Goal: Task Accomplishment & Management: Manage account settings

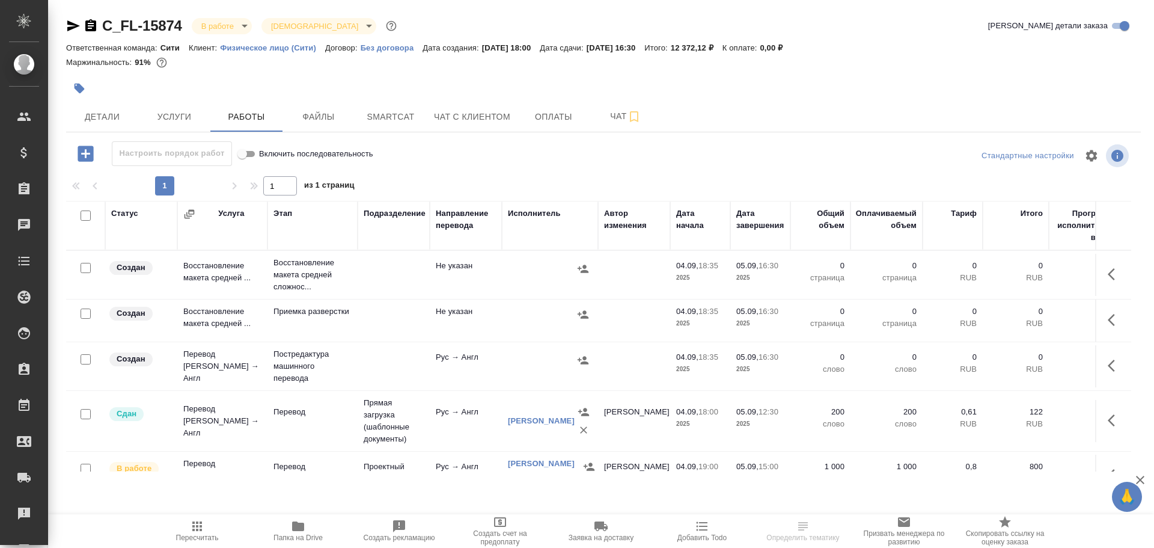
click at [266, 426] on td "Перевод [PERSON_NAME] → Англ" at bounding box center [222, 421] width 90 height 48
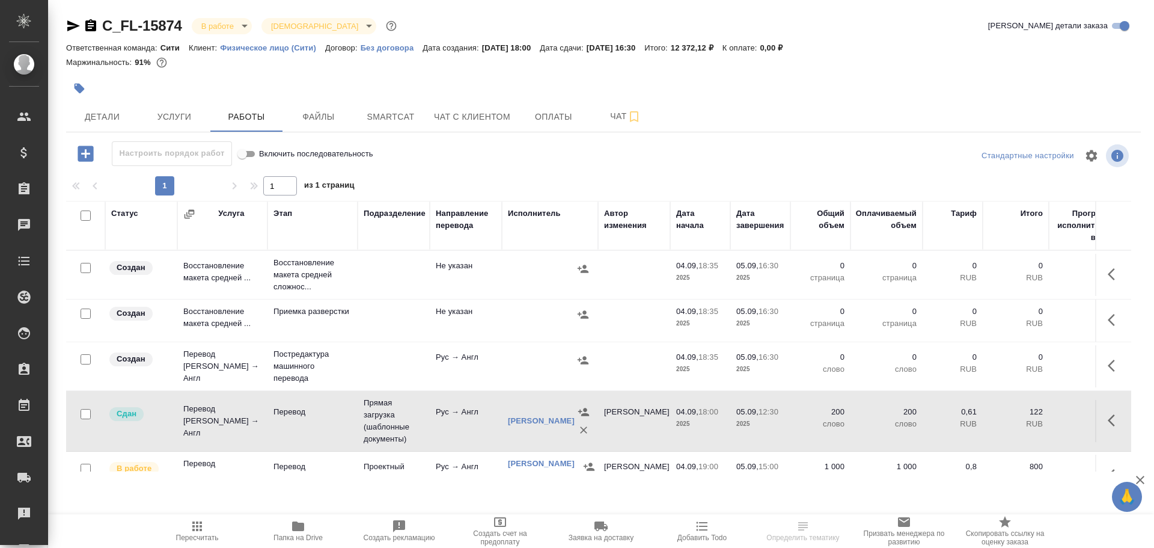
click at [266, 426] on td "Перевод Стандарт Рус → Англ" at bounding box center [222, 421] width 90 height 48
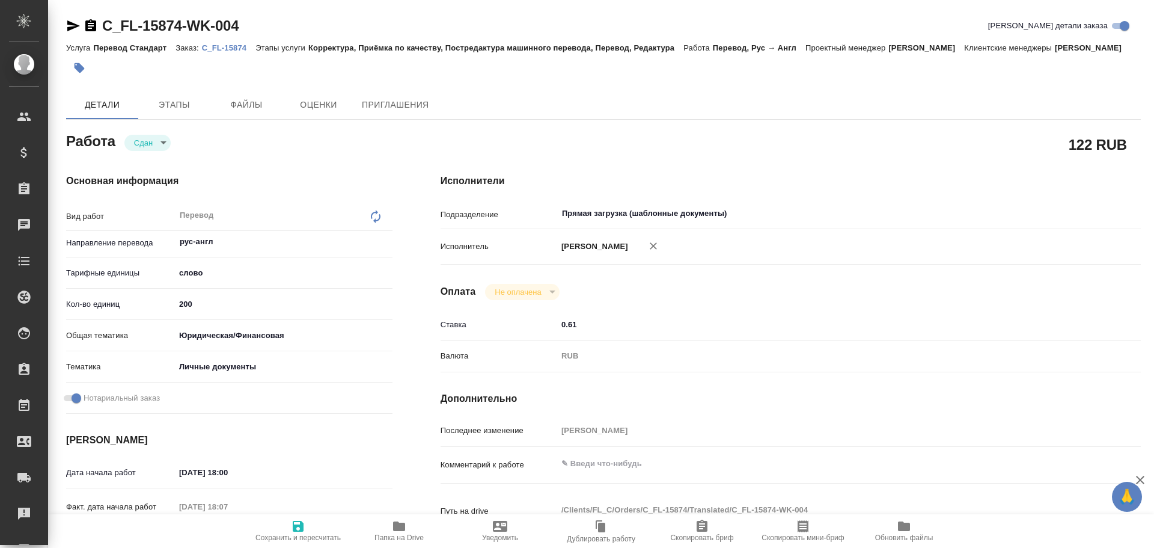
type textarea "x"
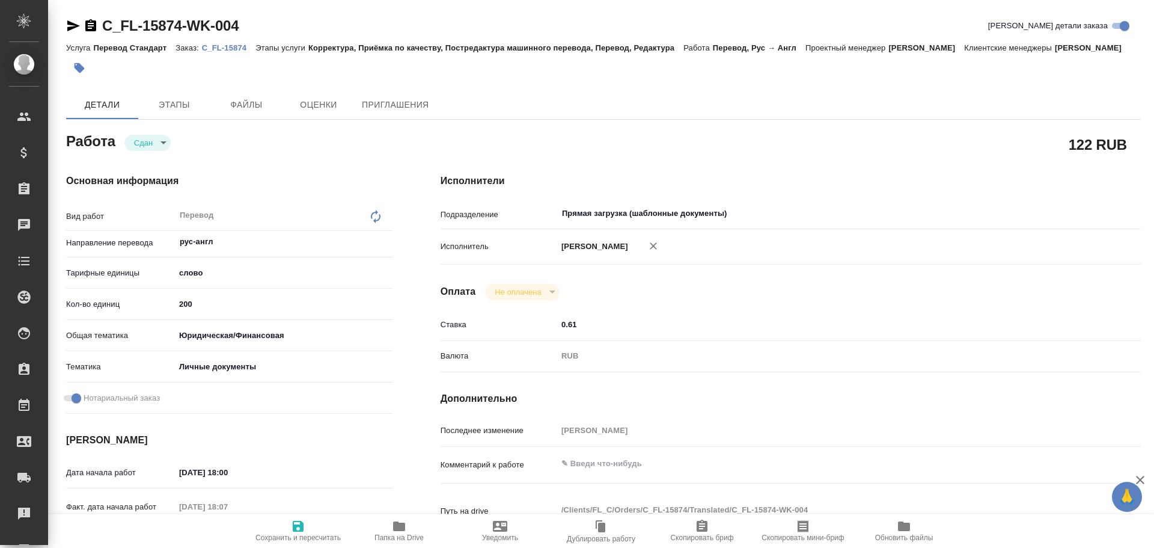
type textarea "x"
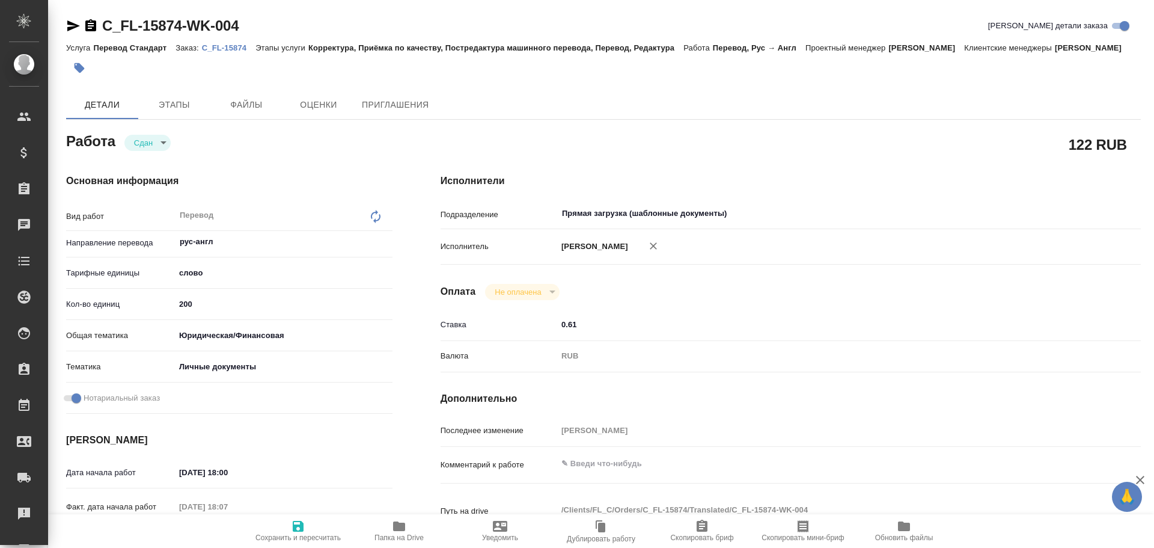
type textarea "x"
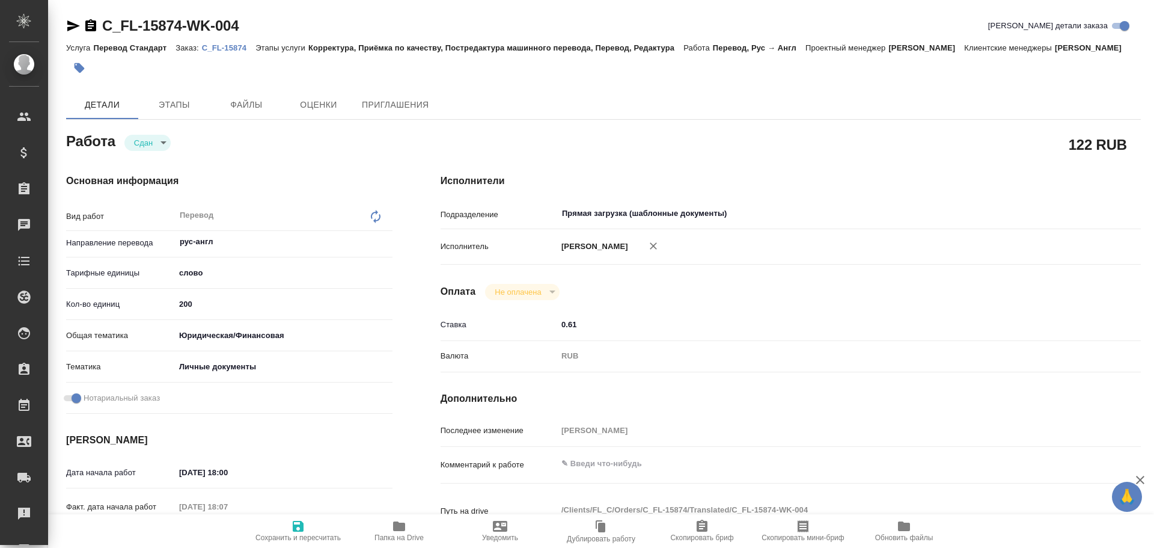
type textarea "x"
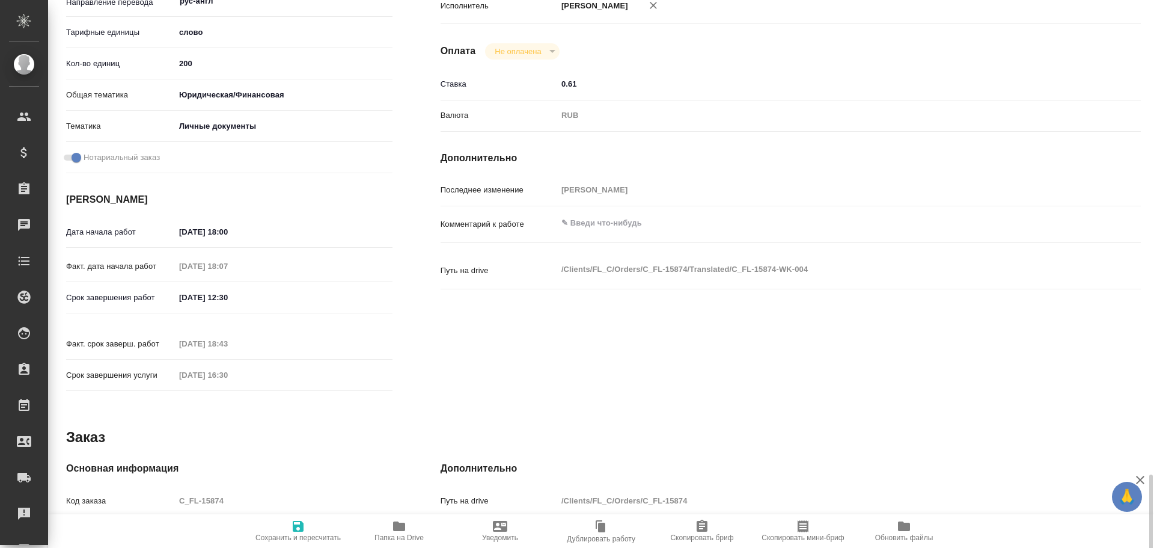
scroll to position [463, 0]
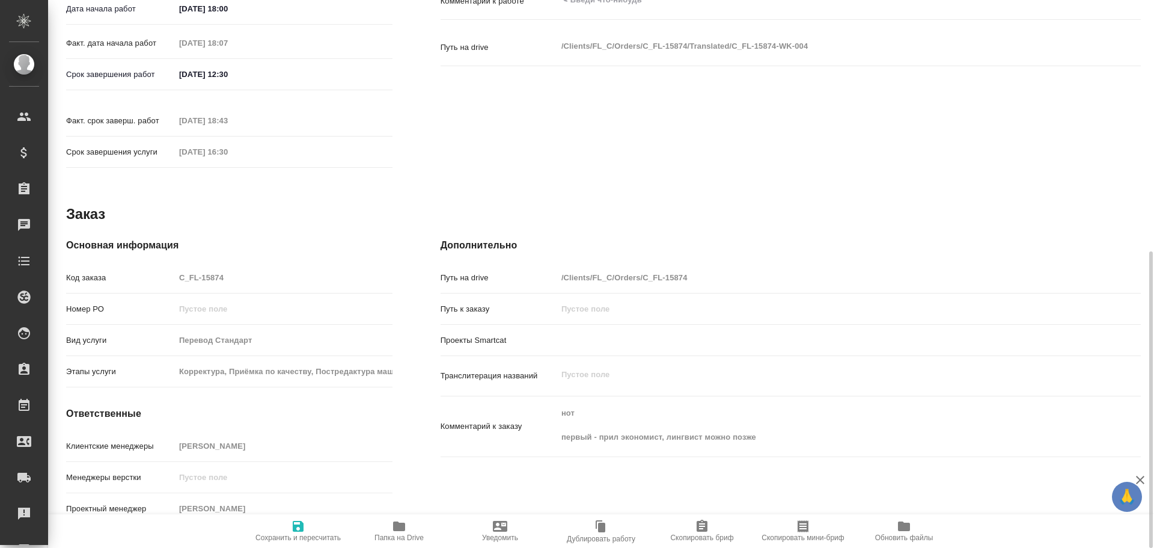
type textarea "x"
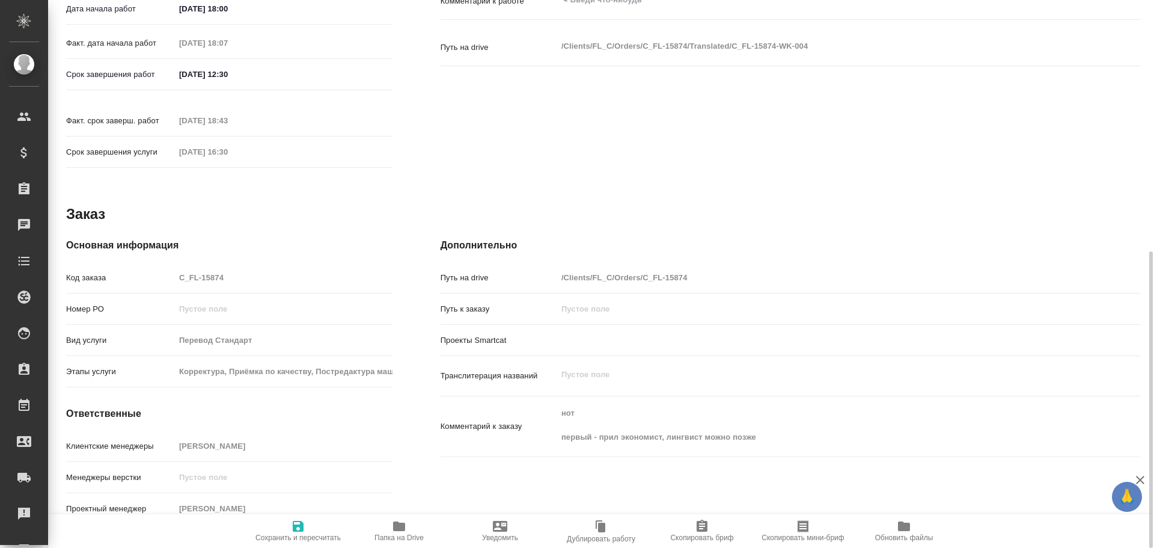
type textarea "x"
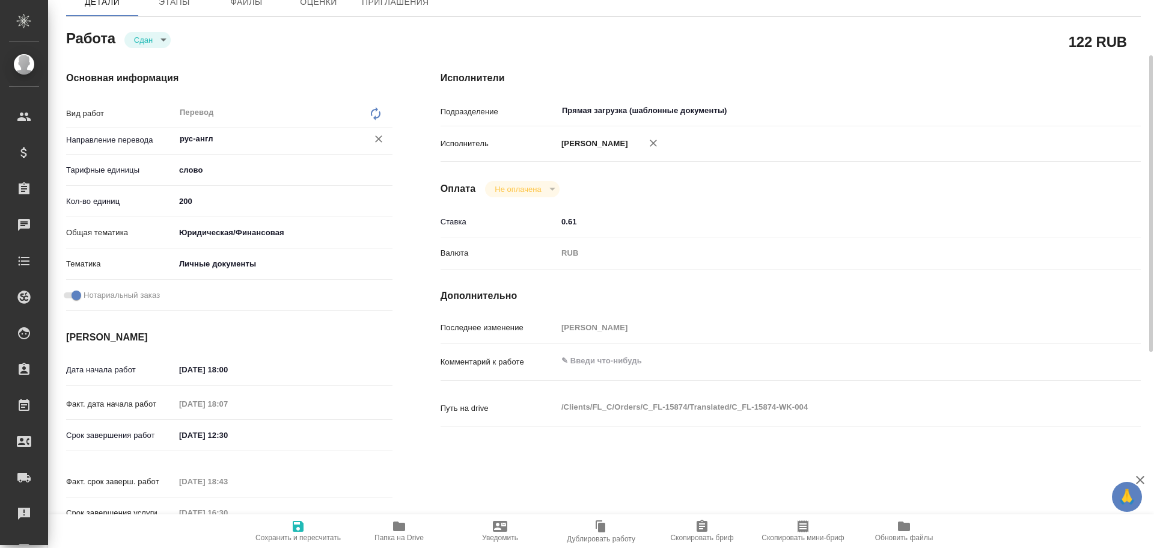
scroll to position [0, 0]
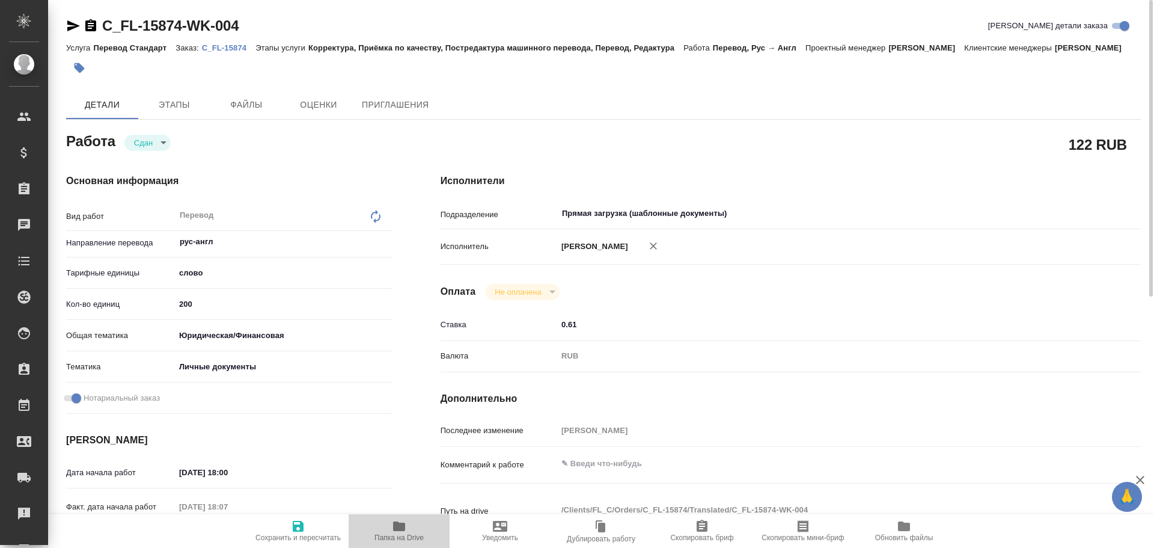
click at [400, 529] on icon "button" at bounding box center [399, 526] width 12 height 10
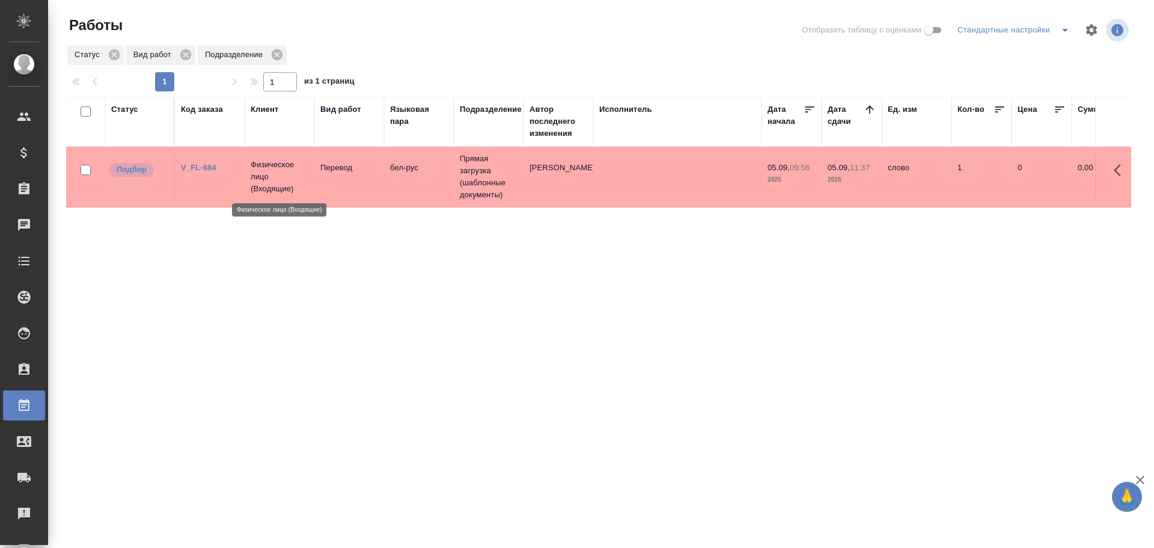
click at [296, 192] on p "Физическое лицо (Входящие)" at bounding box center [280, 177] width 58 height 36
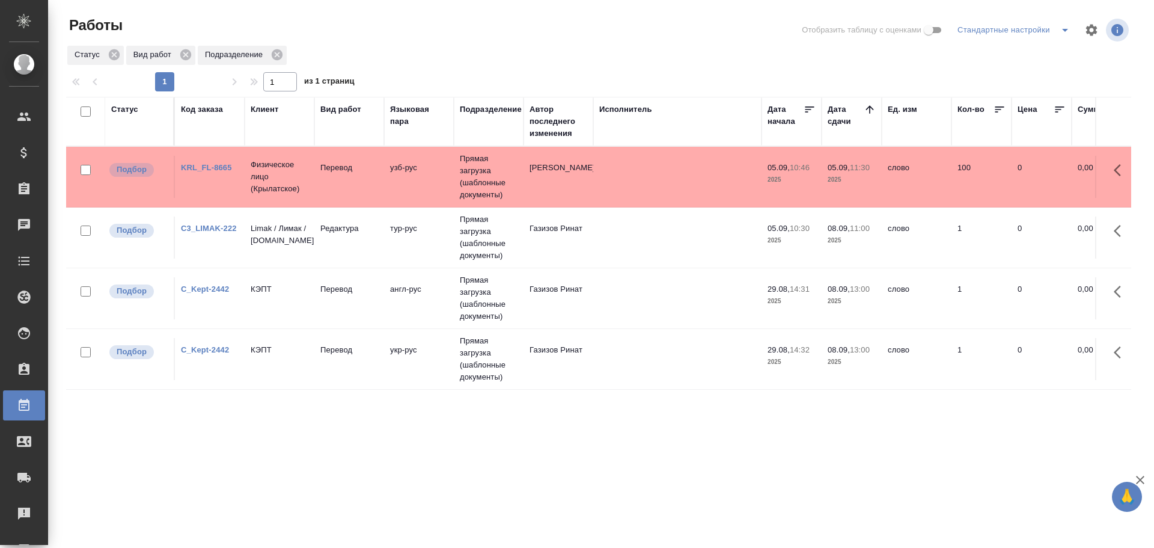
click at [532, 168] on td "Касымов Тимур" at bounding box center [559, 177] width 70 height 42
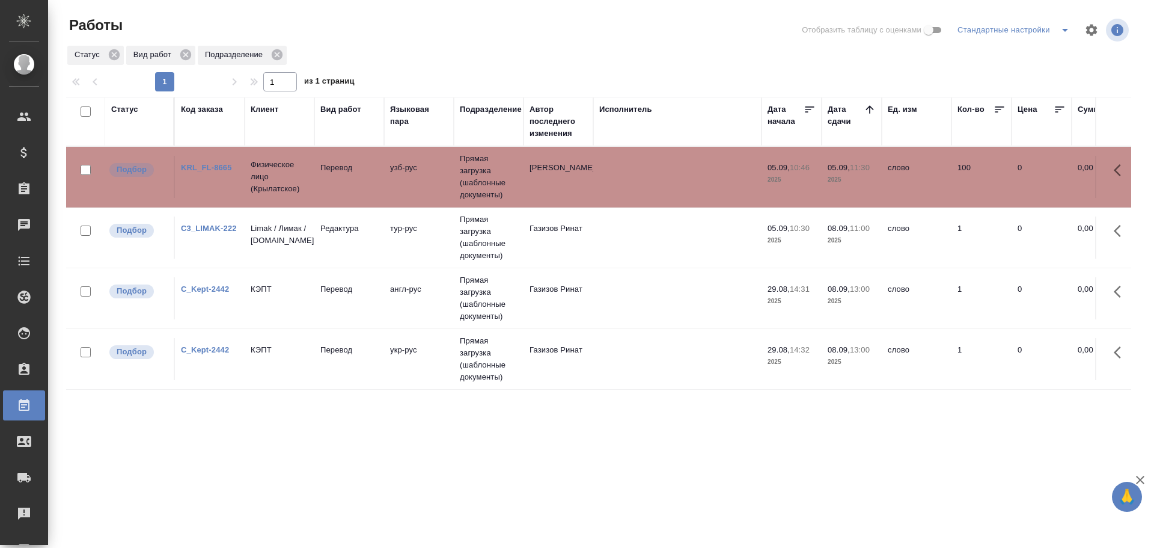
click at [532, 168] on td "Касымов Тимур" at bounding box center [559, 177] width 70 height 42
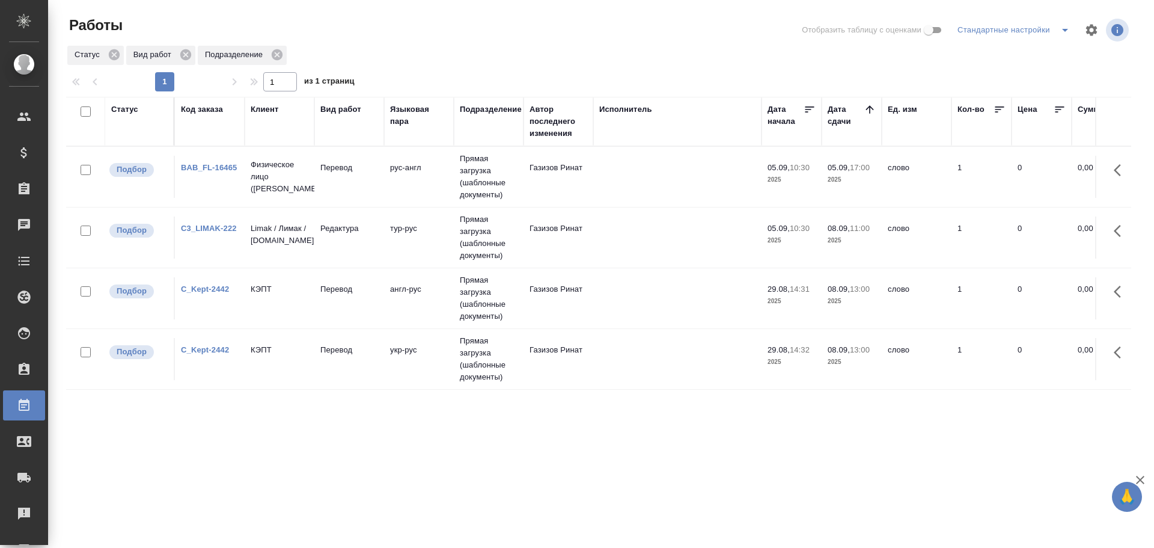
click at [261, 189] on p "Физическое лицо (Бабушкинская)" at bounding box center [280, 177] width 58 height 36
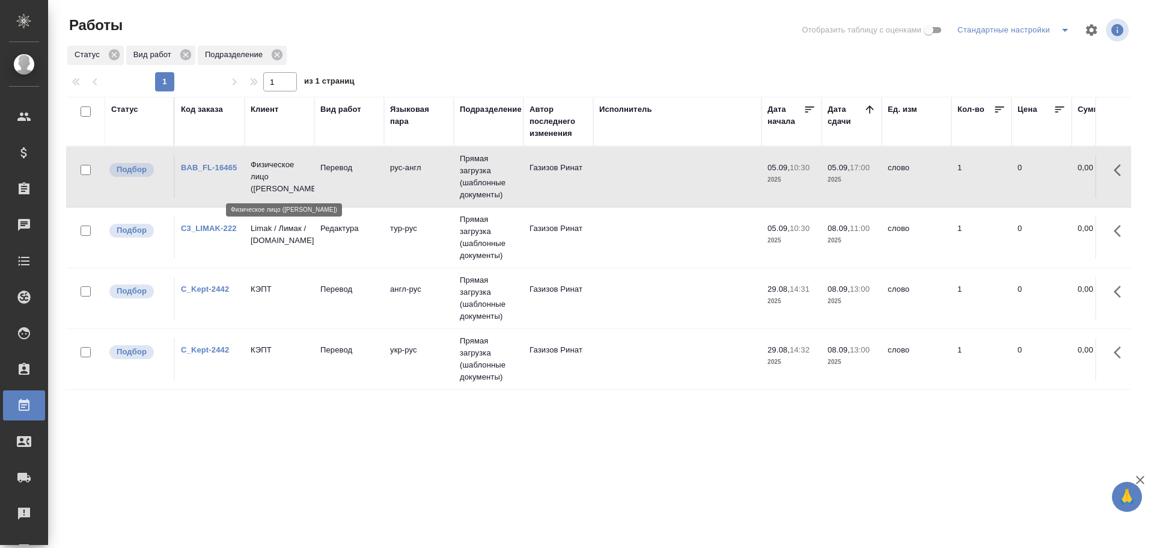
click at [261, 189] on p "Физическое лицо (Бабушкинская)" at bounding box center [280, 177] width 58 height 36
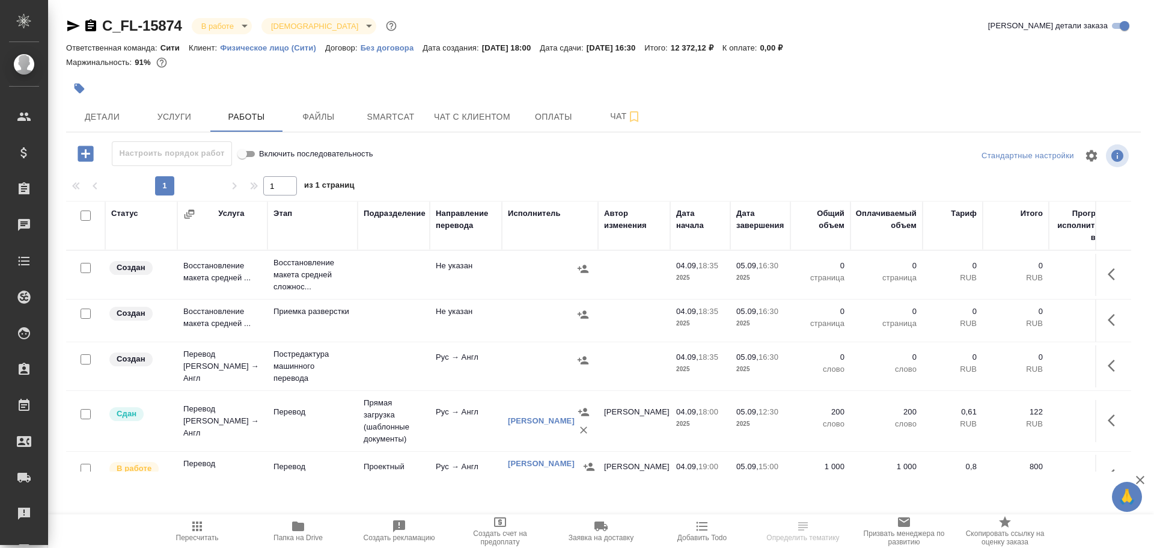
click at [252, 418] on td "Перевод [PERSON_NAME] → Англ" at bounding box center [222, 421] width 90 height 48
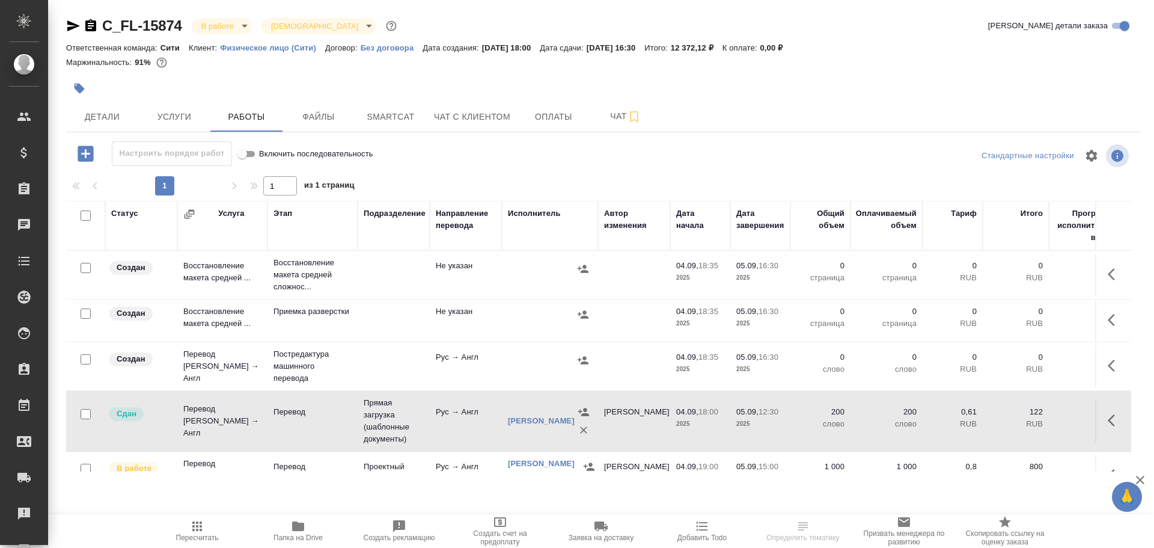
click at [252, 418] on td "Перевод [PERSON_NAME] → Англ" at bounding box center [222, 421] width 90 height 48
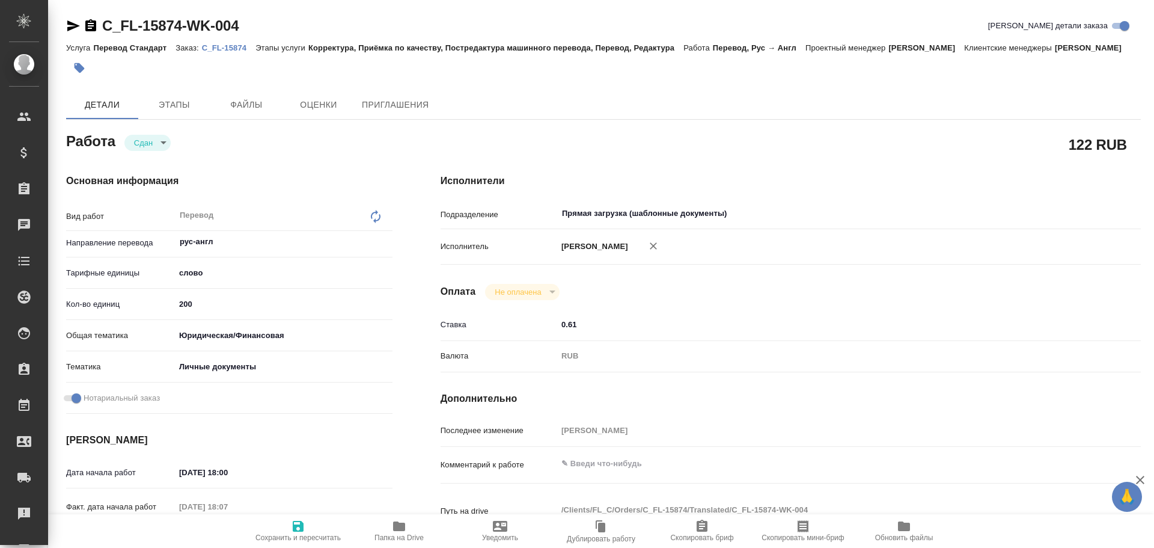
type textarea "x"
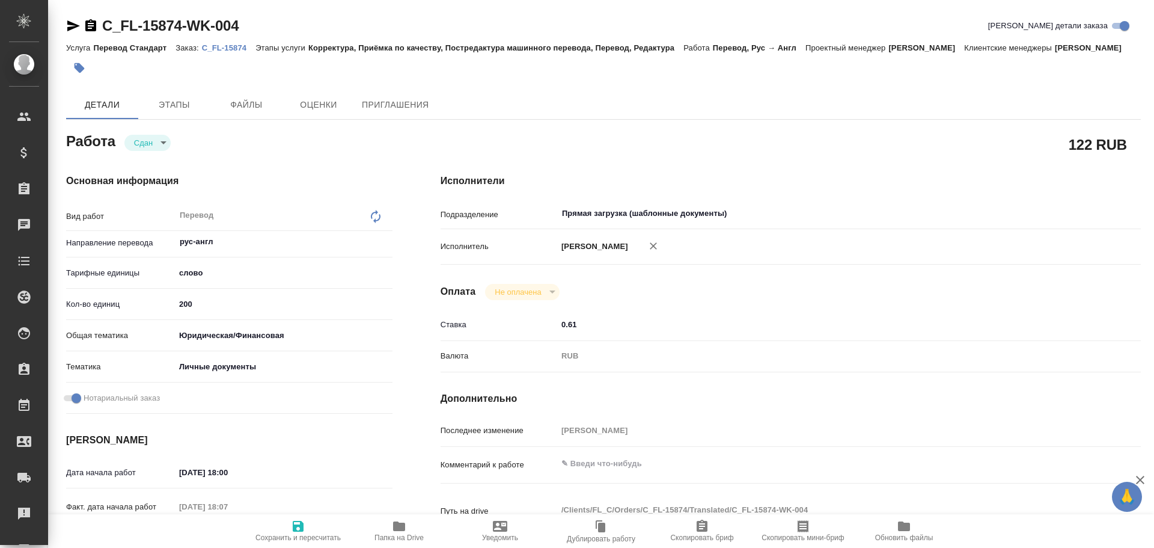
type textarea "x"
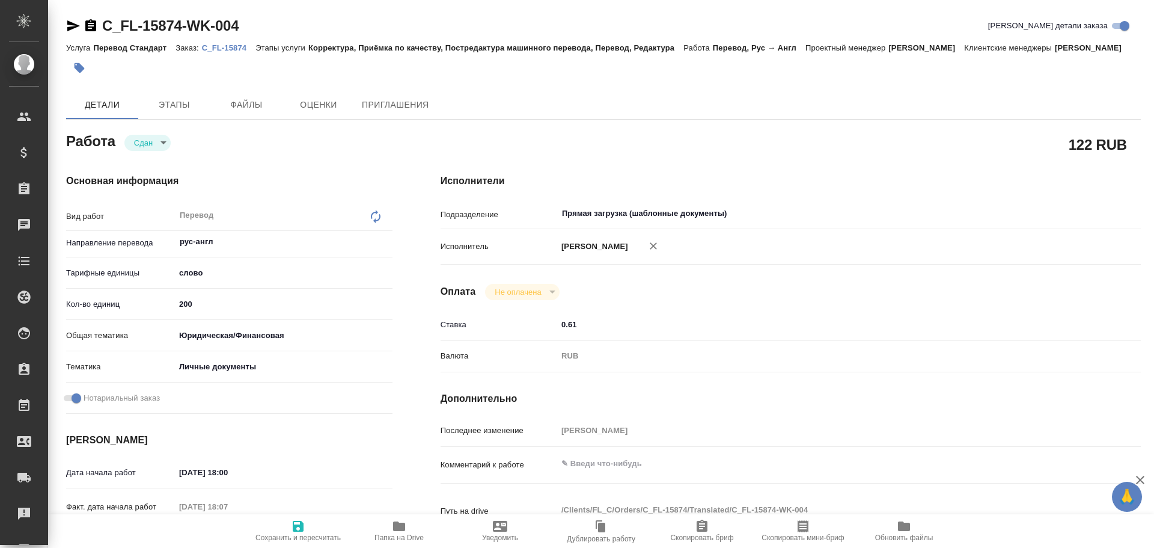
type textarea "x"
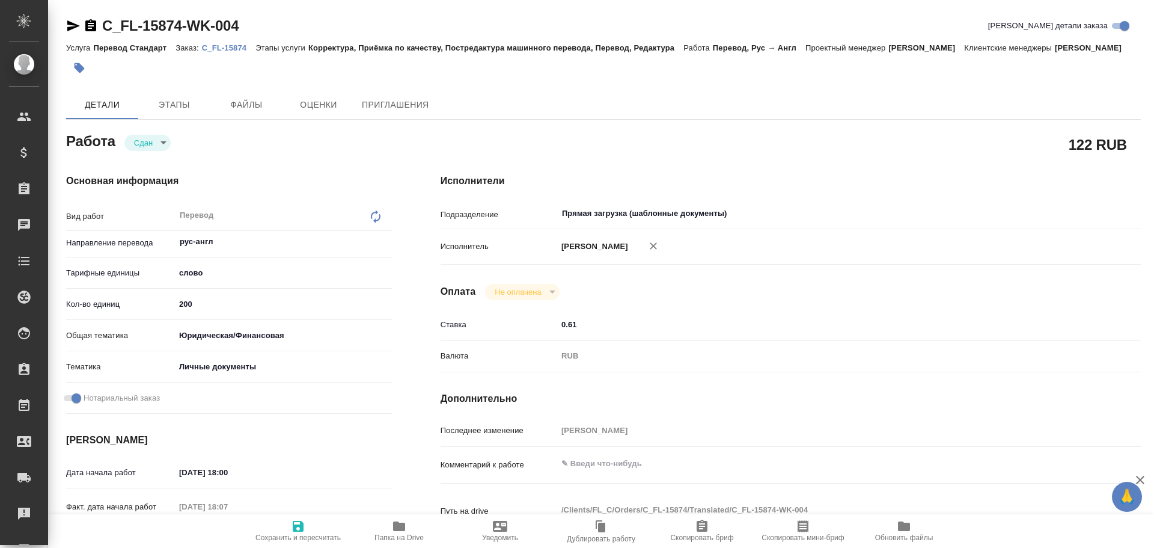
type textarea "x"
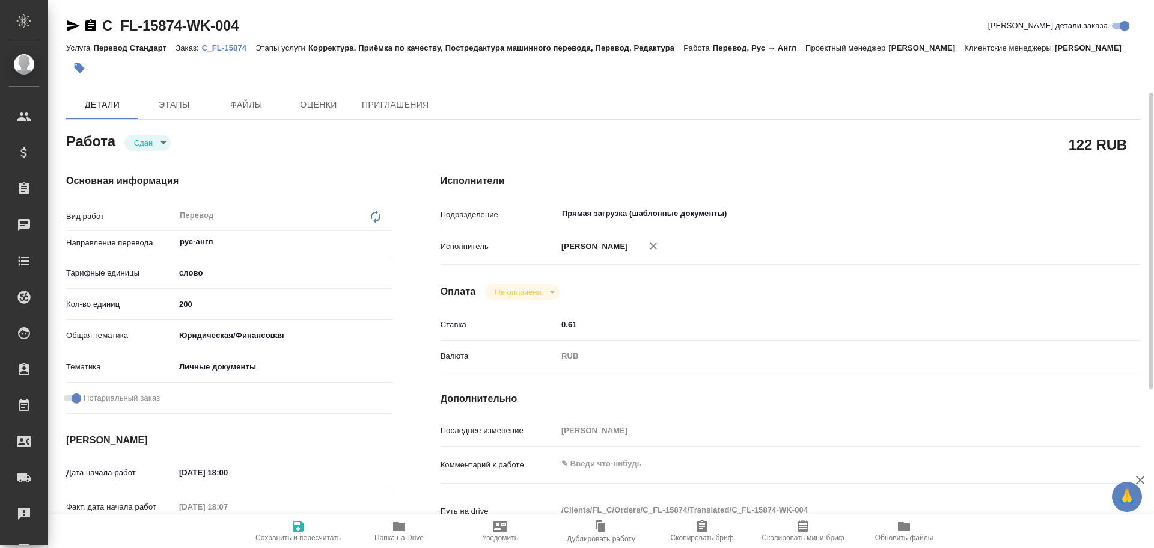
scroll to position [301, 0]
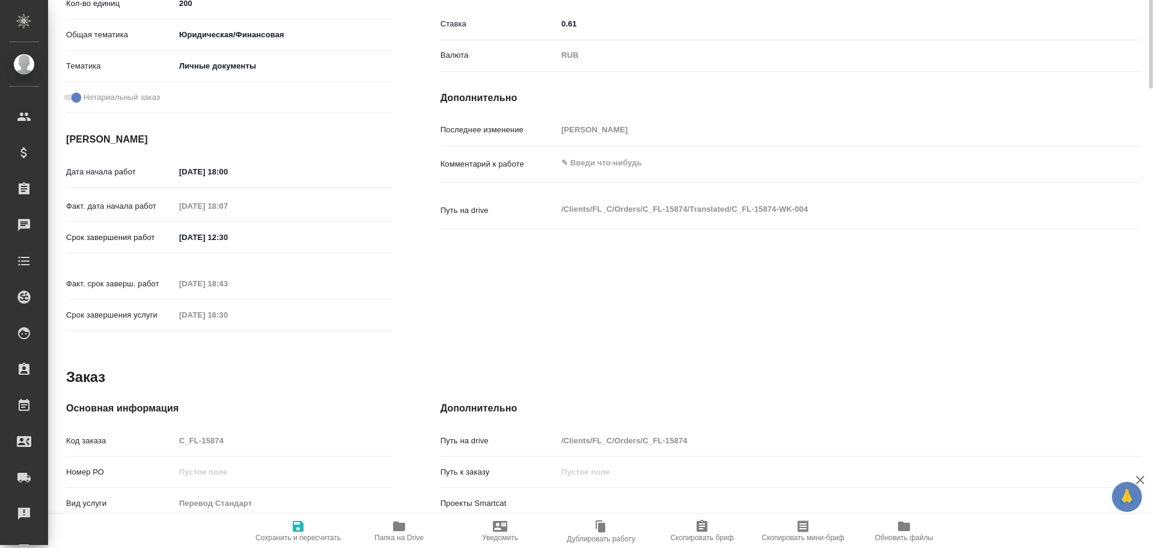
type textarea "x"
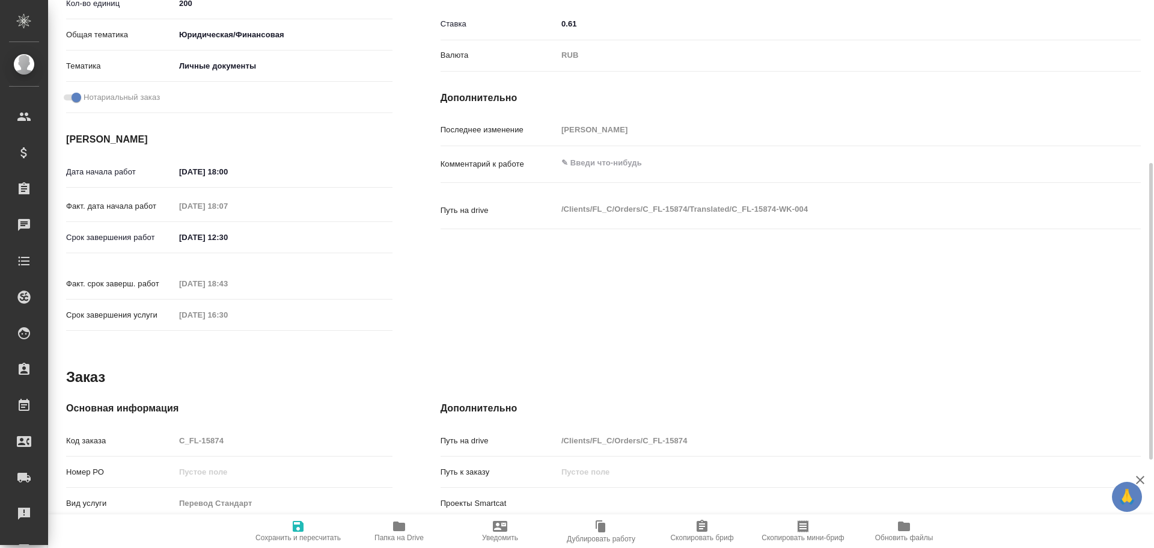
type textarea "x"
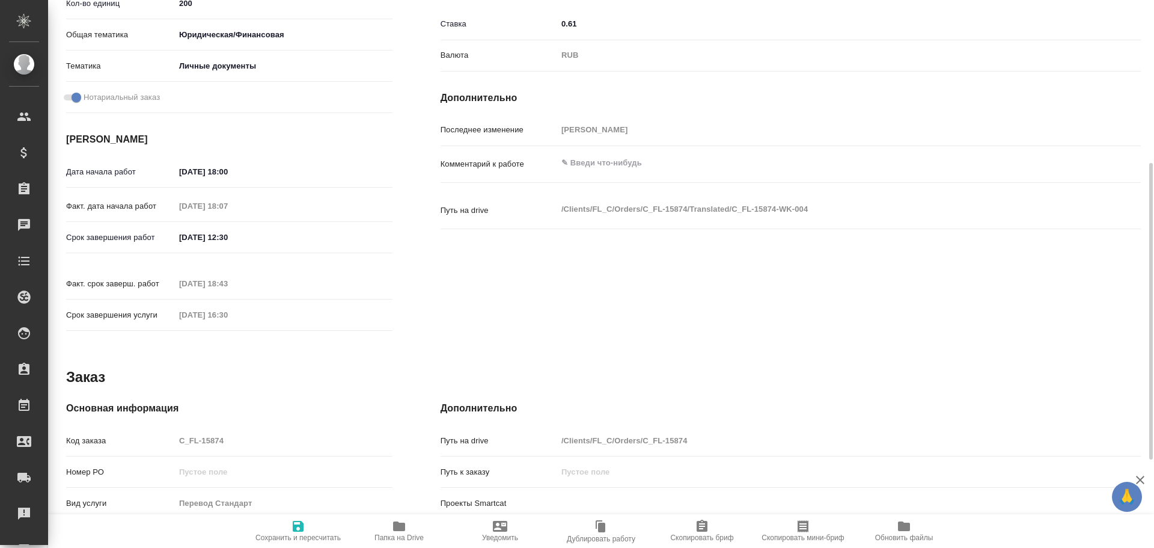
type textarea "x"
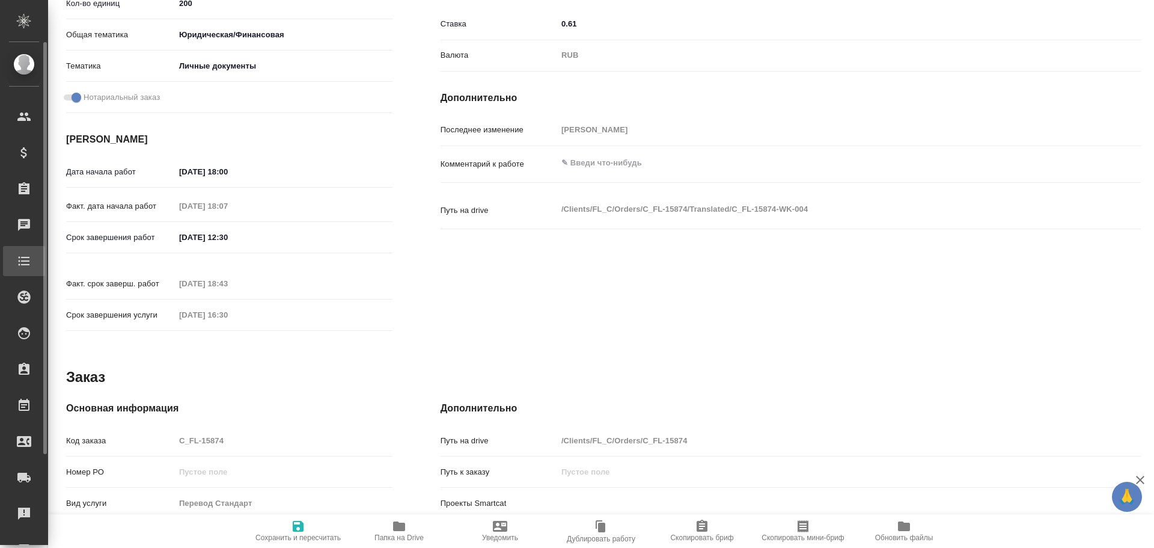
type textarea "x"
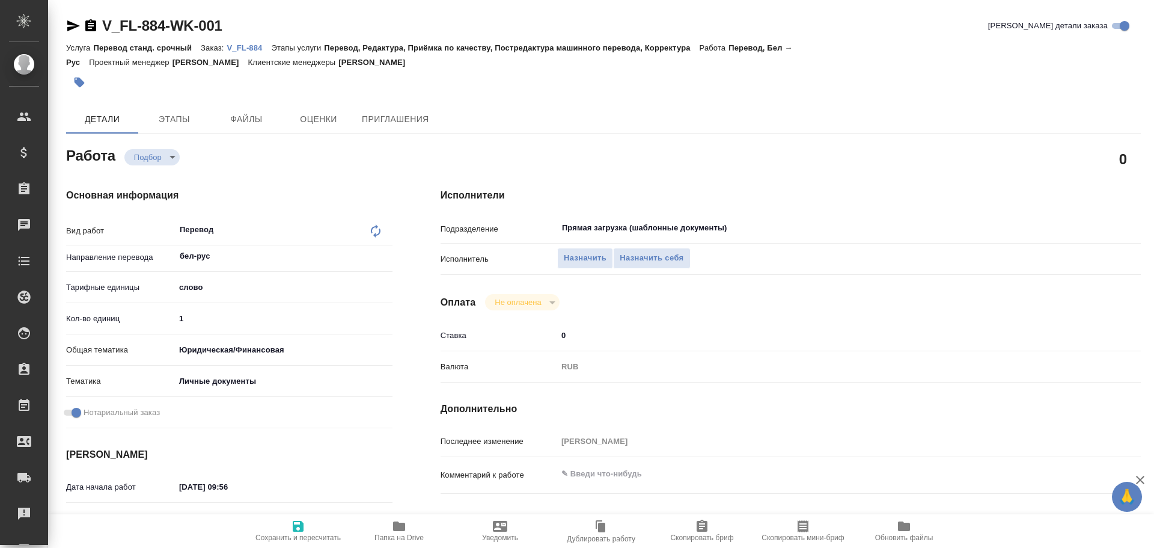
type textarea "x"
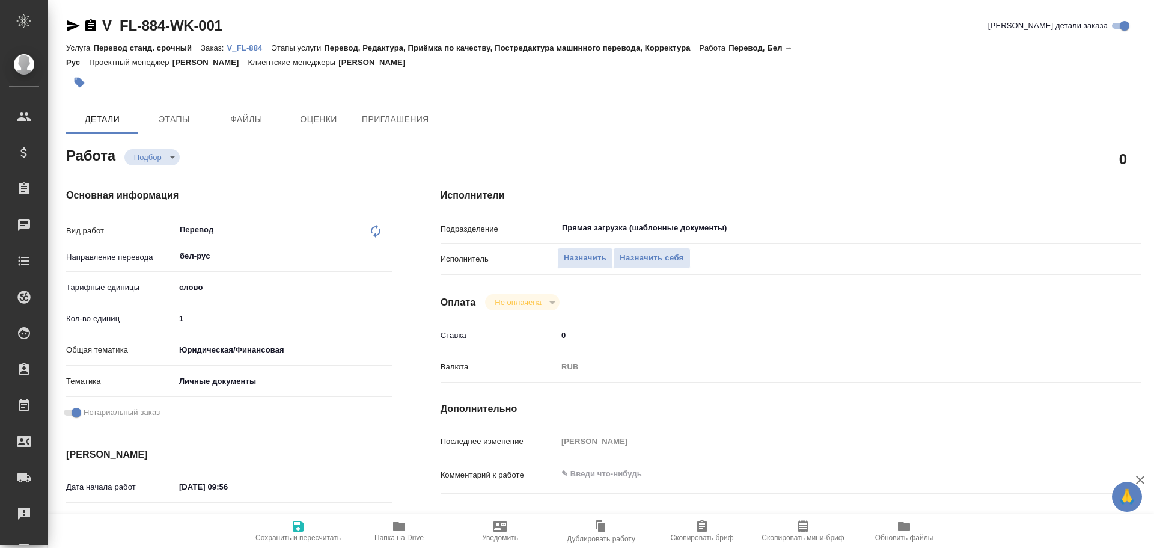
type textarea "x"
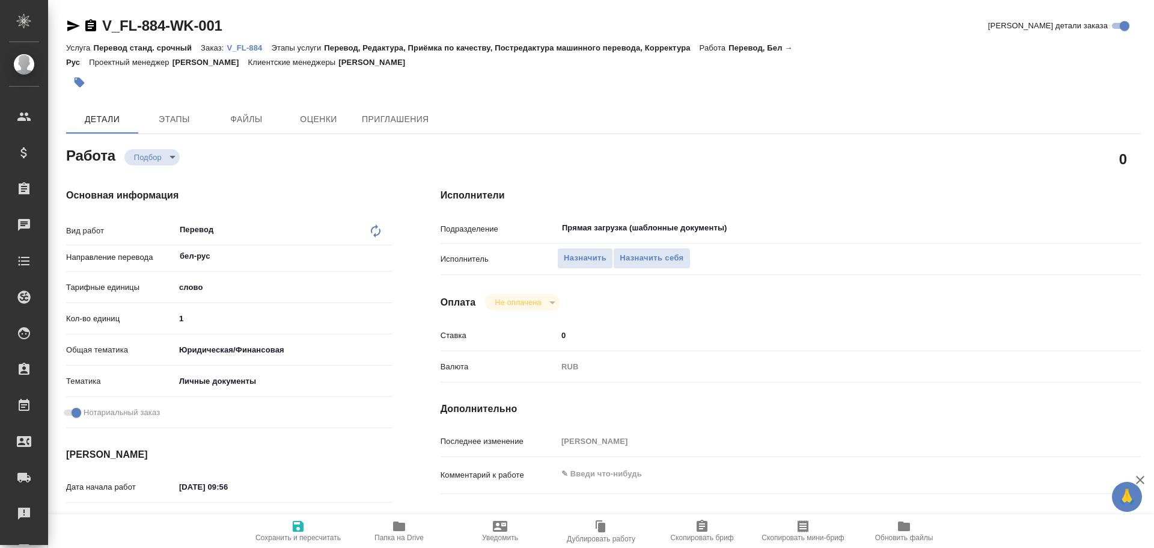
type textarea "x"
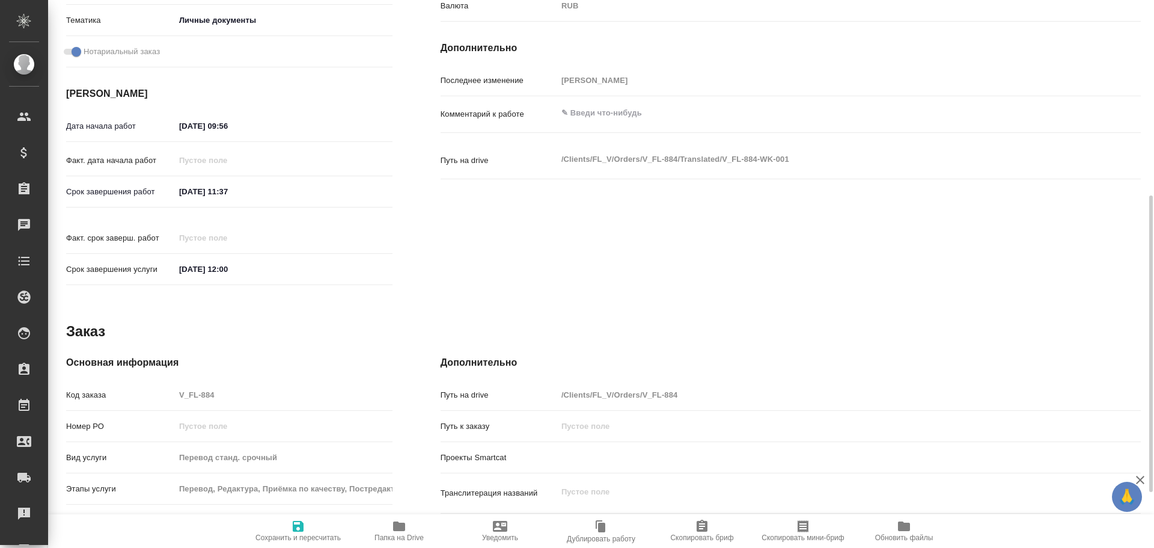
type textarea "x"
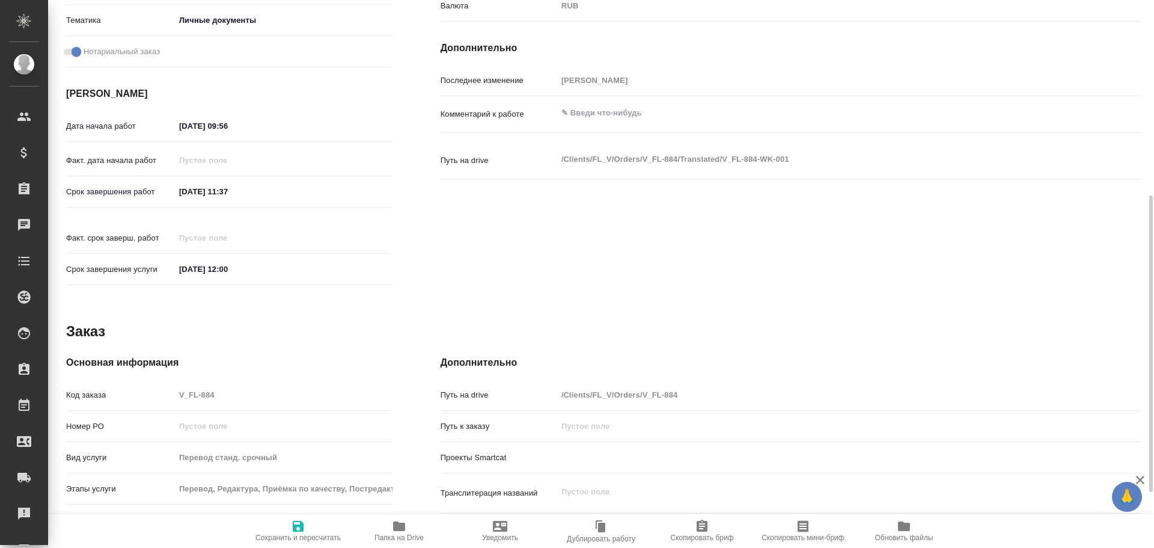
scroll to position [463, 0]
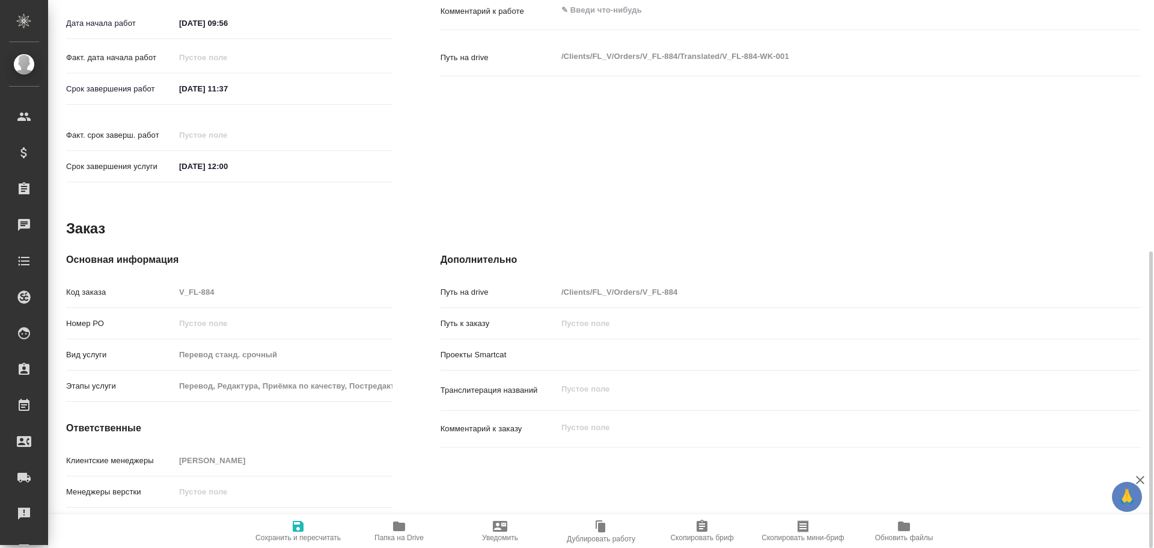
type textarea "x"
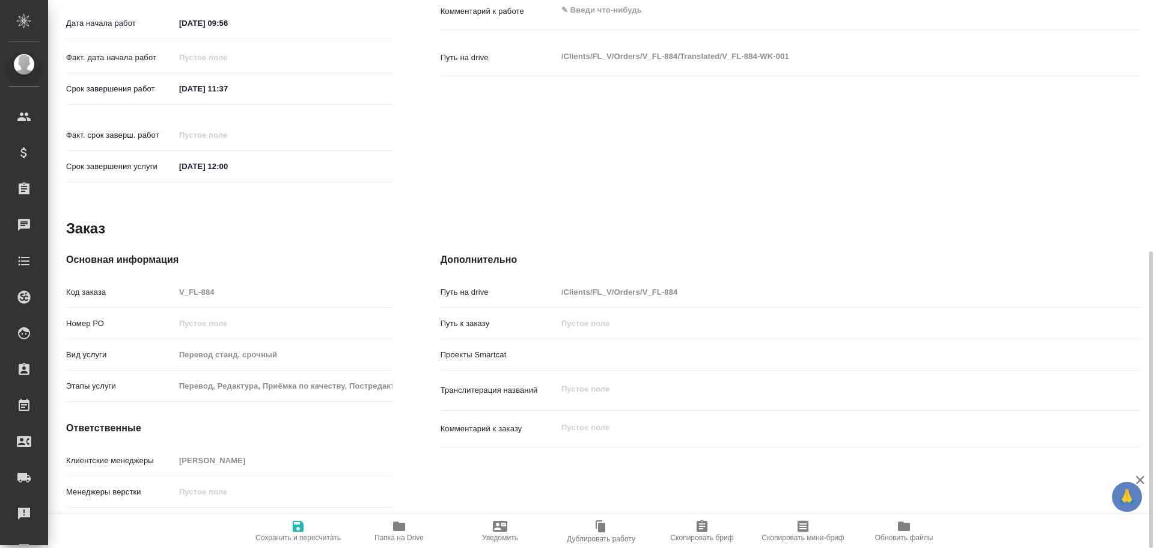
click at [398, 532] on icon "button" at bounding box center [399, 526] width 14 height 14
type textarea "x"
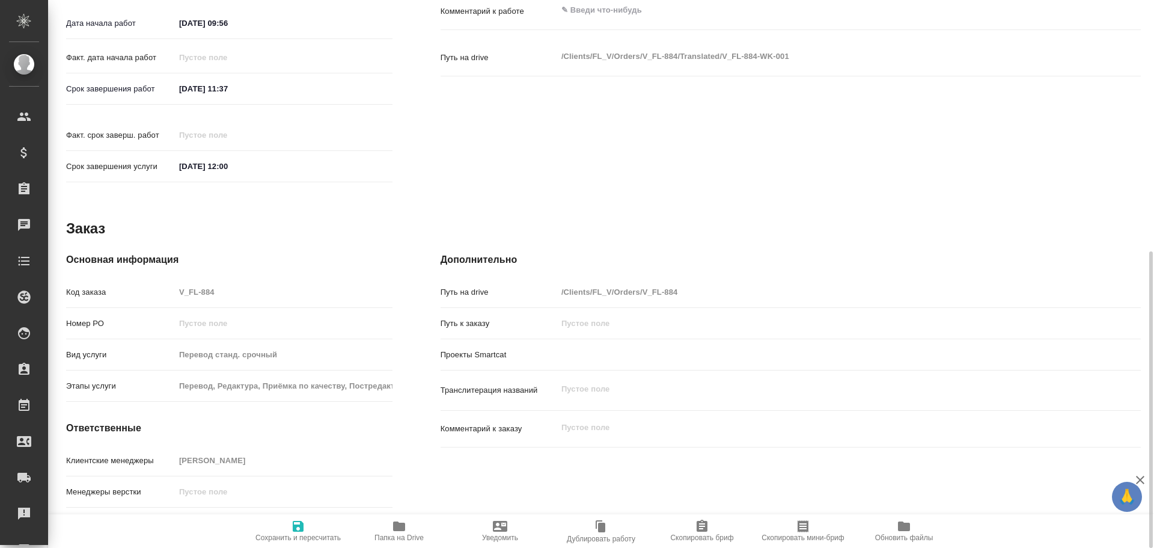
type textarea "x"
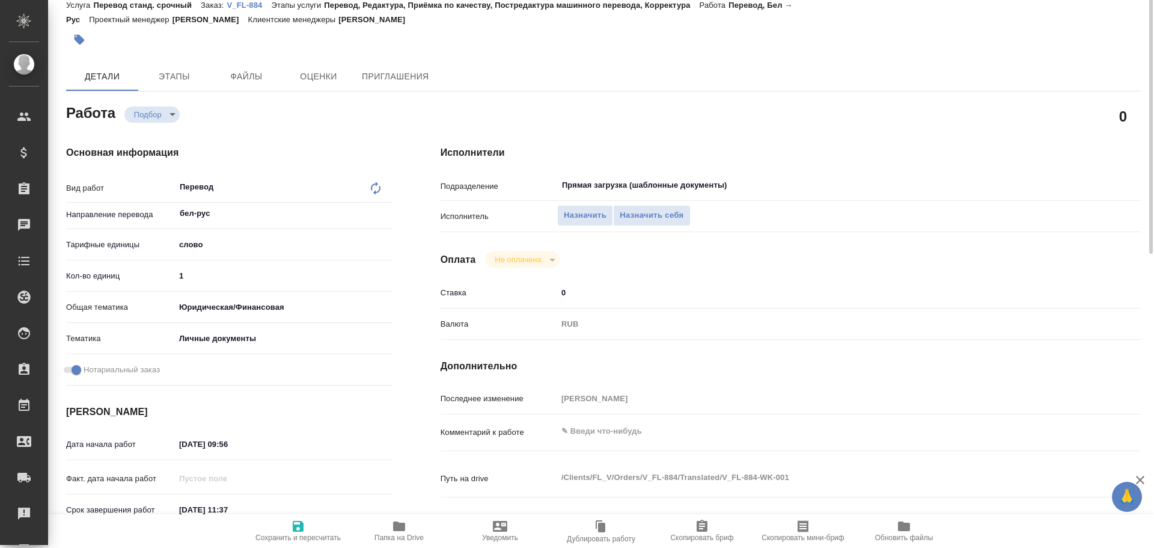
scroll to position [0, 0]
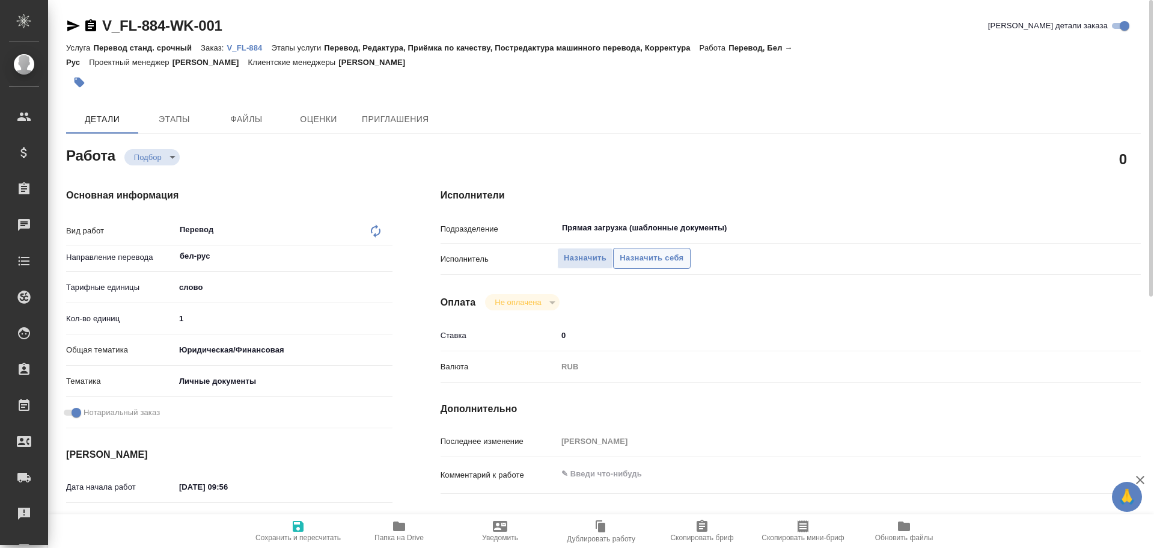
click at [620, 251] on span "Назначить себя" at bounding box center [652, 258] width 64 height 14
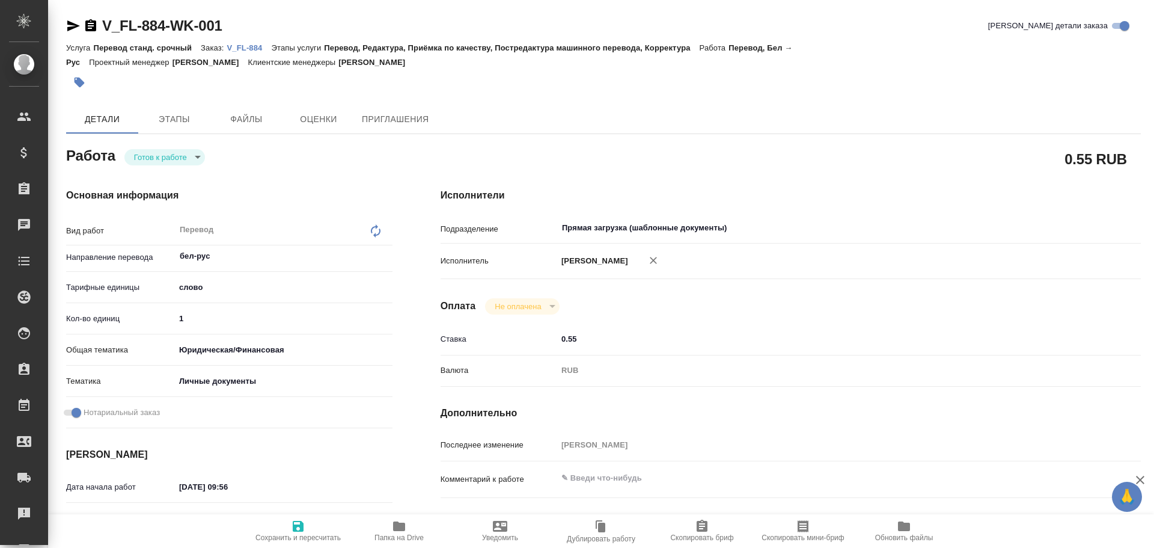
type textarea "x"
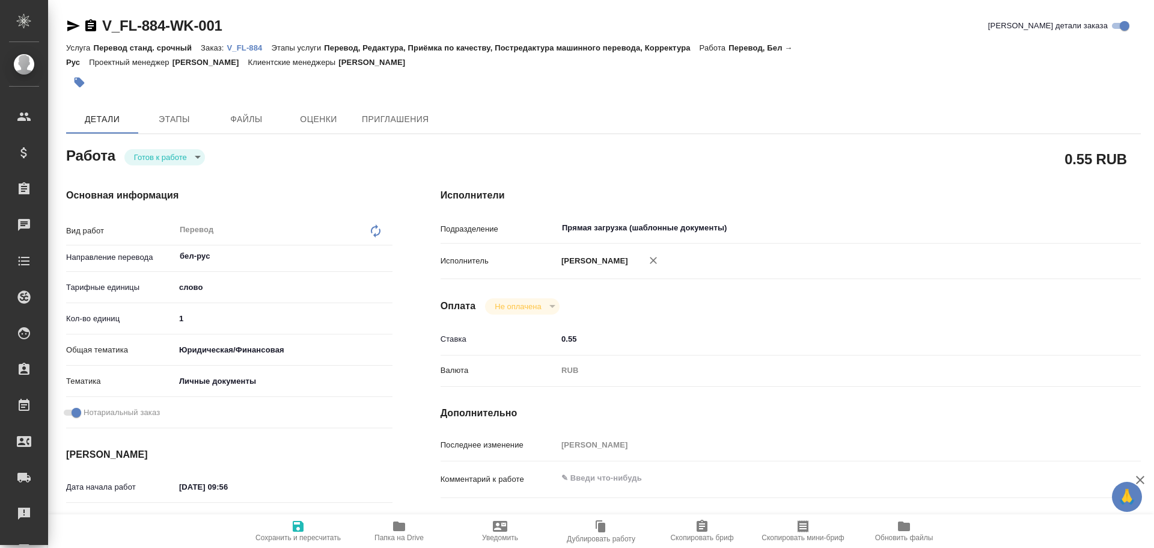
type textarea "x"
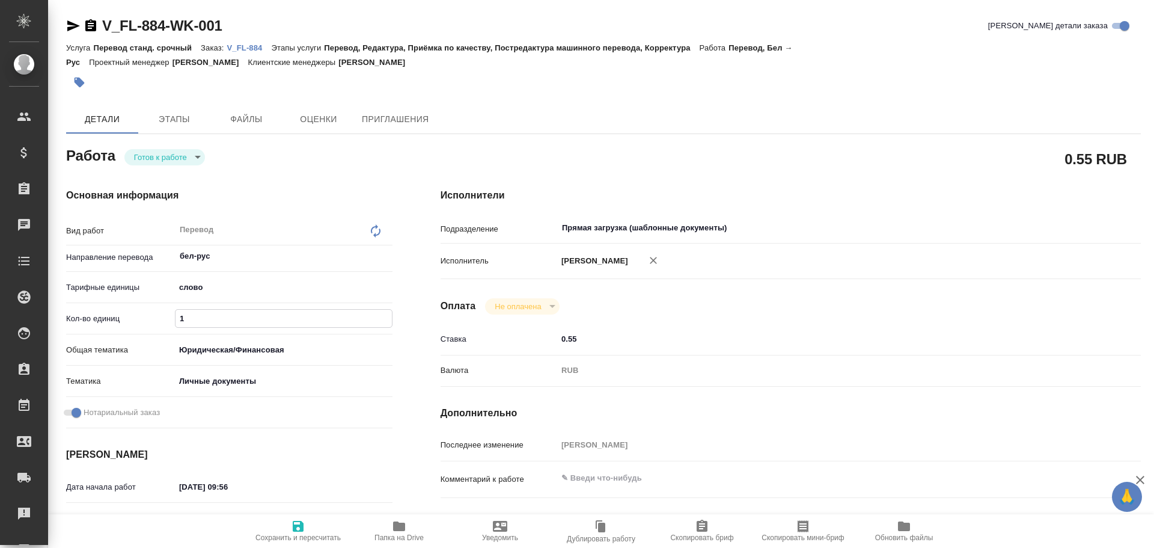
drag, startPoint x: 183, startPoint y: 302, endPoint x: 143, endPoint y: 302, distance: 39.7
click at [143, 308] on div "Кол-во единиц 1" at bounding box center [229, 318] width 326 height 21
type textarea "x"
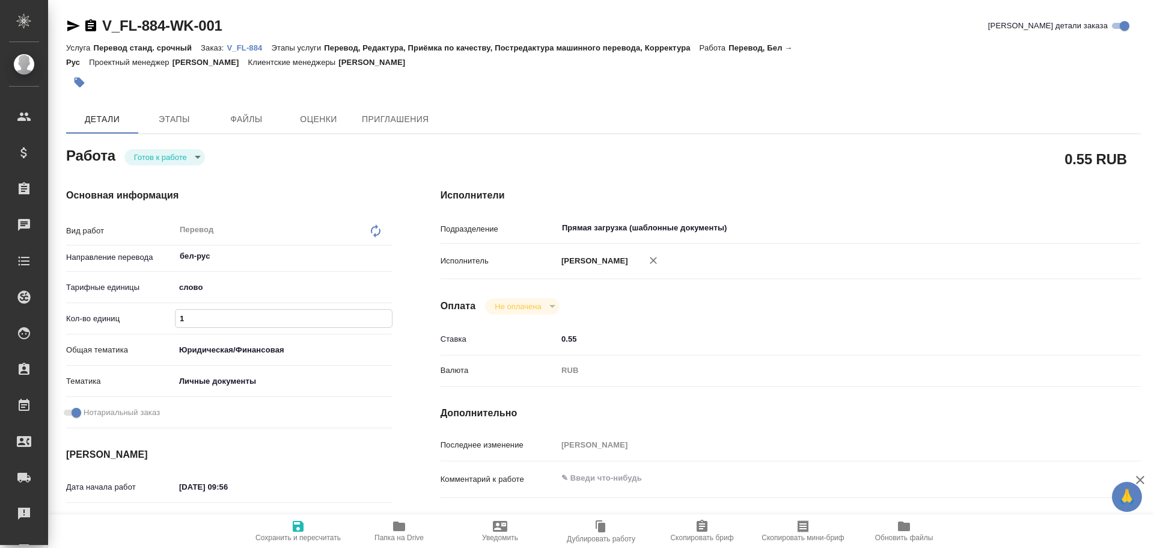
type textarea "x"
type input "7"
type textarea "x"
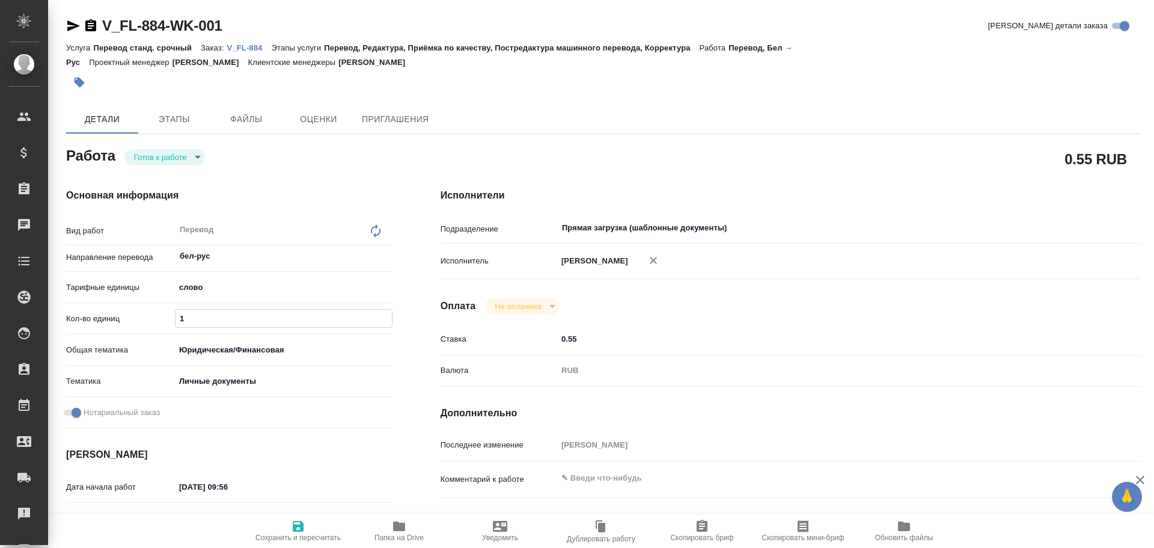
type textarea "x"
type input "75"
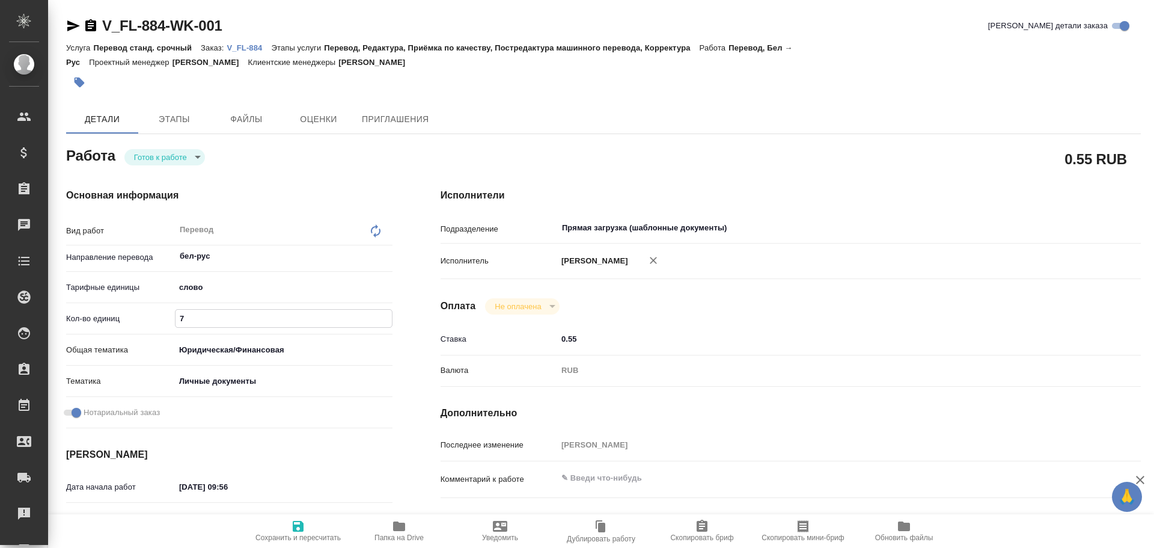
type textarea "x"
type input "75"
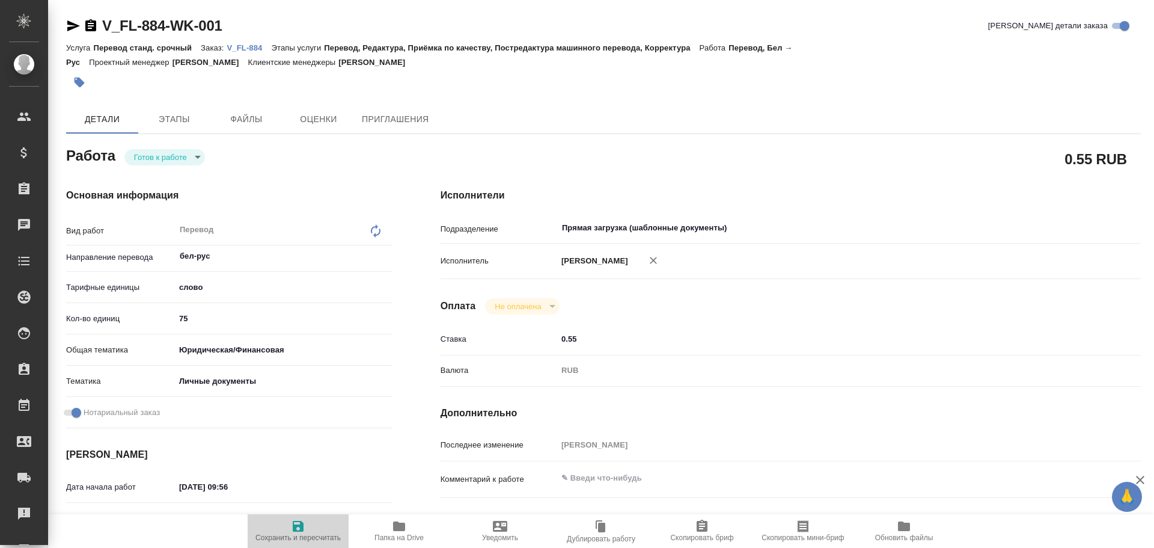
click at [284, 528] on span "Сохранить и пересчитать" at bounding box center [298, 530] width 87 height 23
type textarea "x"
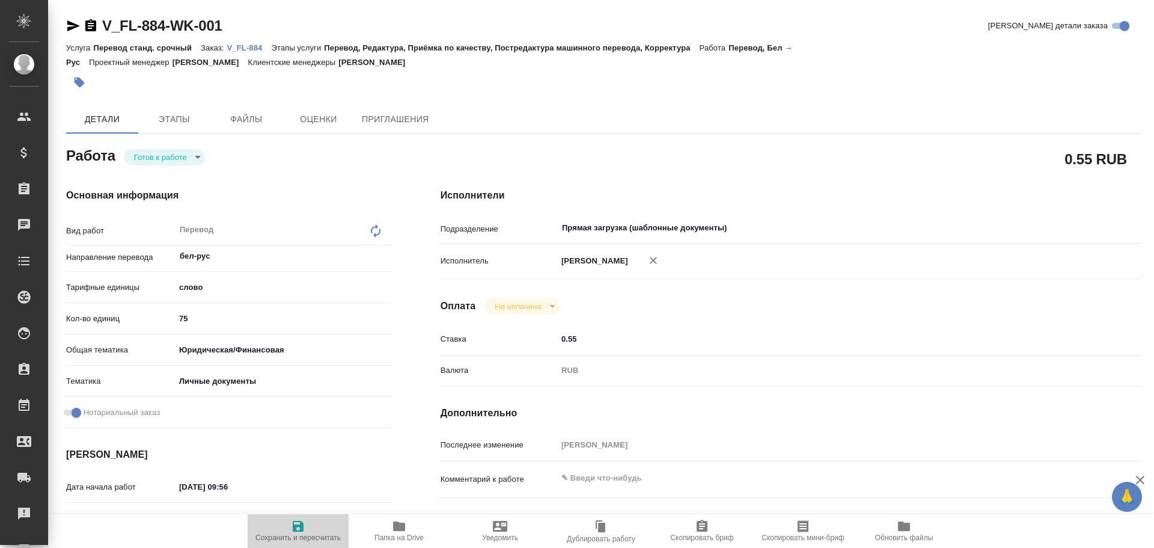
type textarea "x"
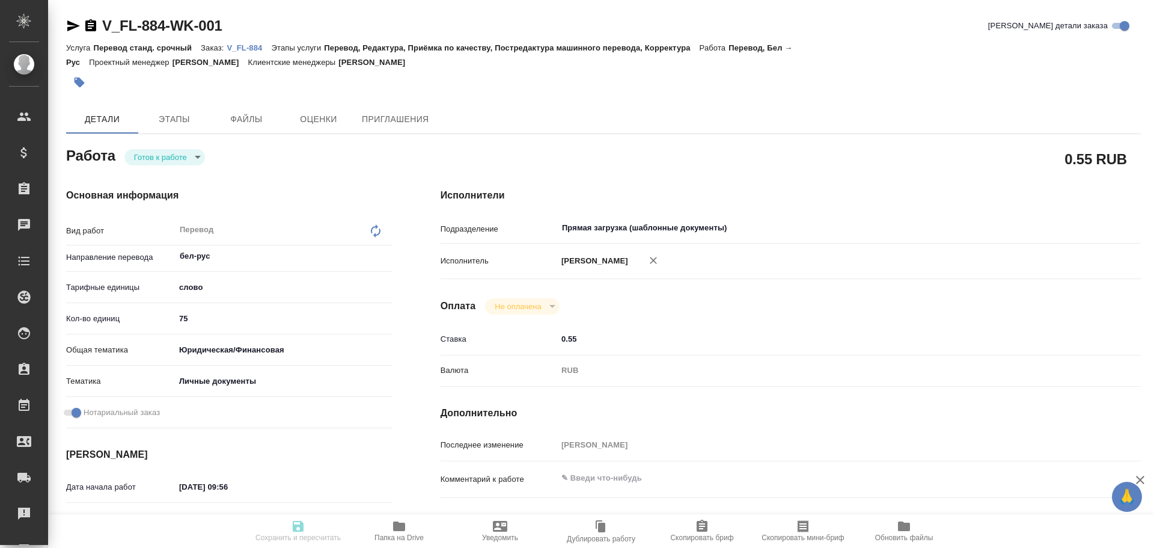
type textarea "x"
type input "readyForWork"
type textarea "Перевод"
type textarea "x"
type input "бел-рус"
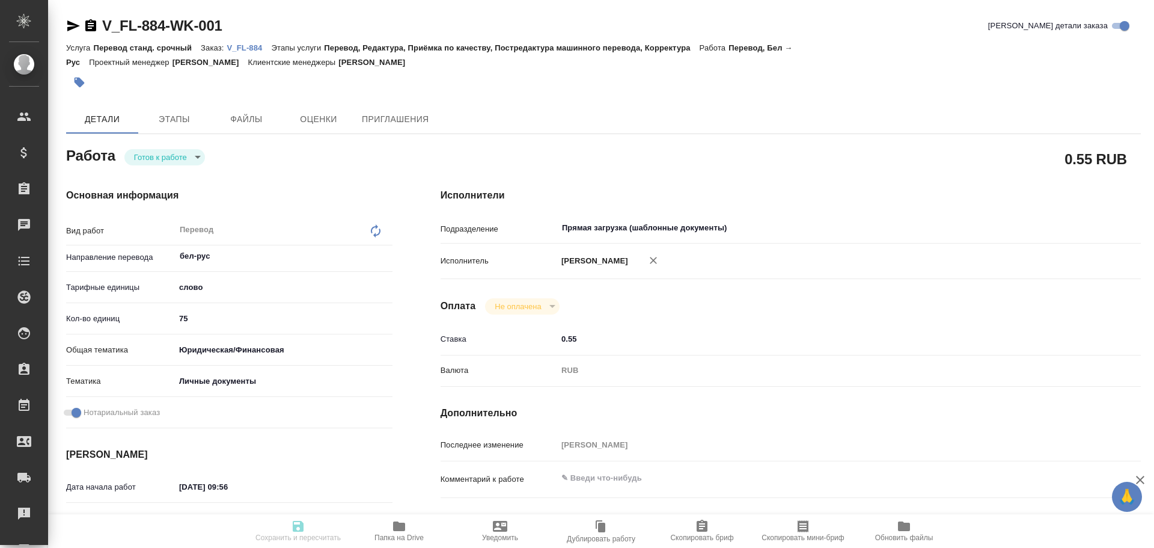
type input "5a8b1489cc6b4906c91bfd90"
type input "75"
type input "yr-fn"
type input "5a8b8b956a9677013d343cfe"
checkbox input "true"
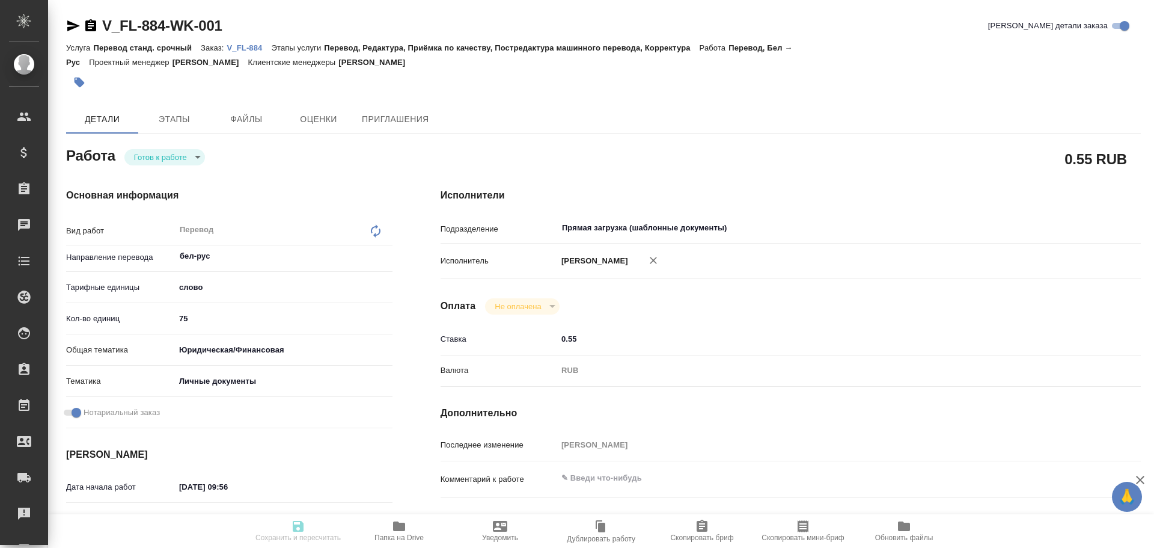
type input "05.09.2025 09:56"
type input "05.09.2025 11:37"
type input "05.09.2025 12:00"
type input "Прямая загрузка (шаблонные документы)"
type input "notPayed"
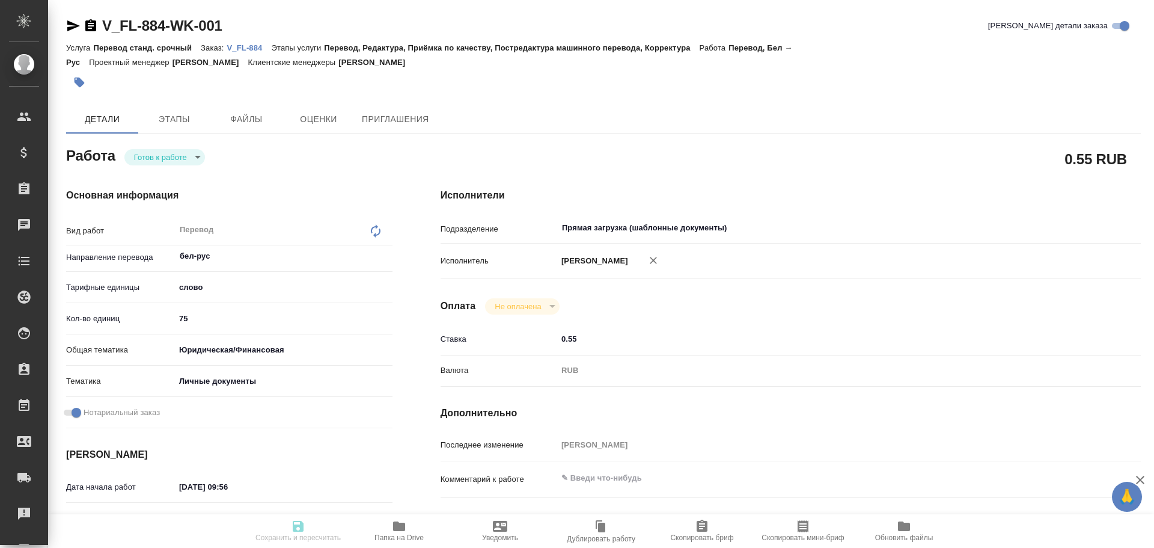
type input "0.55"
type input "RUB"
type input "[PERSON_NAME]"
type textarea "x"
type textarea "/Clients/FL_V/Orders/V_FL-884/Translated/V_FL-884-WK-001"
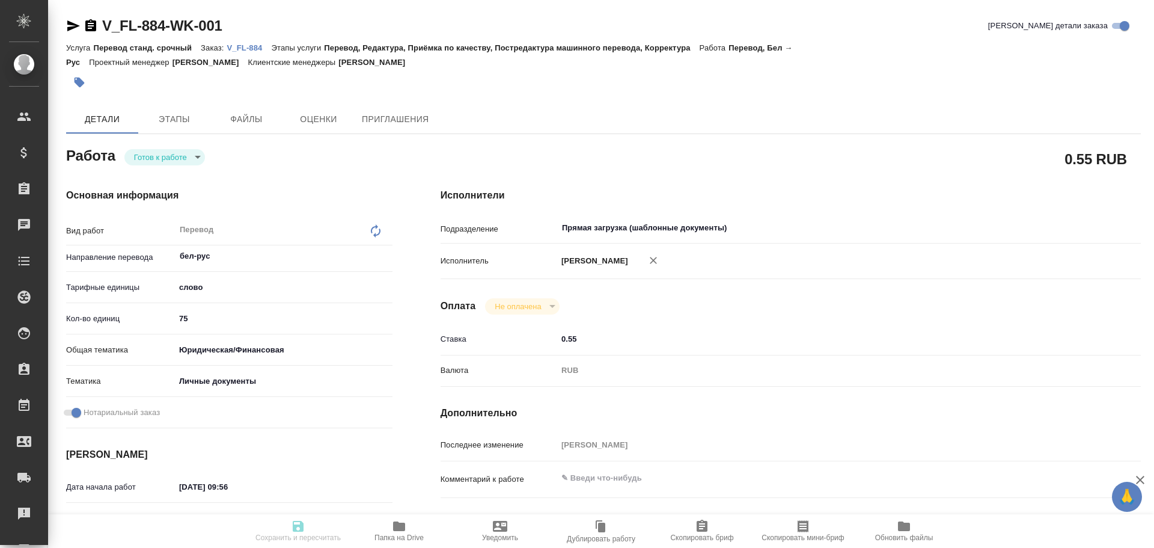
type textarea "x"
type input "V_FL-884"
type input "Перевод станд. срочный"
type input "Перевод, Редактура, Приёмка по качеству, Постредактура машинного перевода, Корр…"
type input "[PERSON_NAME]"
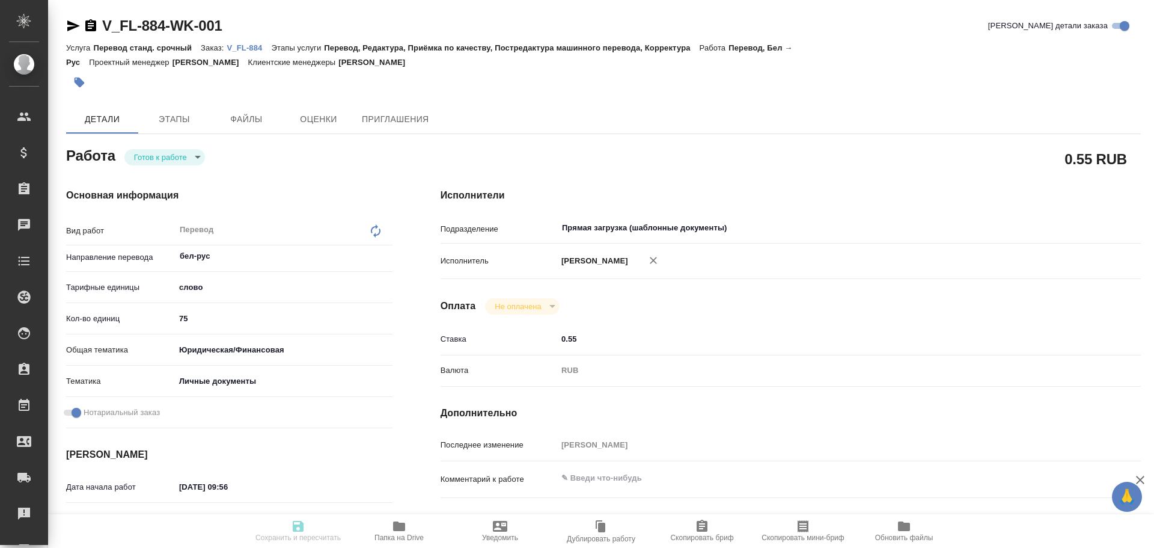
type input "/Clients/FL_V/Orders/V_FL-884"
type textarea "x"
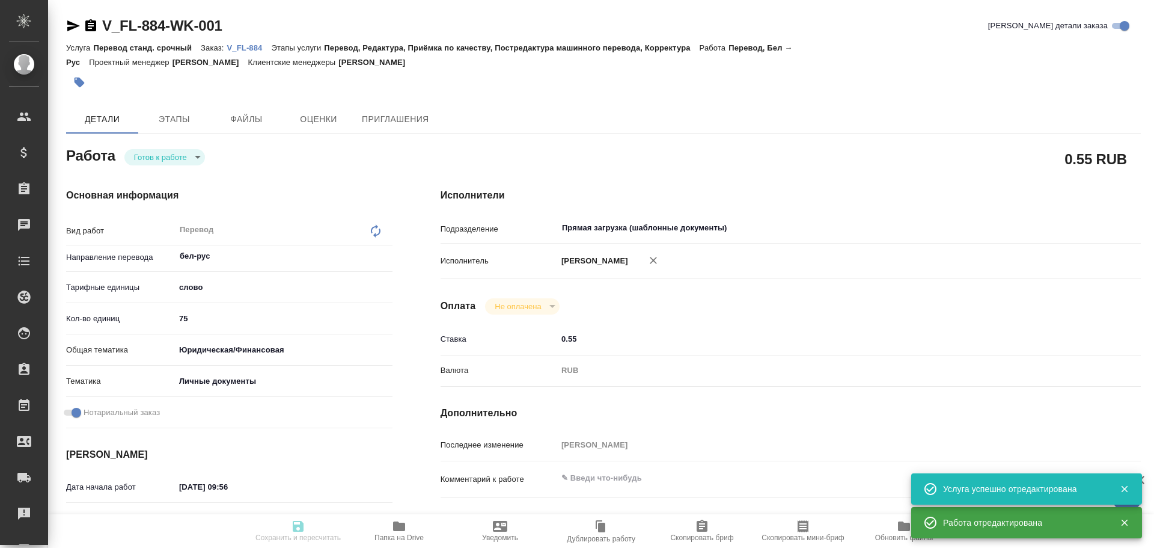
type textarea "x"
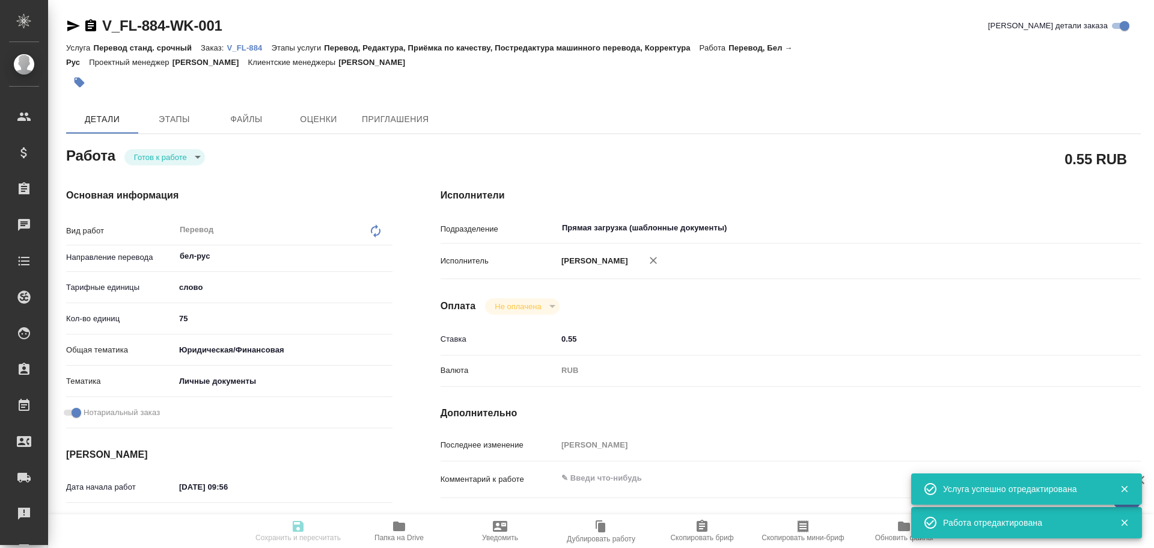
type textarea "x"
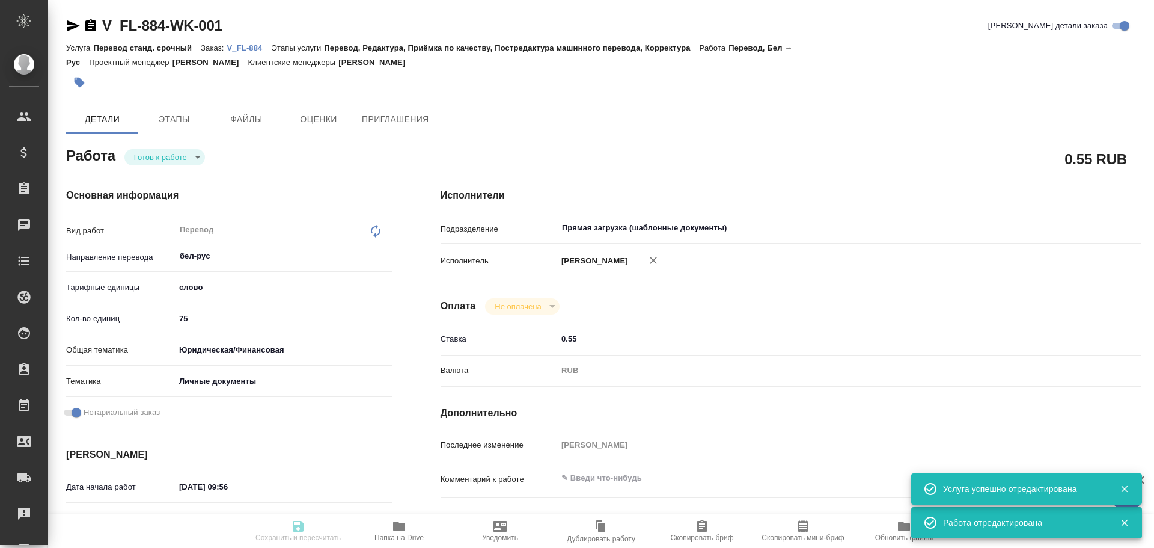
type textarea "x"
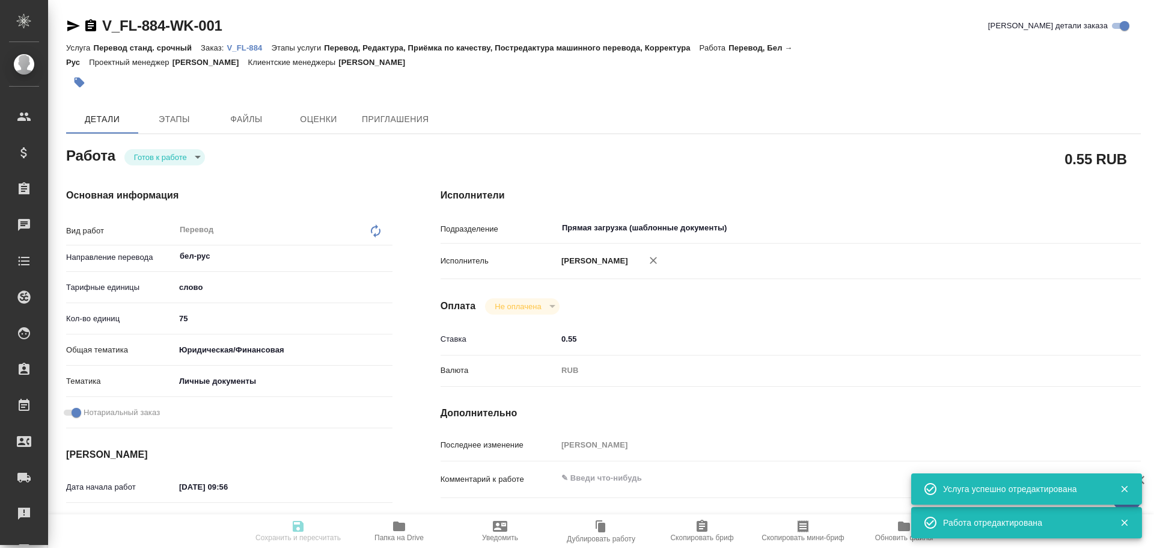
type textarea "x"
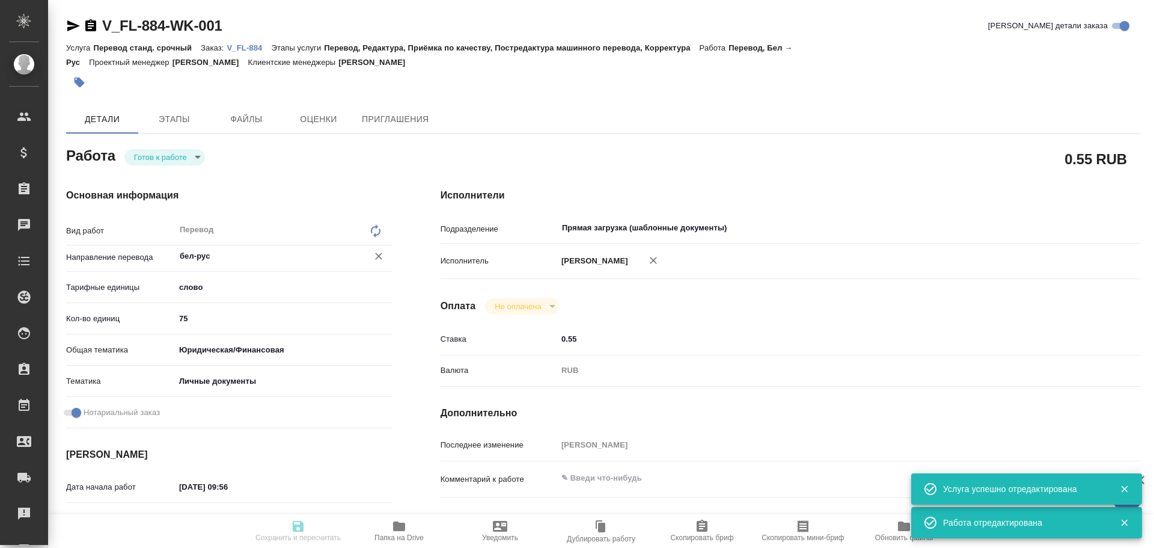
type textarea "x"
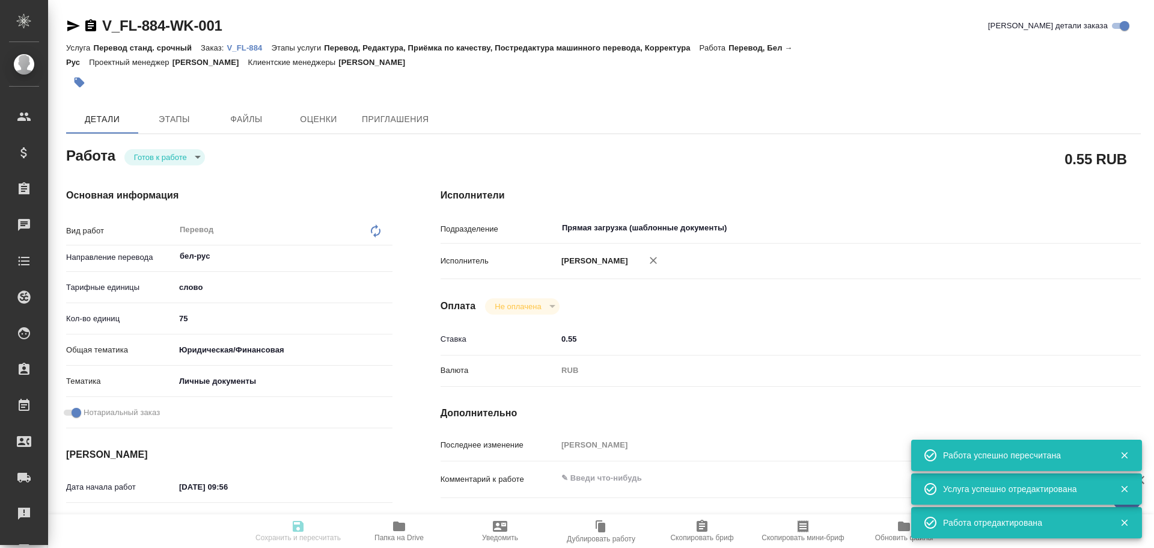
type input "readyForWork"
type textarea "Перевод"
type textarea "x"
type input "бел-рус"
type input "5a8b1489cc6b4906c91bfd90"
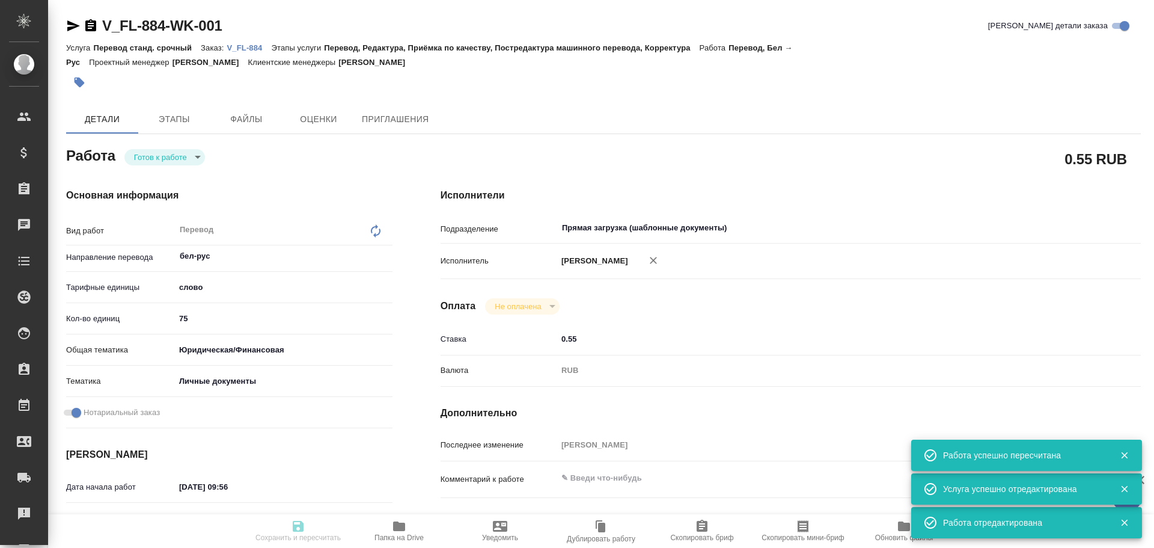
type input "75"
type input "yr-fn"
type input "5a8b8b956a9677013d343cfe"
checkbox input "true"
type input "05.09.2025 09:56"
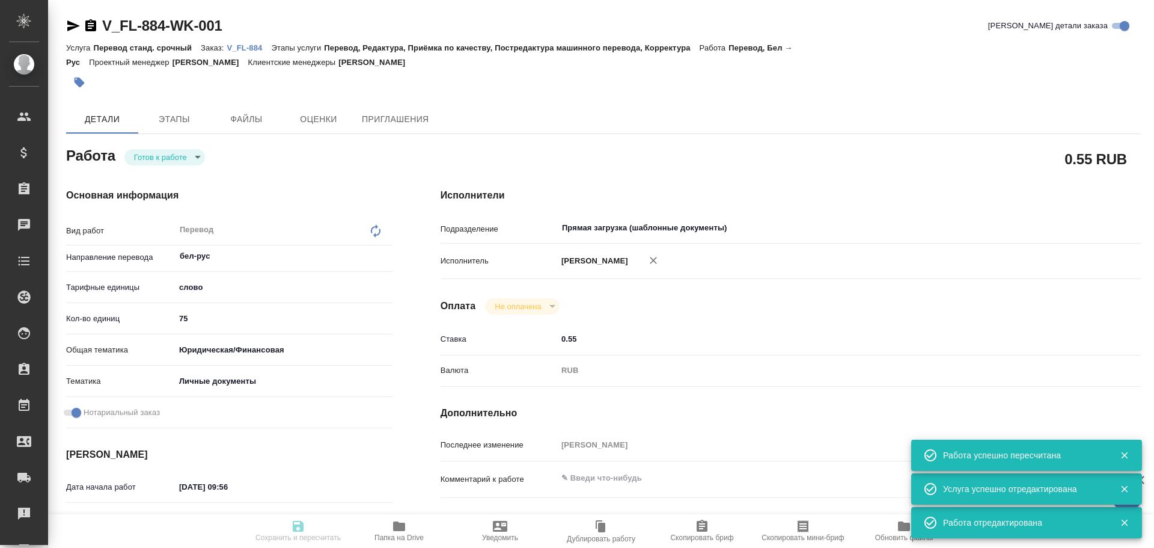
type input "05.09.2025 11:37"
type input "05.09.2025 12:00"
type input "Прямая загрузка (шаблонные документы)"
type input "notPayed"
type input "0.55"
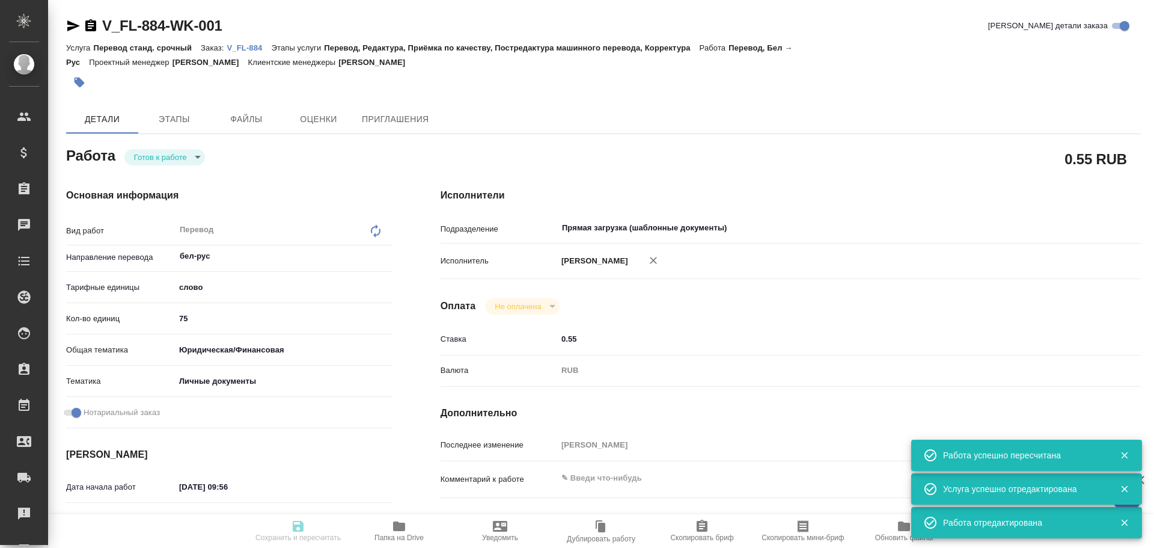
type input "RUB"
type input "[PERSON_NAME]"
type textarea "x"
type textarea "/Clients/FL_V/Orders/V_FL-884/Translated/V_FL-884-WK-001"
type textarea "x"
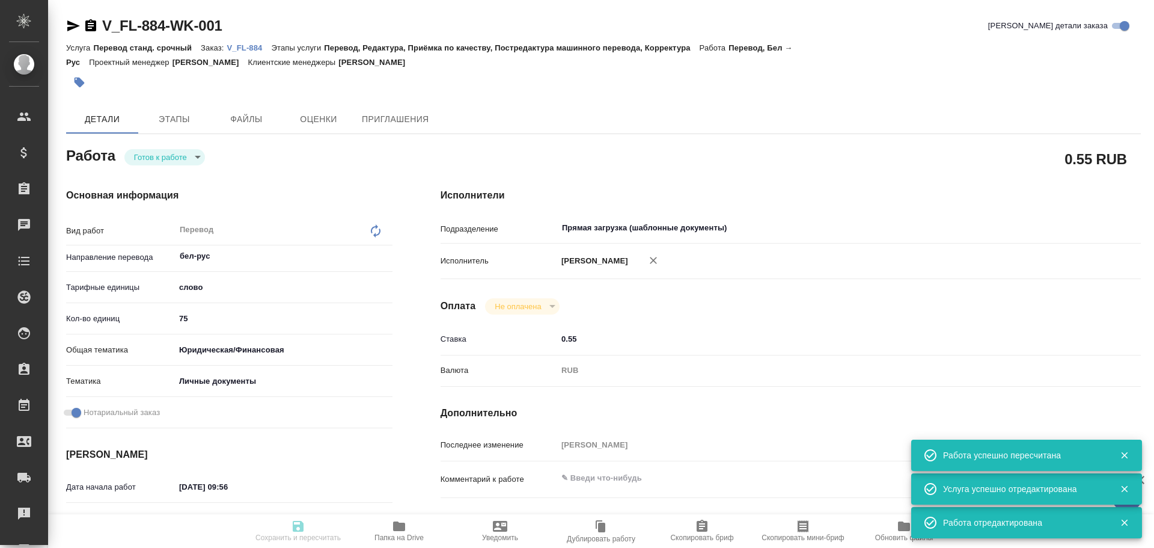
type input "V_FL-884"
type input "Перевод станд. срочный"
type input "Перевод, Редактура, Приёмка по качеству, Постредактура машинного перевода, Корр…"
type input "Касымов Тимур"
type input "/Clients/FL_V/Orders/V_FL-884"
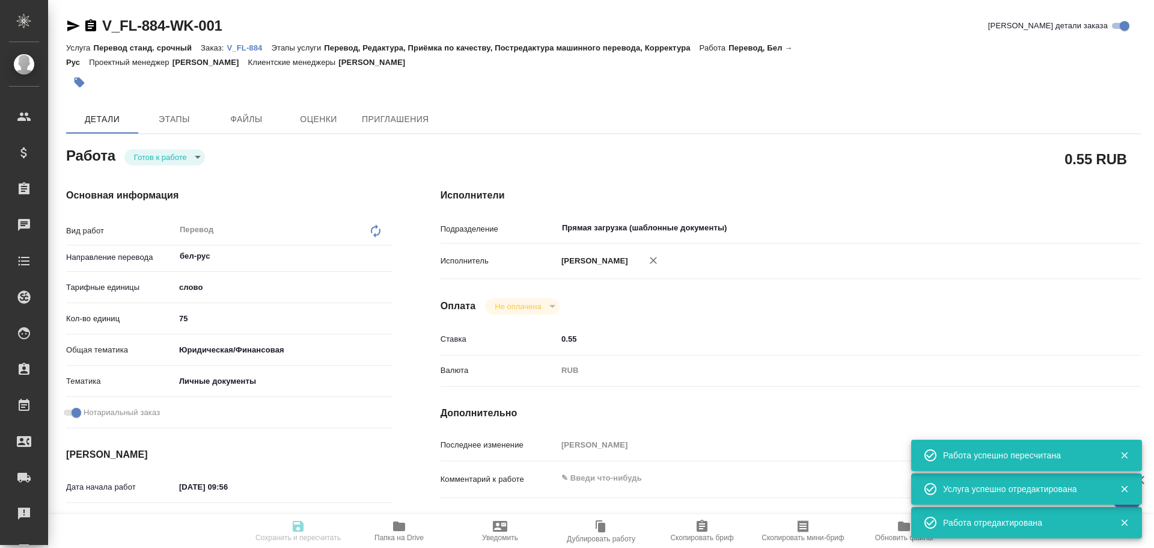
type textarea "x"
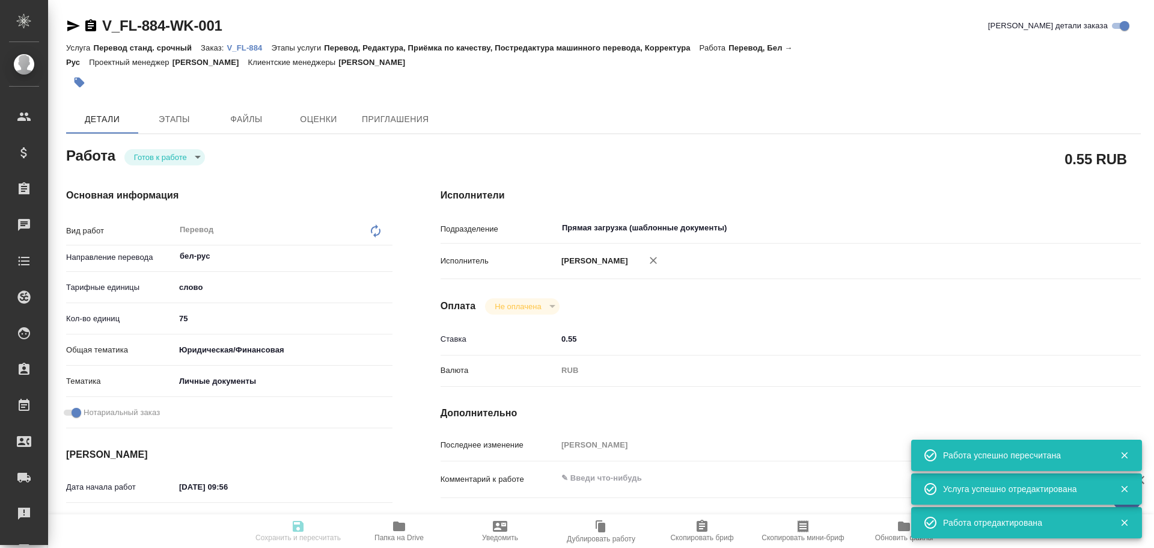
type textarea "x"
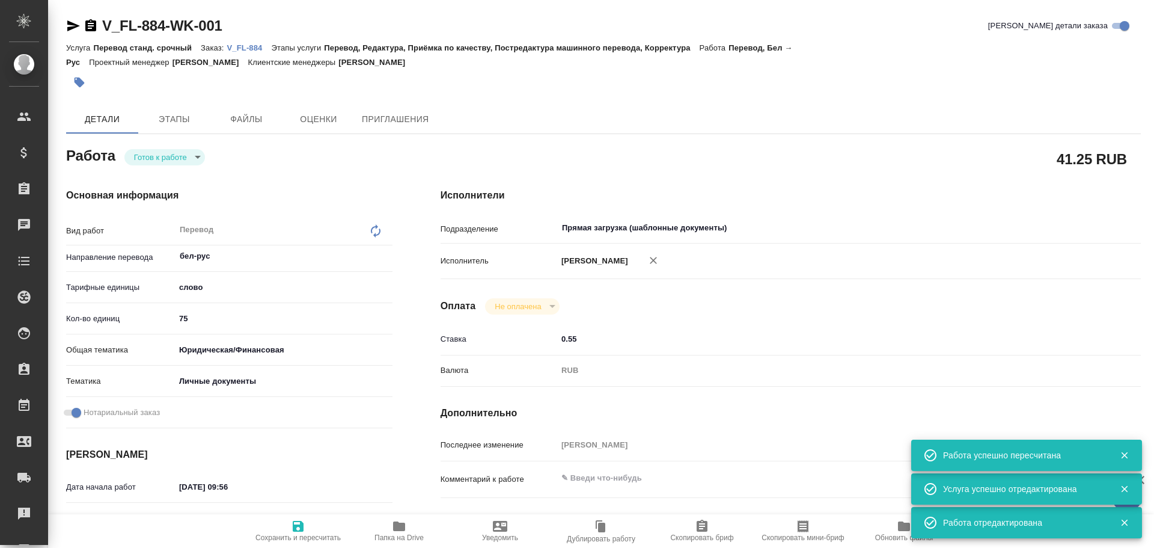
type textarea "x"
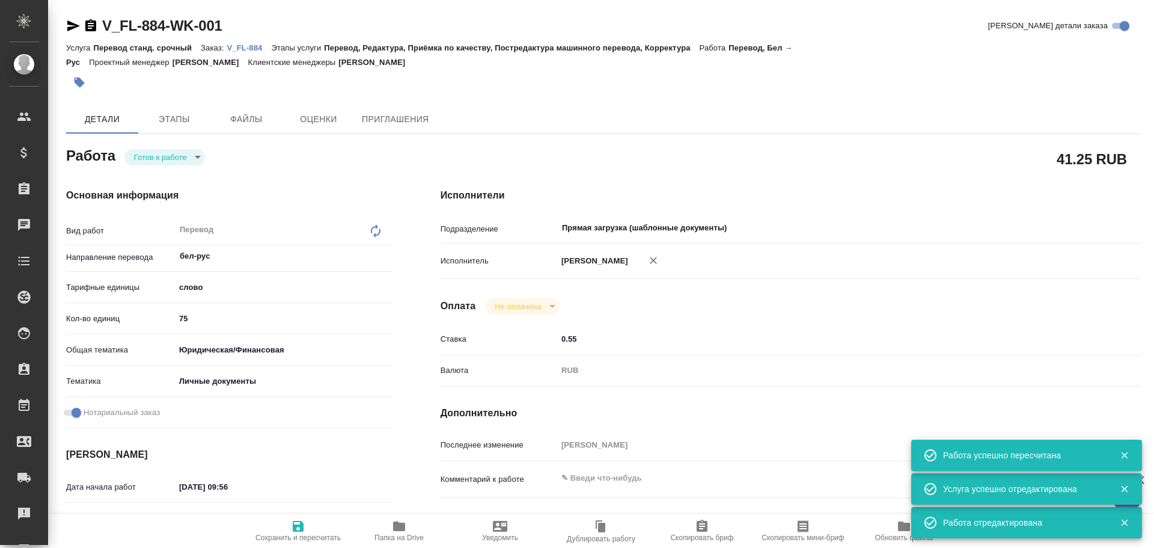
type textarea "x"
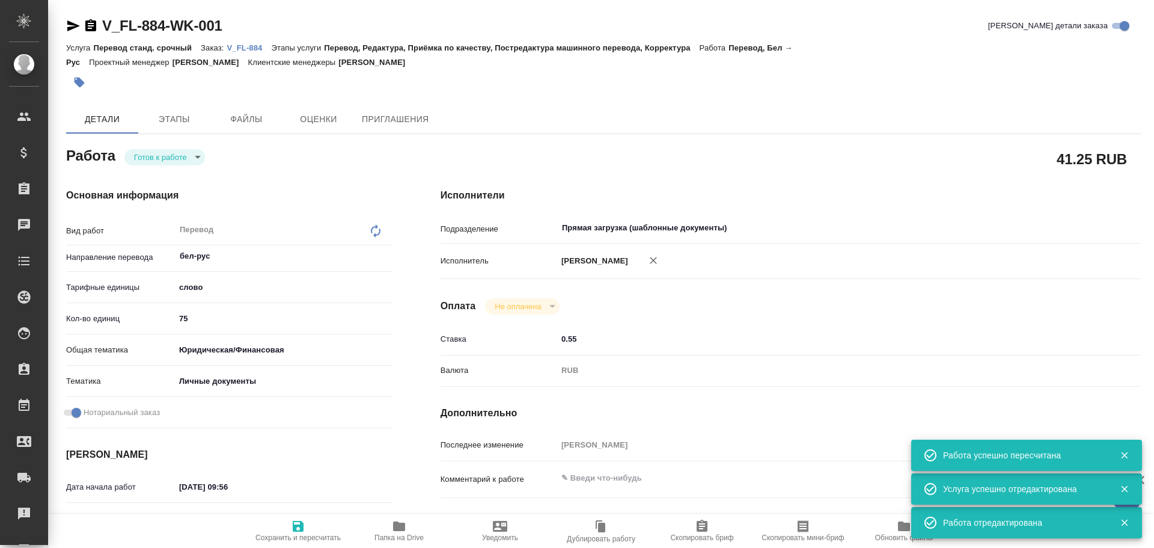
type textarea "x"
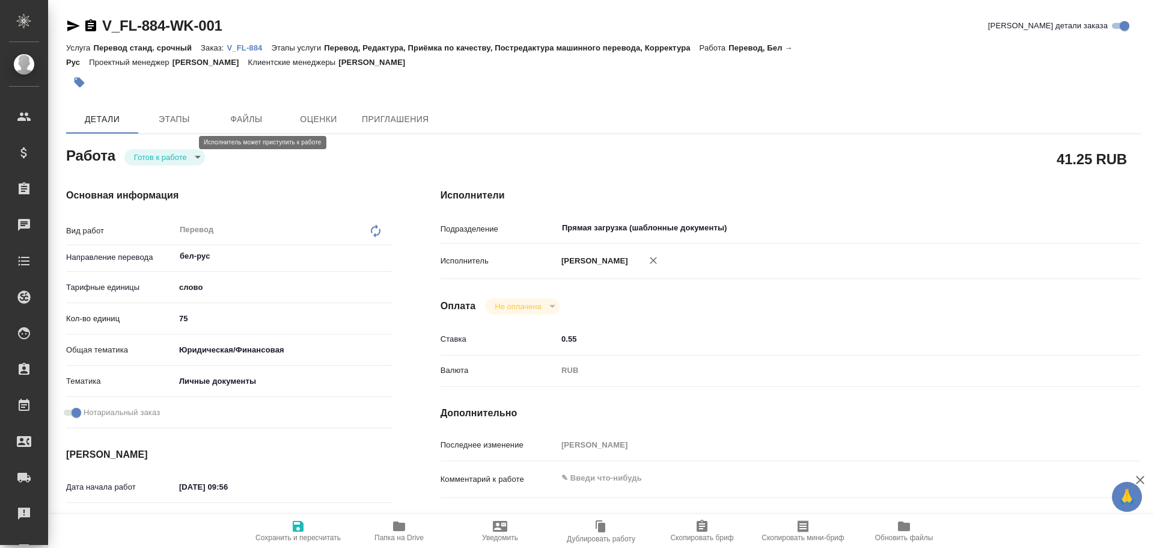
click at [176, 143] on body "🙏 .cls-1 fill:#fff; AWATERA Gusev Alexandr Клиенты Спецификации Заказы 0 Чаты T…" at bounding box center [577, 274] width 1154 height 548
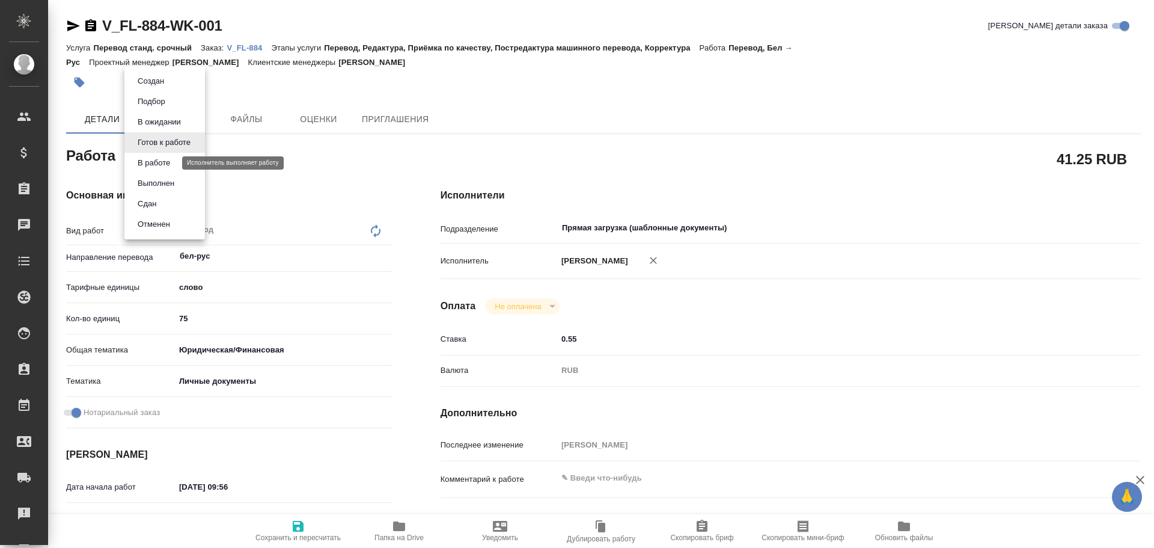
click at [165, 158] on button "В работе" at bounding box center [154, 162] width 40 height 13
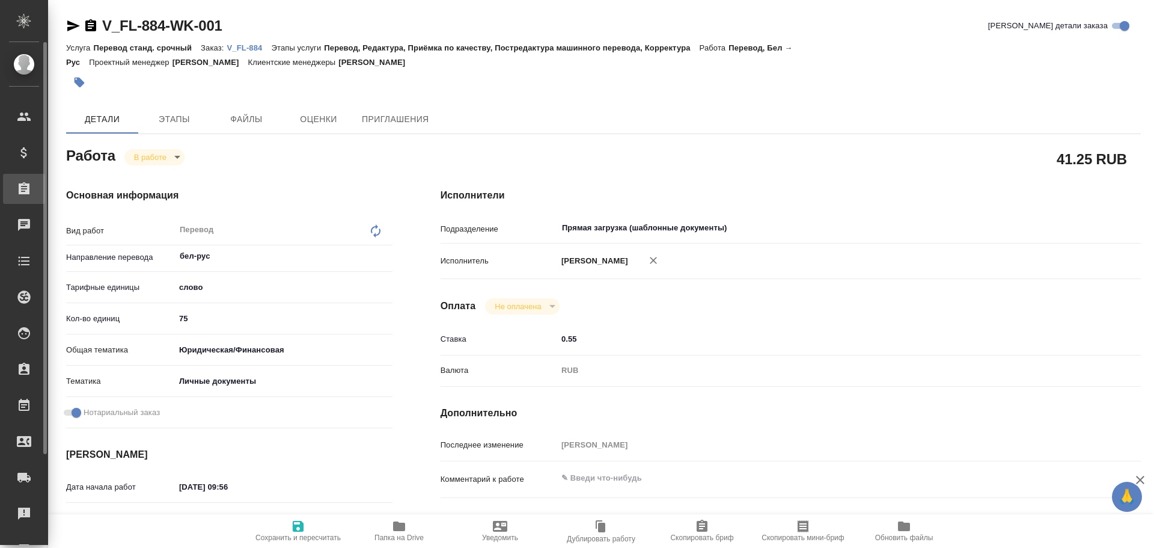
type textarea "x"
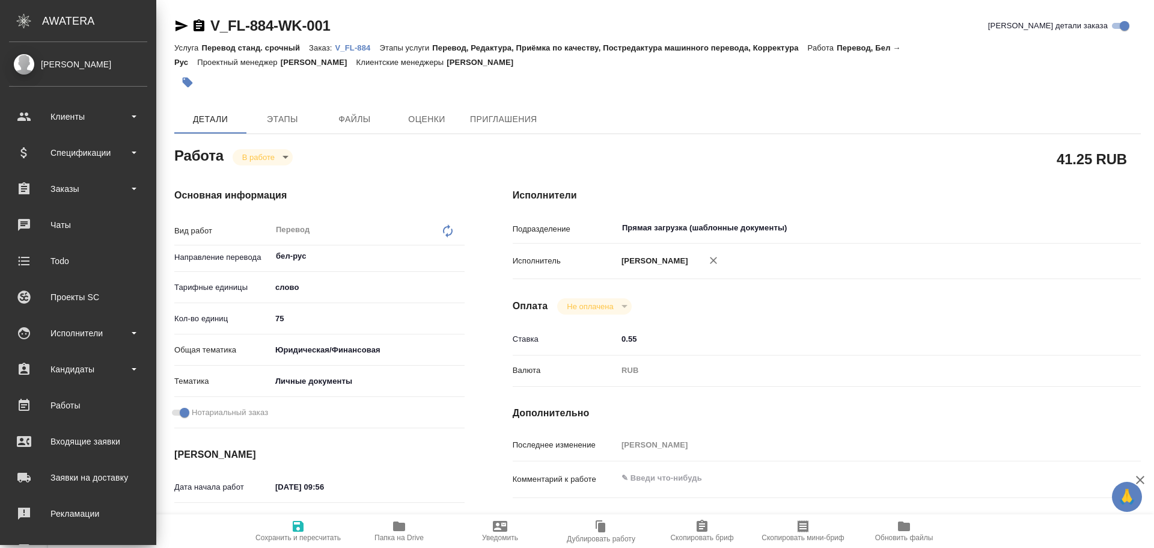
type textarea "x"
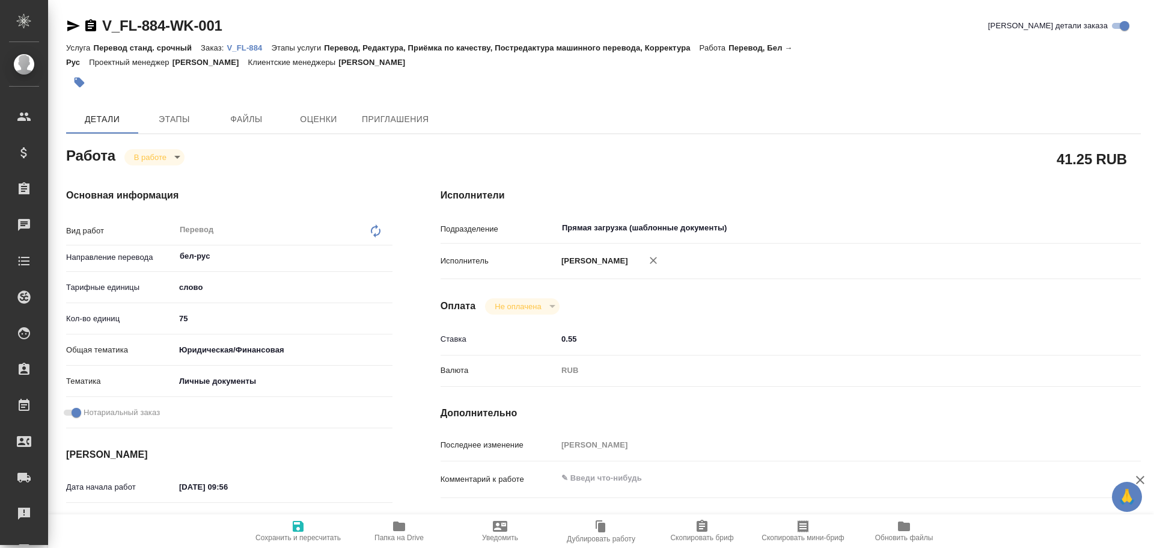
type textarea "x"
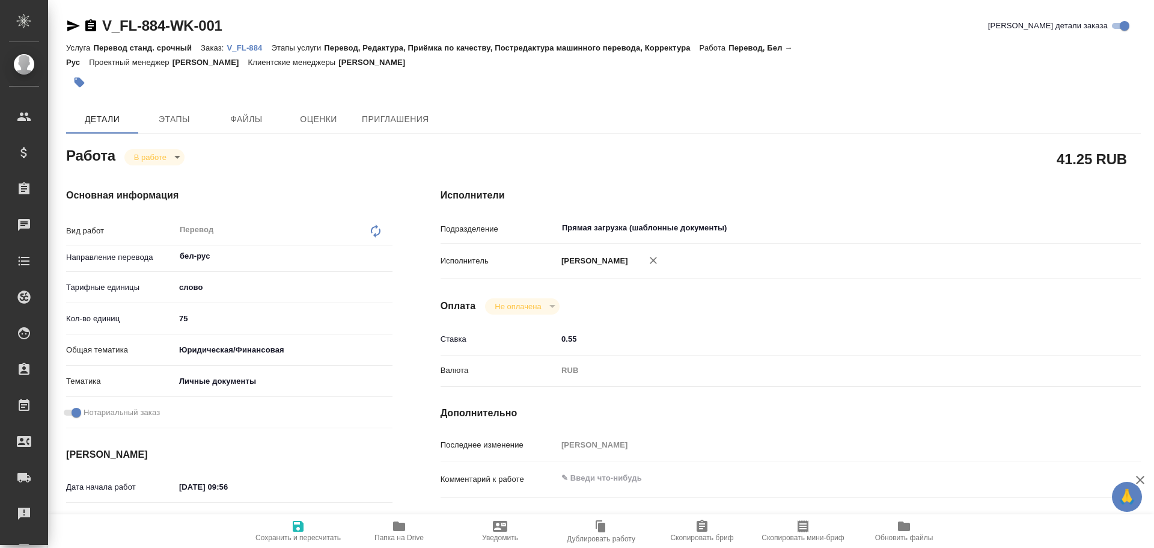
type textarea "x"
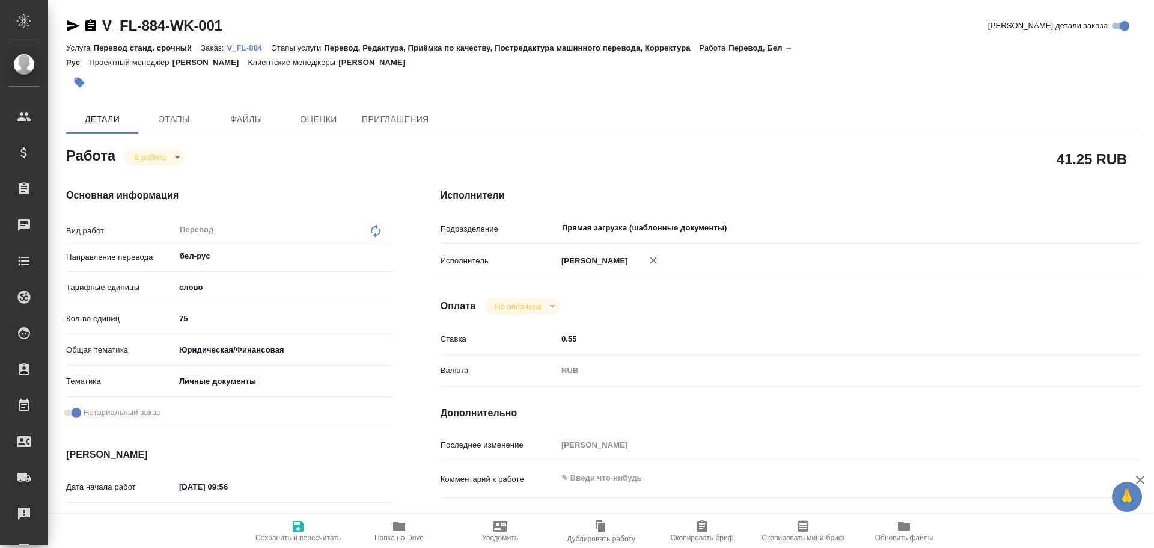
type textarea "x"
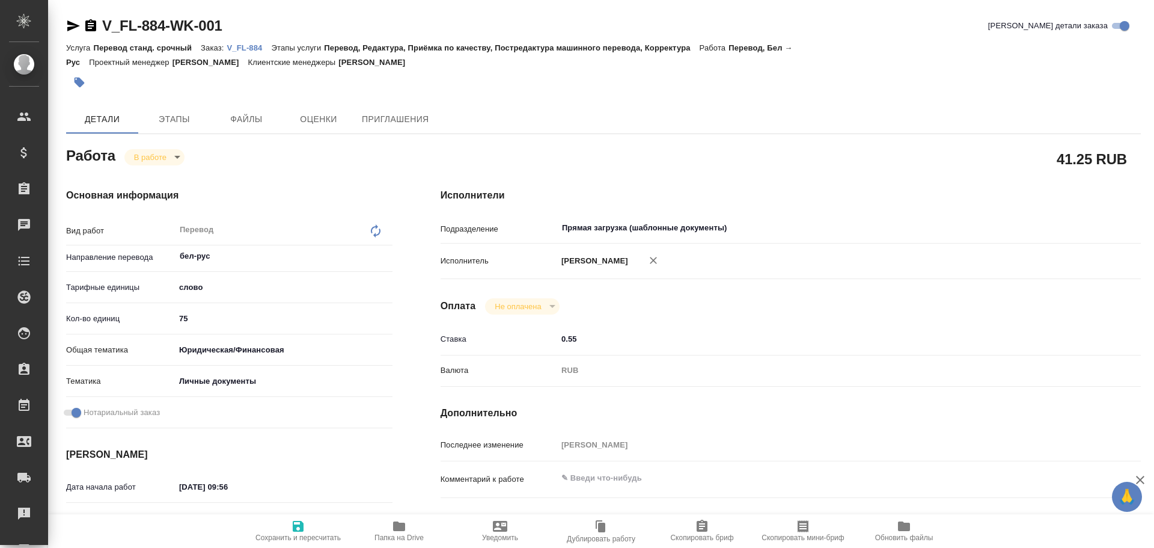
type textarea "x"
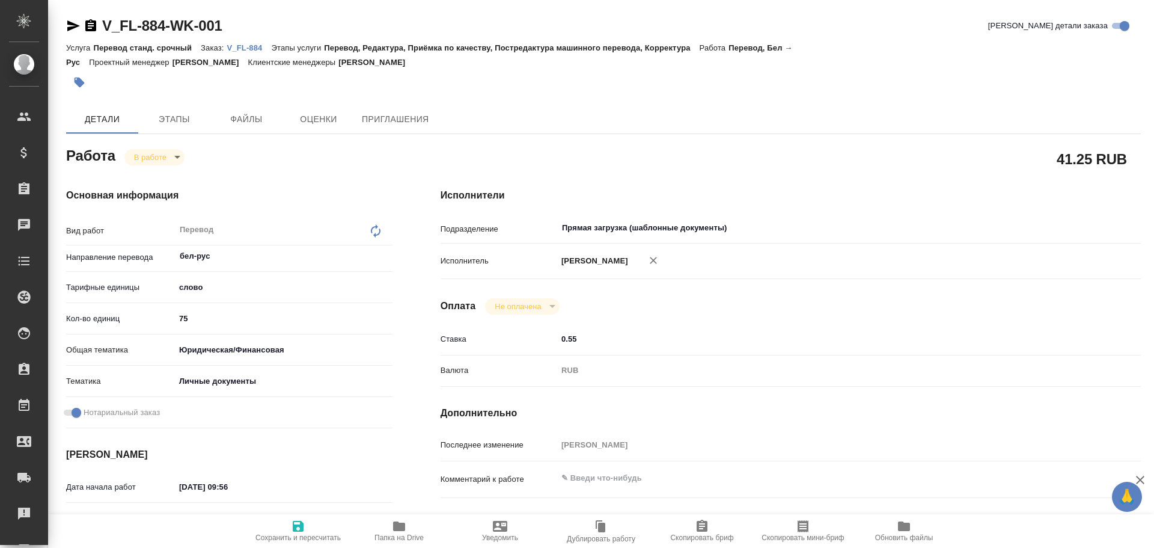
type textarea "x"
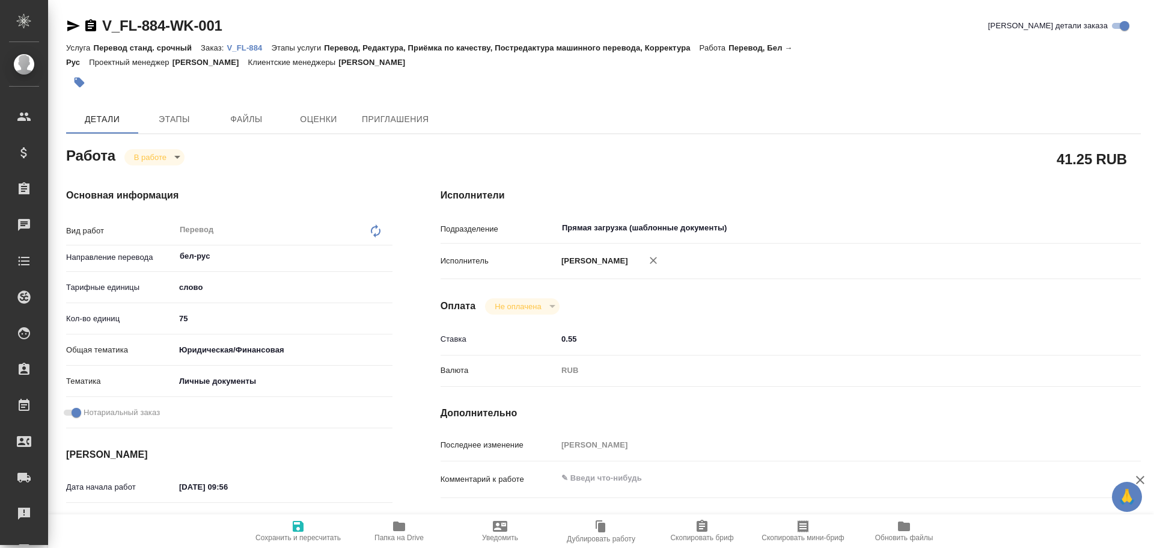
type textarea "x"
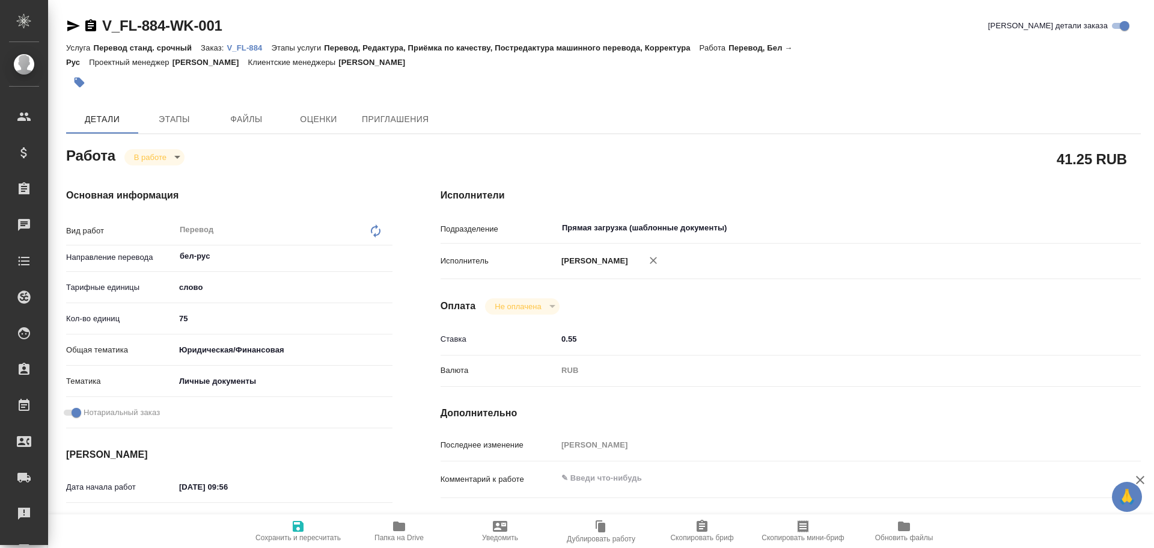
type textarea "x"
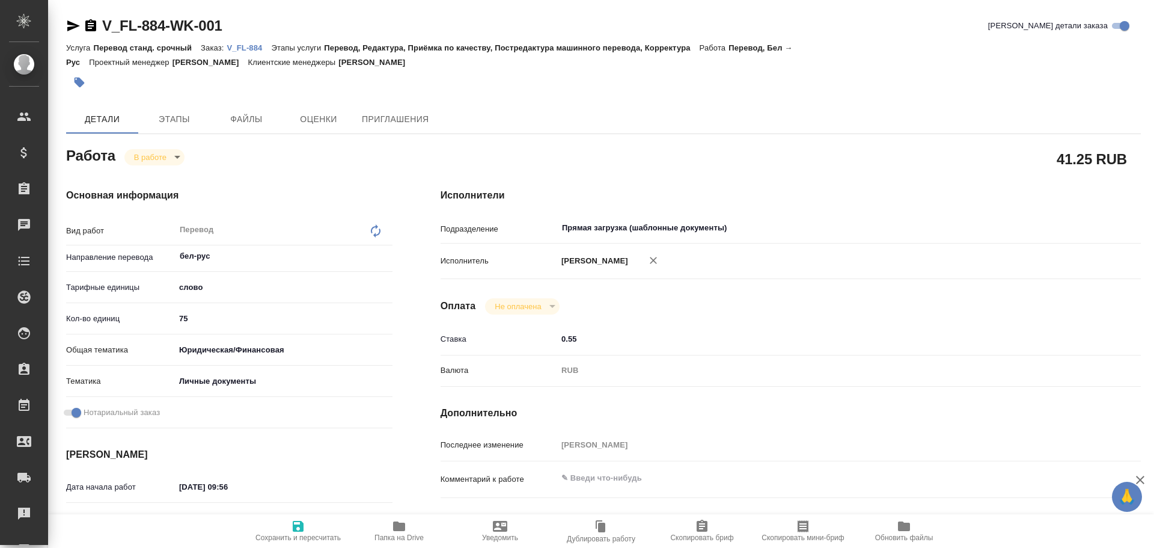
type textarea "x"
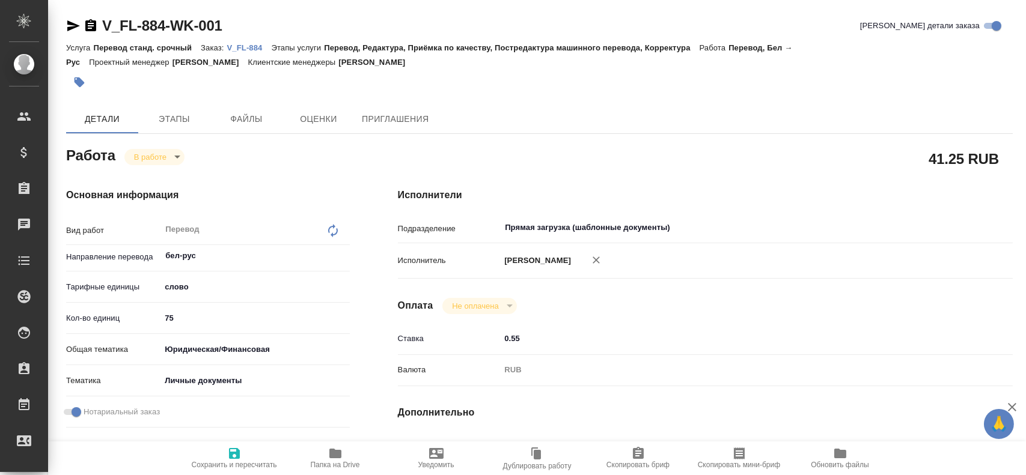
type textarea "x"
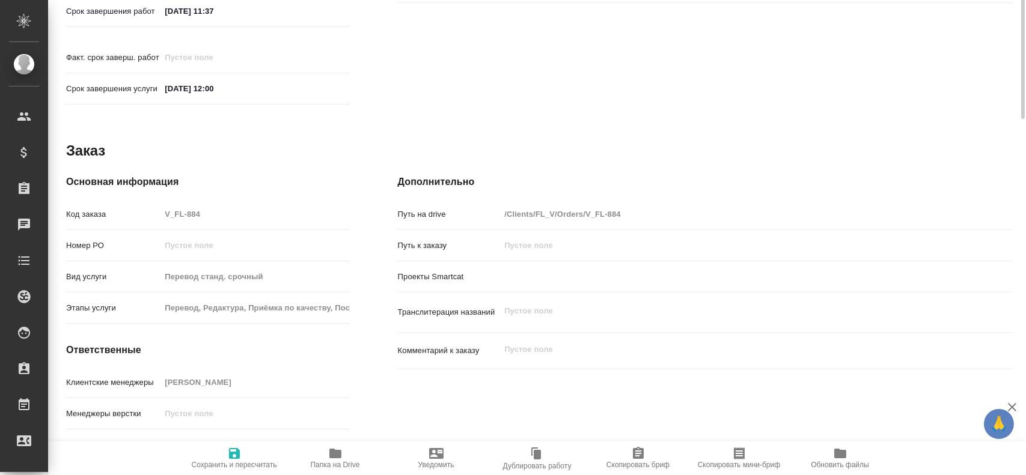
scroll to position [559, 0]
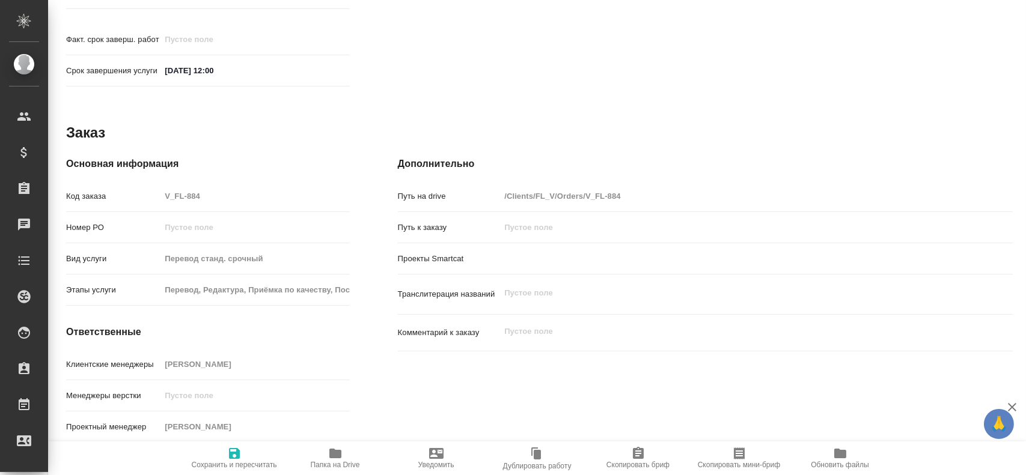
click at [335, 451] on icon "button" at bounding box center [335, 454] width 12 height 10
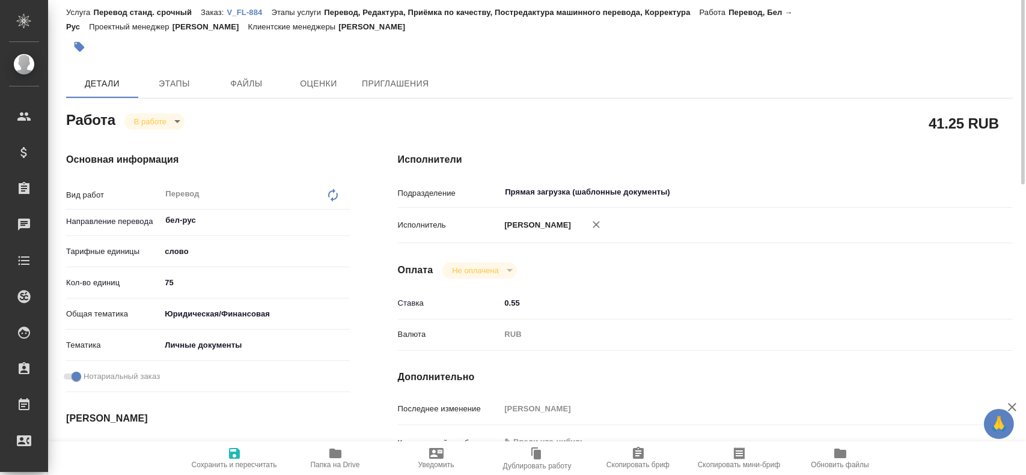
scroll to position [0, 0]
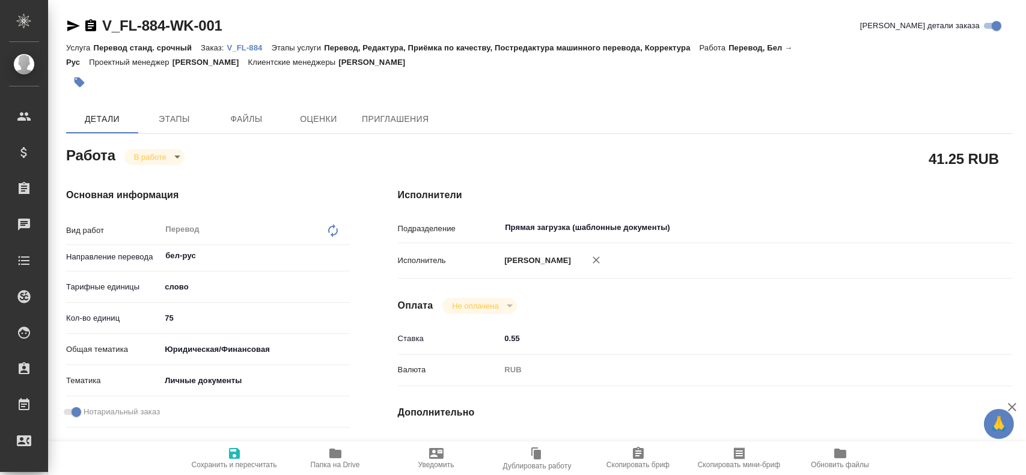
click at [142, 153] on body "🙏 .cls-1 fill:#fff; AWATERA Gusev Alexandr Клиенты Спецификации Заказы 0 Чаты T…" at bounding box center [513, 237] width 1026 height 475
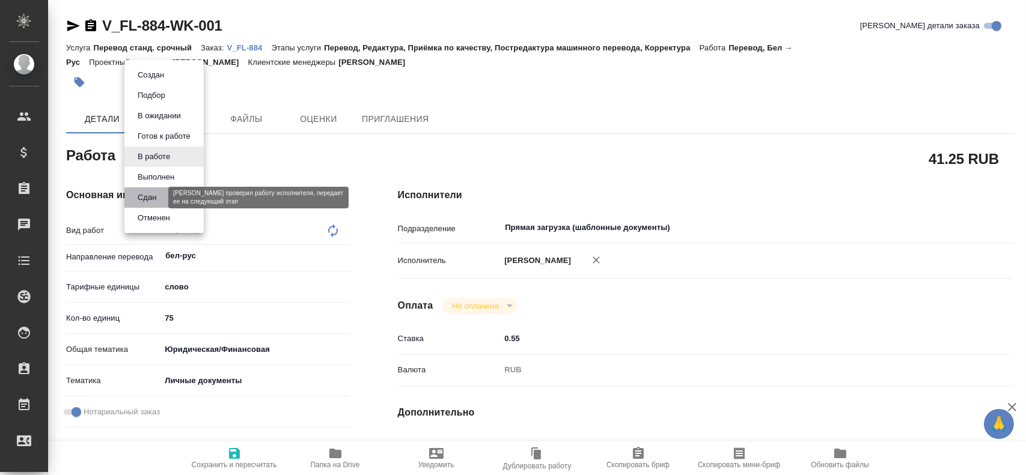
click at [151, 195] on button "Сдан" at bounding box center [147, 197] width 26 height 13
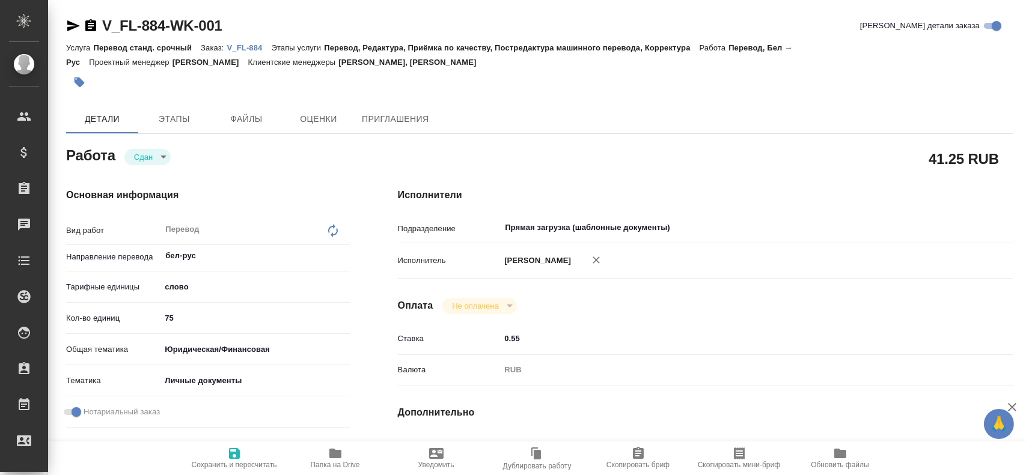
type textarea "x"
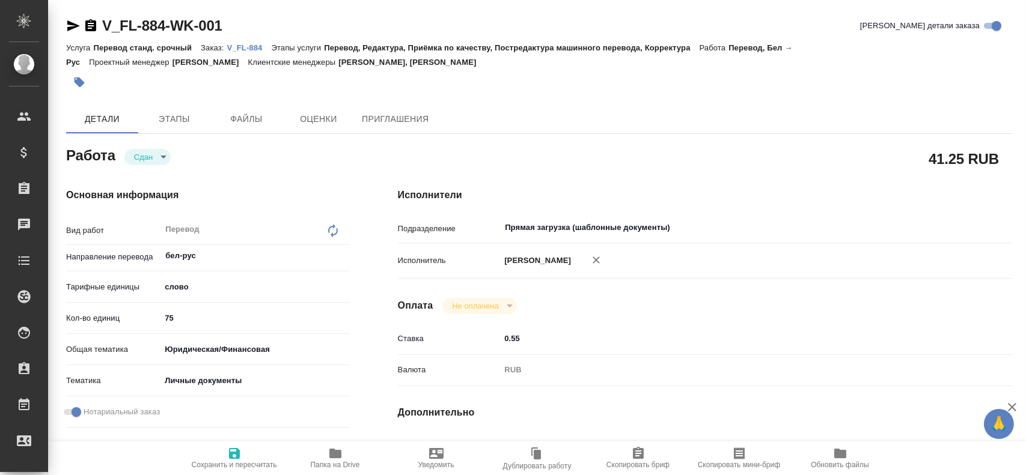
type textarea "x"
click at [176, 118] on span "Этапы" at bounding box center [174, 119] width 58 height 15
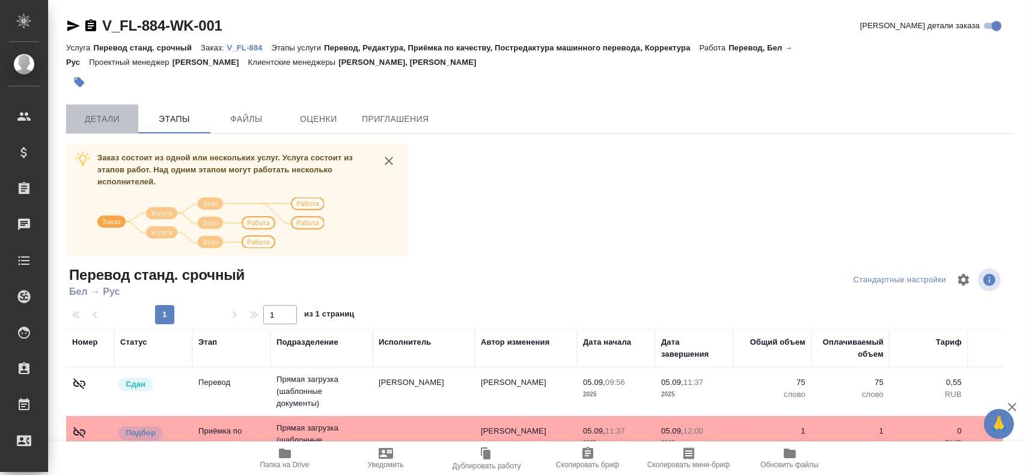
click at [118, 130] on button "Детали" at bounding box center [102, 119] width 72 height 29
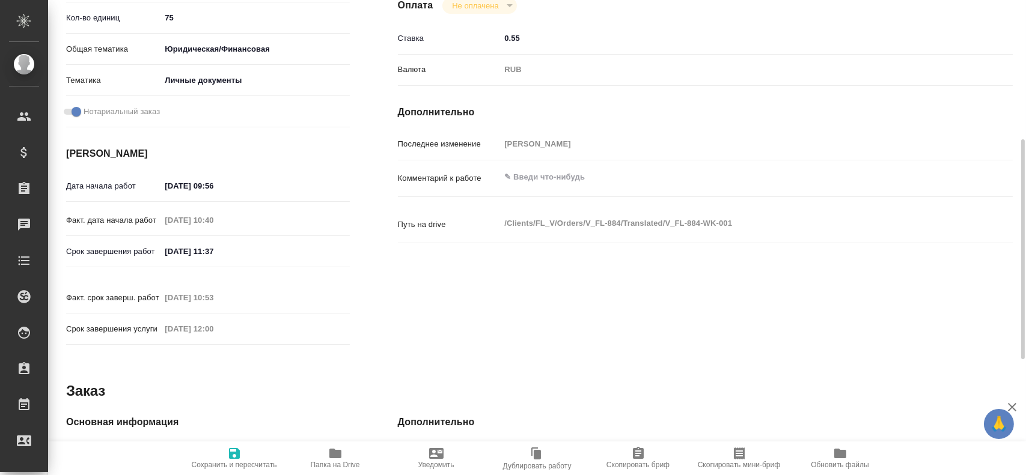
scroll to position [481, 0]
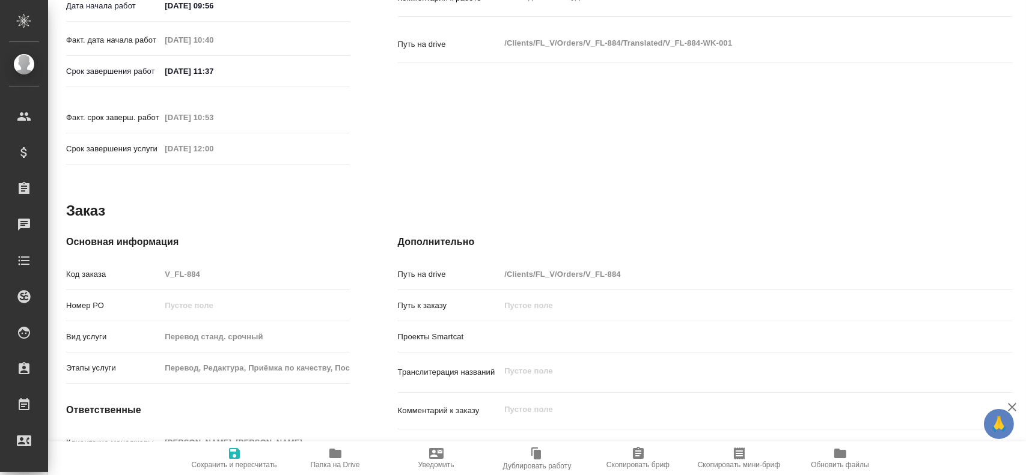
click at [113, 267] on div "Код заказа V_FL-884" at bounding box center [208, 274] width 284 height 21
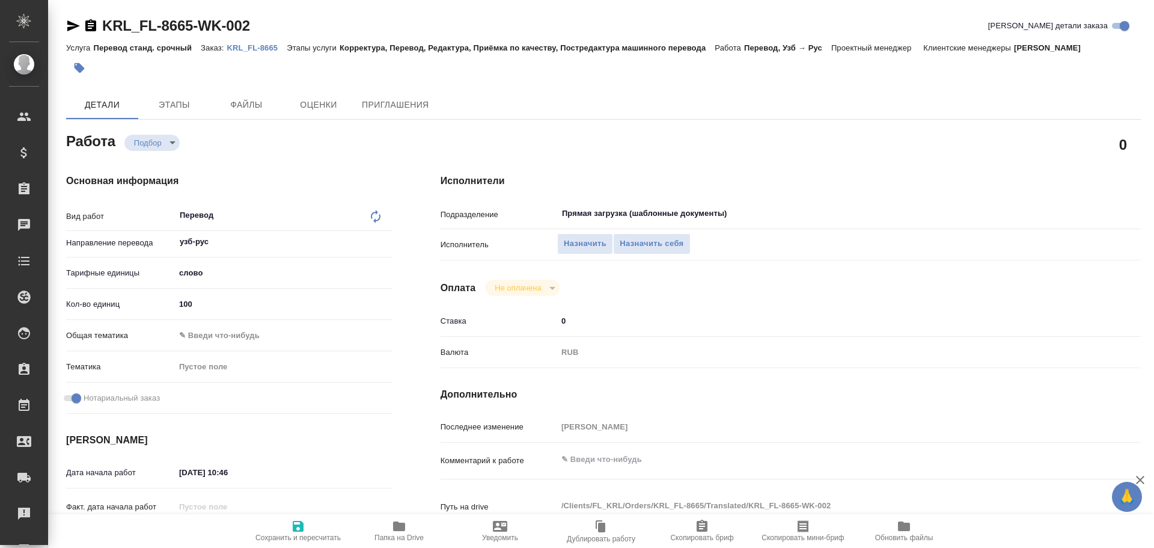
type textarea "x"
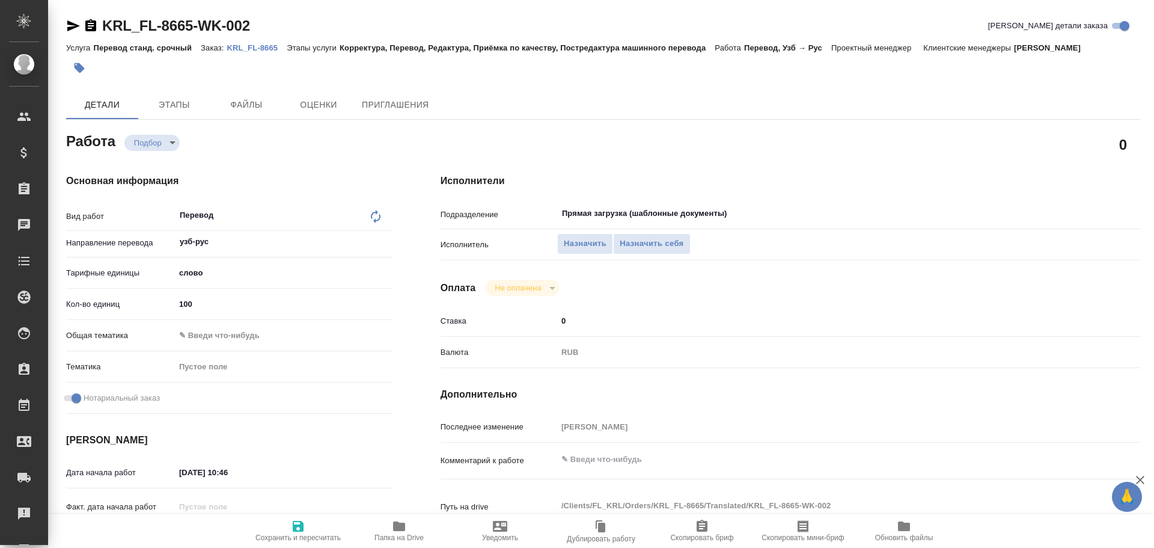
type textarea "x"
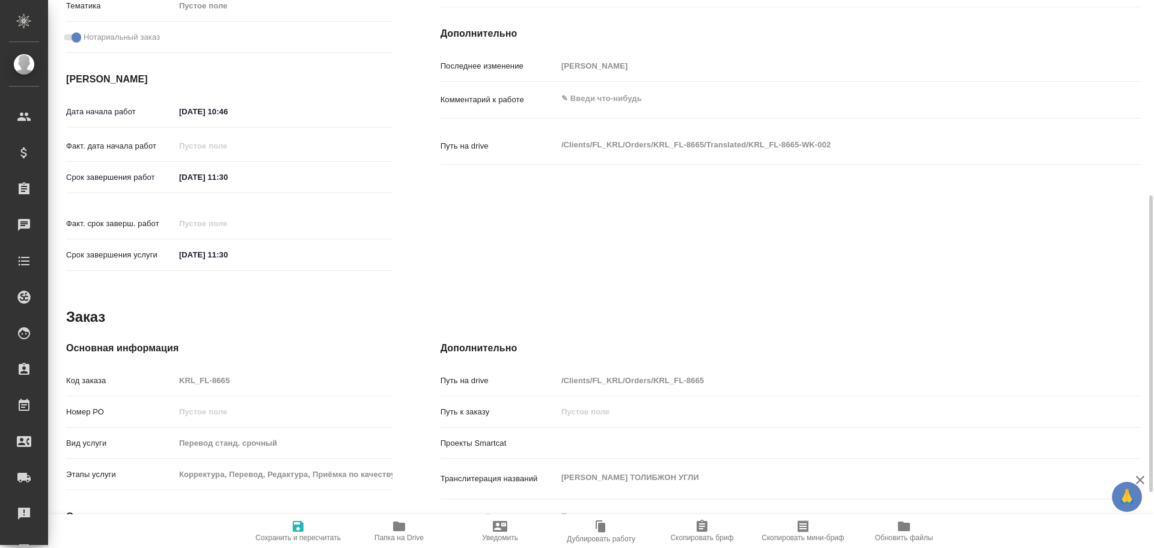
type textarea "x"
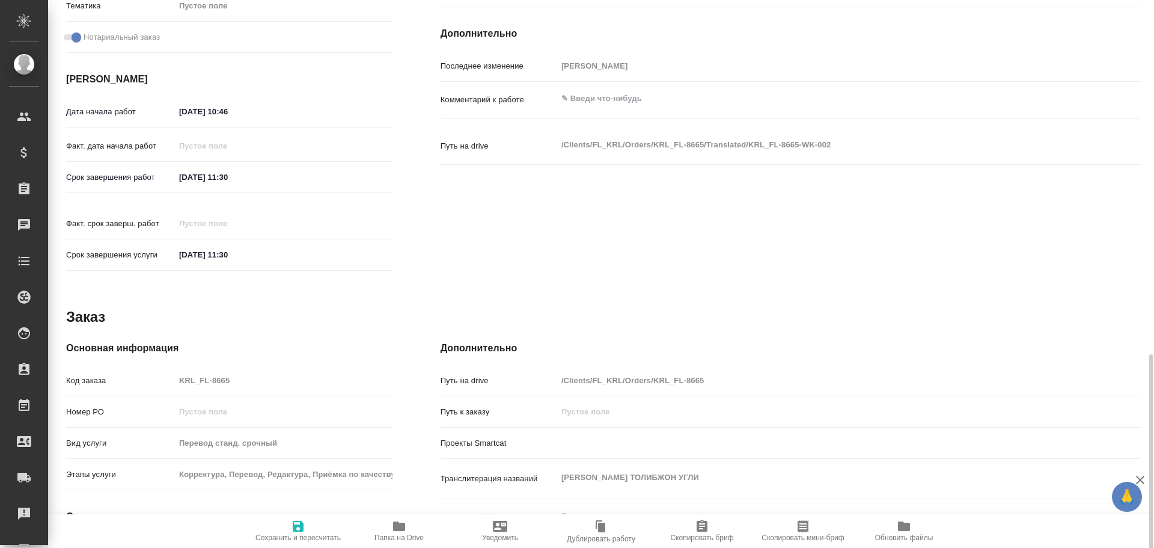
scroll to position [463, 0]
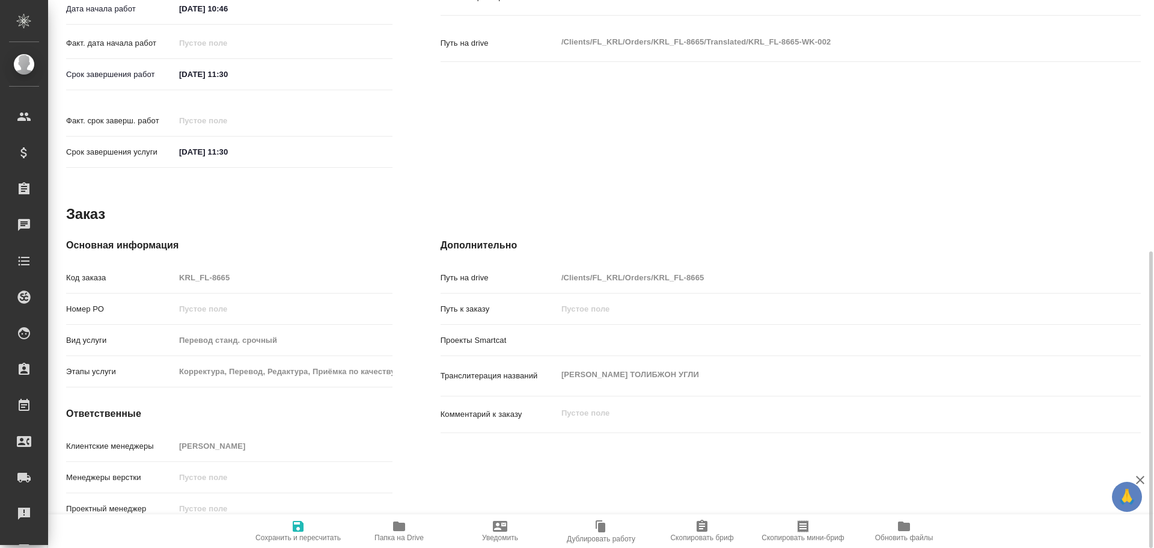
type textarea "x"
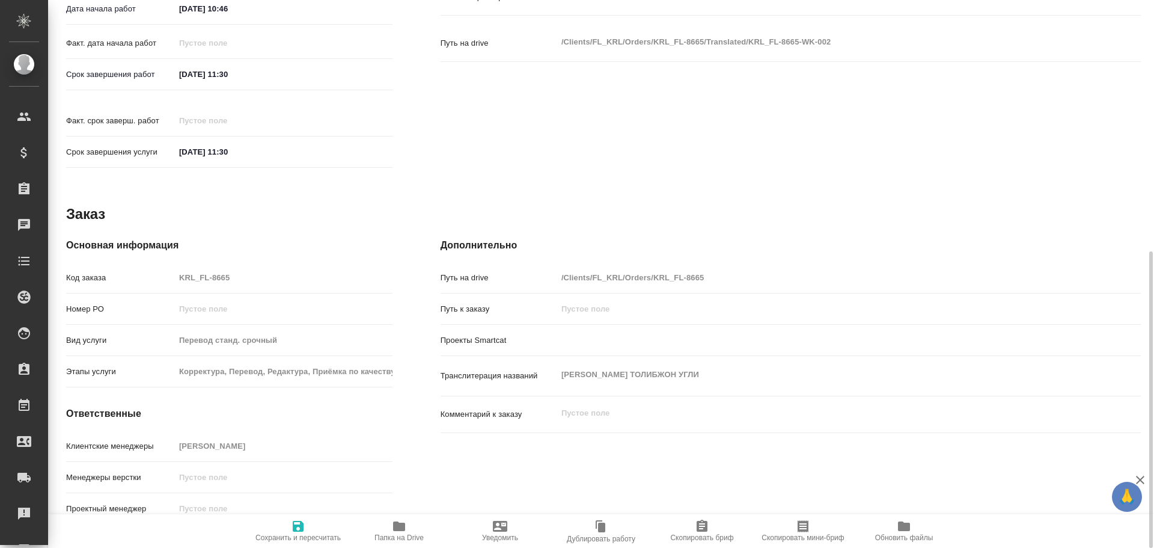
click at [398, 519] on button "Папка на Drive" at bounding box center [399, 531] width 101 height 34
type textarea "x"
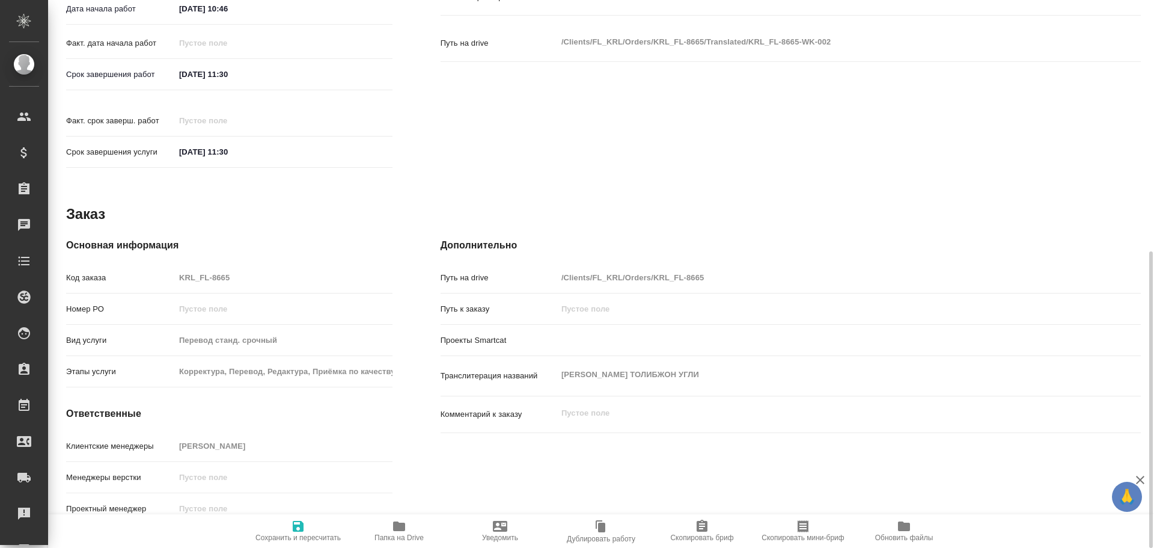
type textarea "x"
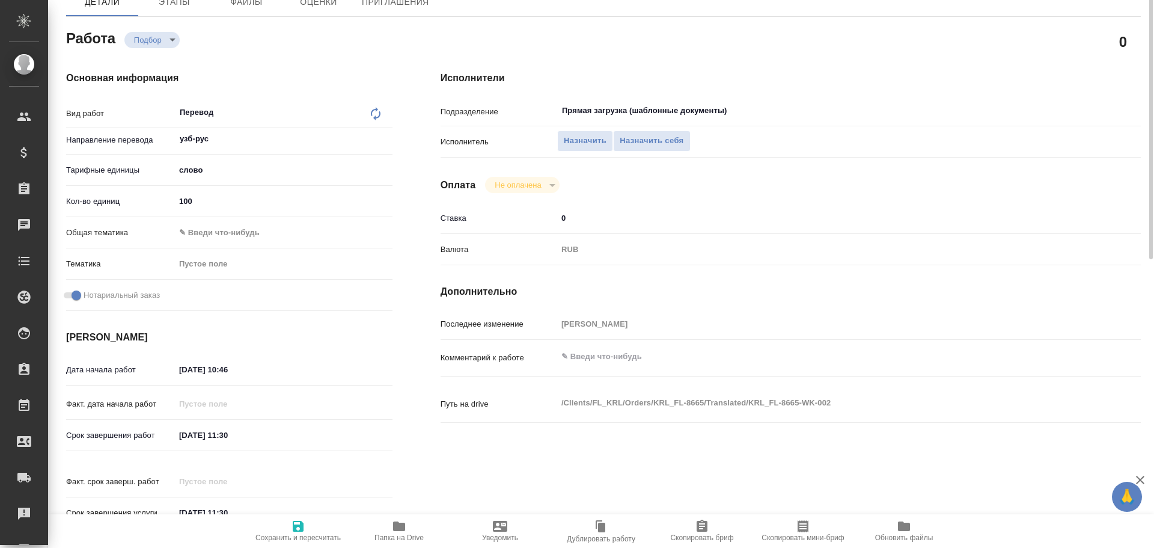
scroll to position [43, 0]
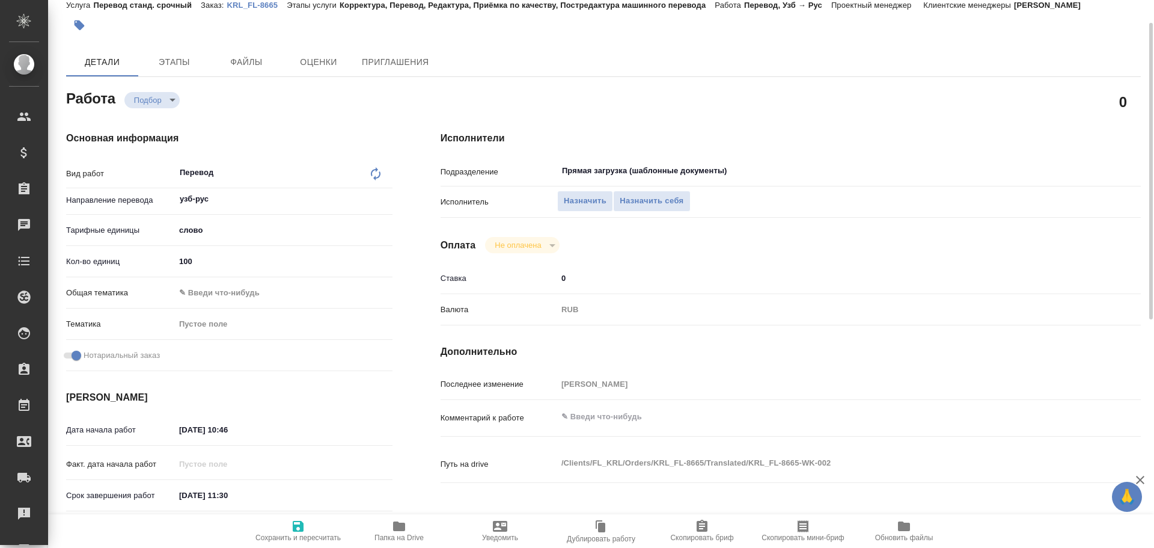
click at [185, 265] on input "100" at bounding box center [284, 260] width 218 height 17
click at [185, 266] on input "100" at bounding box center [284, 260] width 216 height 17
type textarea "x"
type input "1"
type textarea "x"
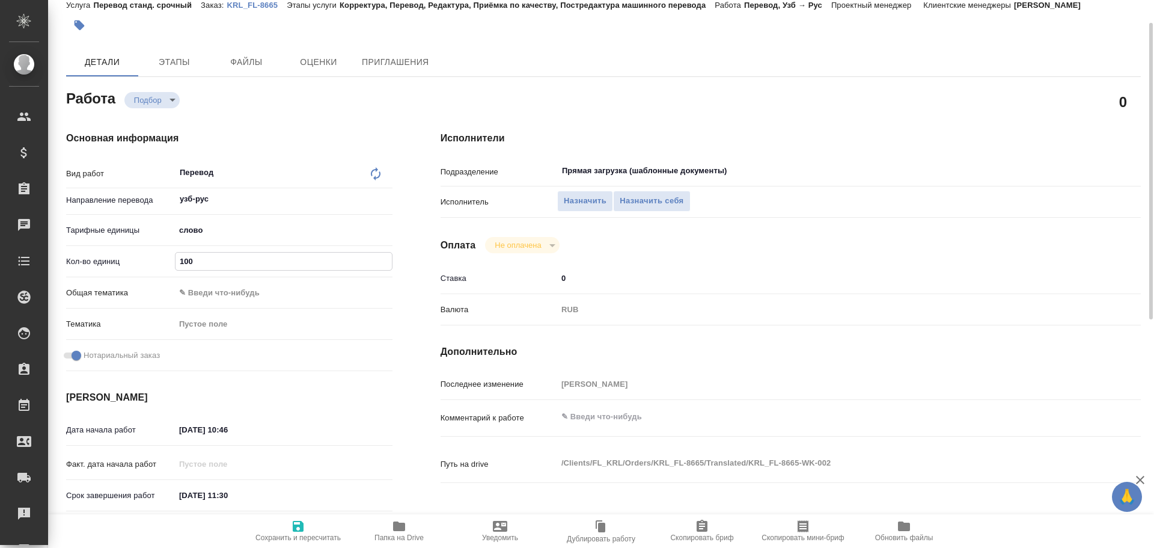
type textarea "x"
type input "12"
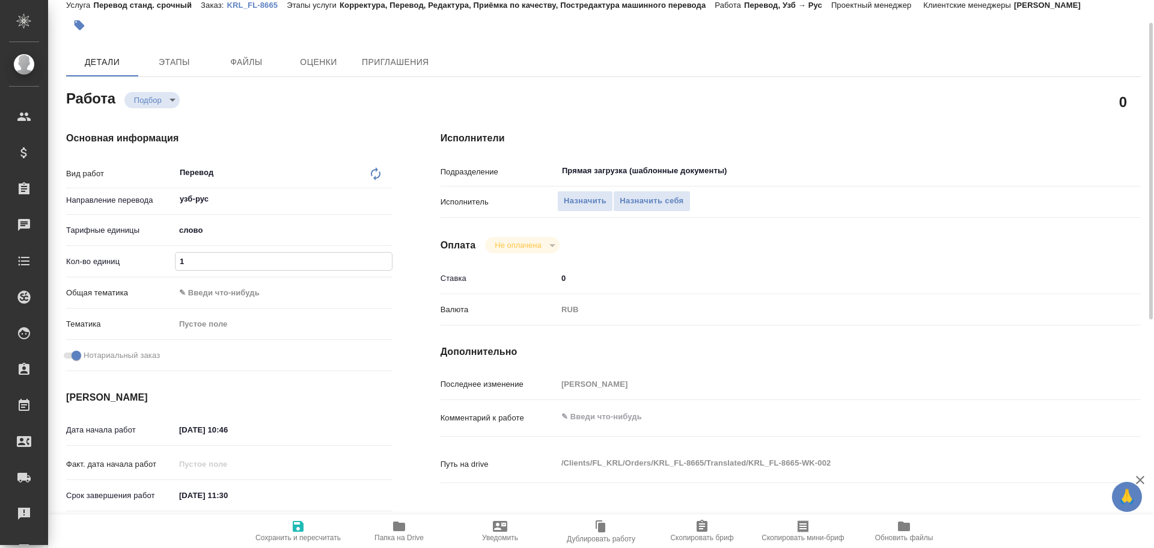
type textarea "x"
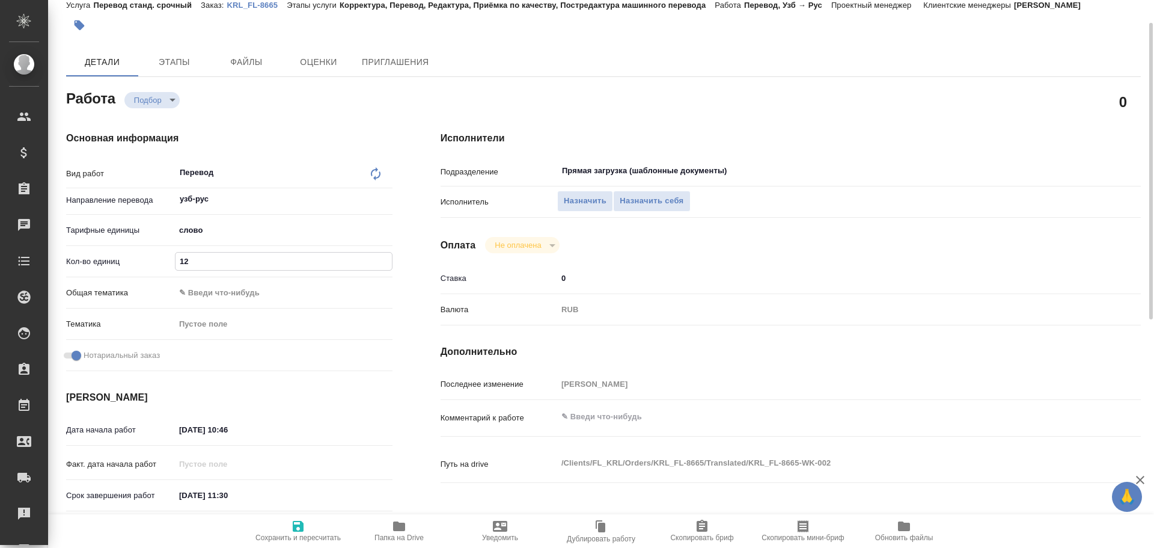
type input "125"
type textarea "x"
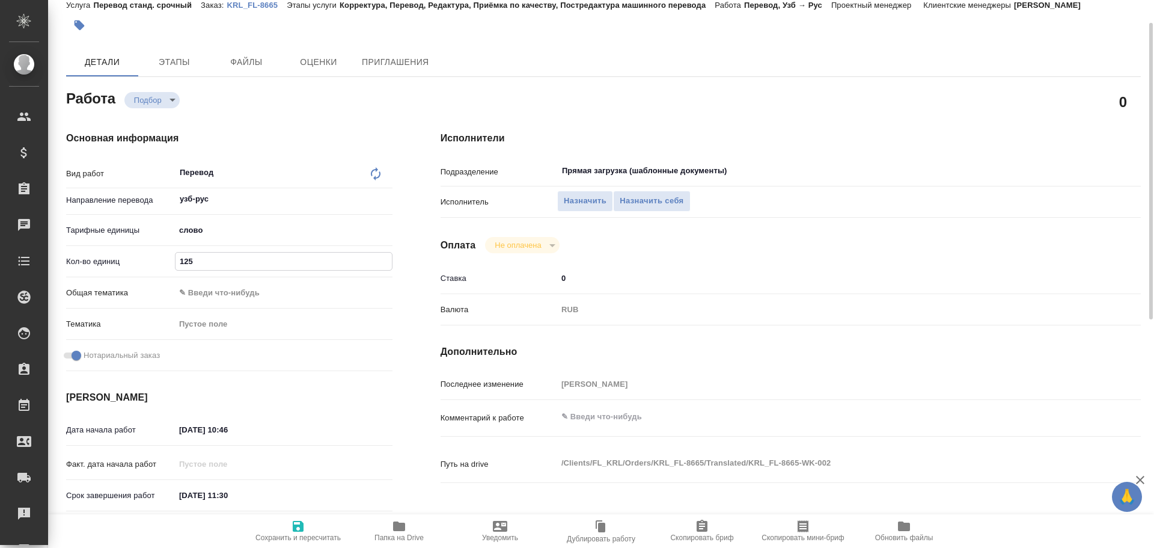
type input "125"
click at [283, 532] on span "Сохранить и пересчитать" at bounding box center [298, 530] width 87 height 23
type textarea "x"
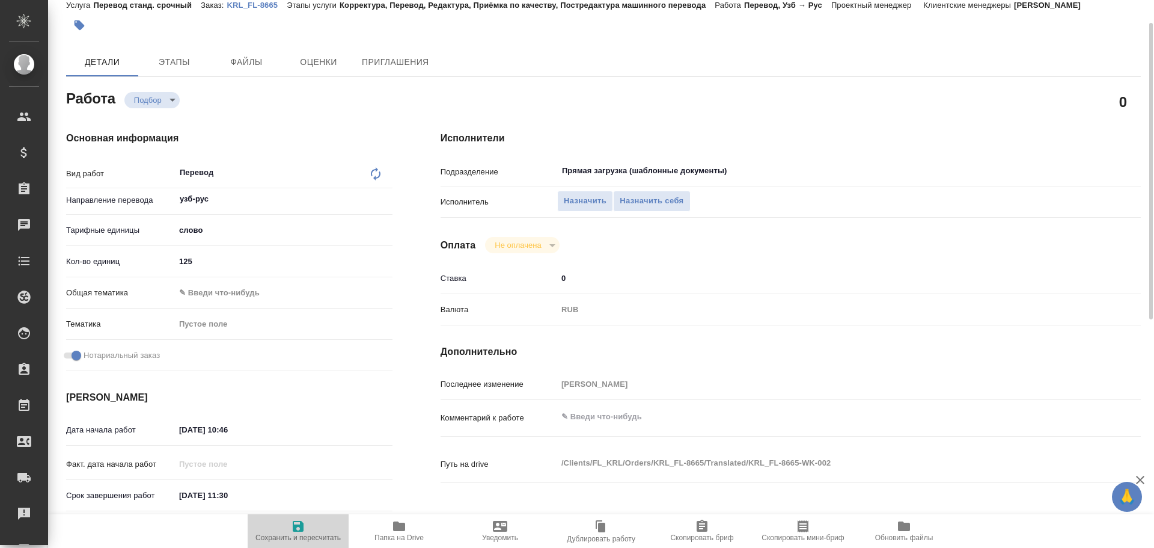
type textarea "x"
type input "recruiting"
type textarea "Перевод"
type textarea "x"
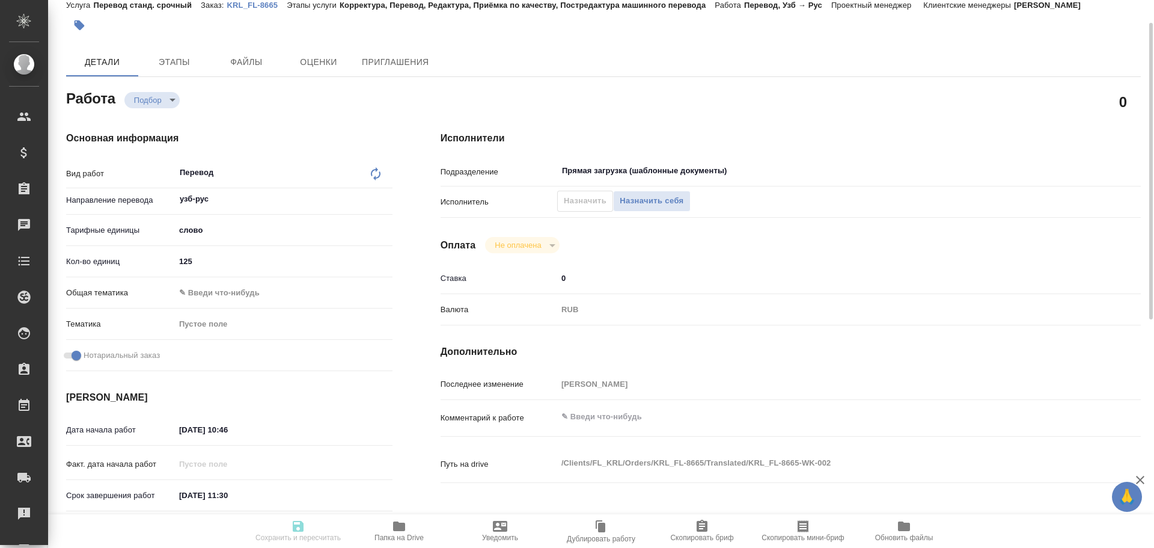
type input "узб-рус"
type input "5a8b1489cc6b4906c91bfd90"
type input "125"
checkbox input "true"
type input "[DATE] 10:46"
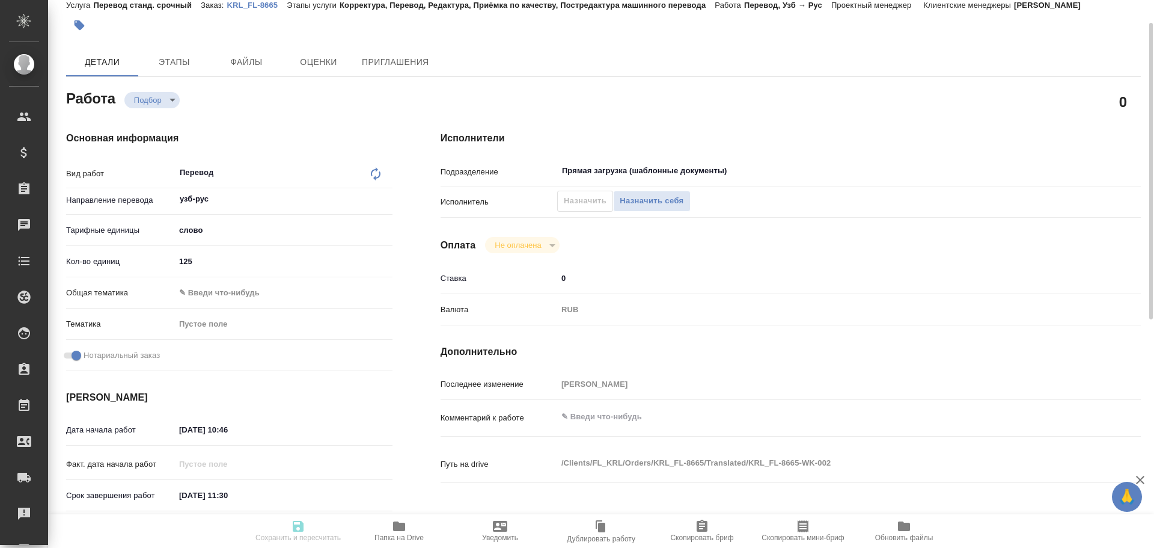
type input "[DATE] 11:30"
type input "Прямая загрузка (шаблонные документы)"
type input "notPayed"
type input "0"
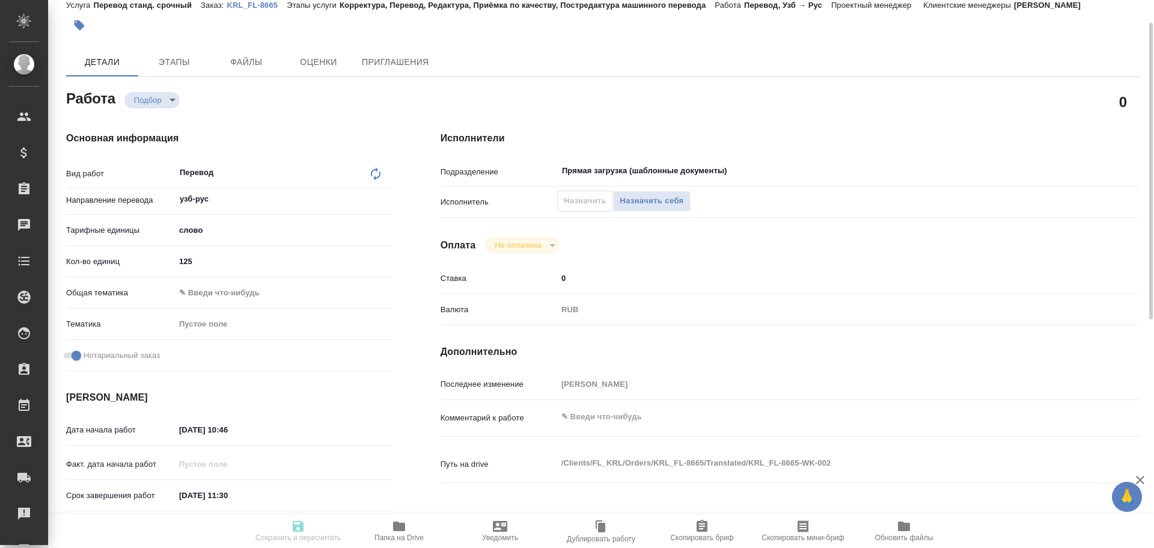
type input "RUB"
type input "[PERSON_NAME]"
type textarea "x"
type textarea "/Clients/FL_KRL/Orders/KRL_FL-8665/Translated/KRL_FL-8665-WK-002"
type textarea "x"
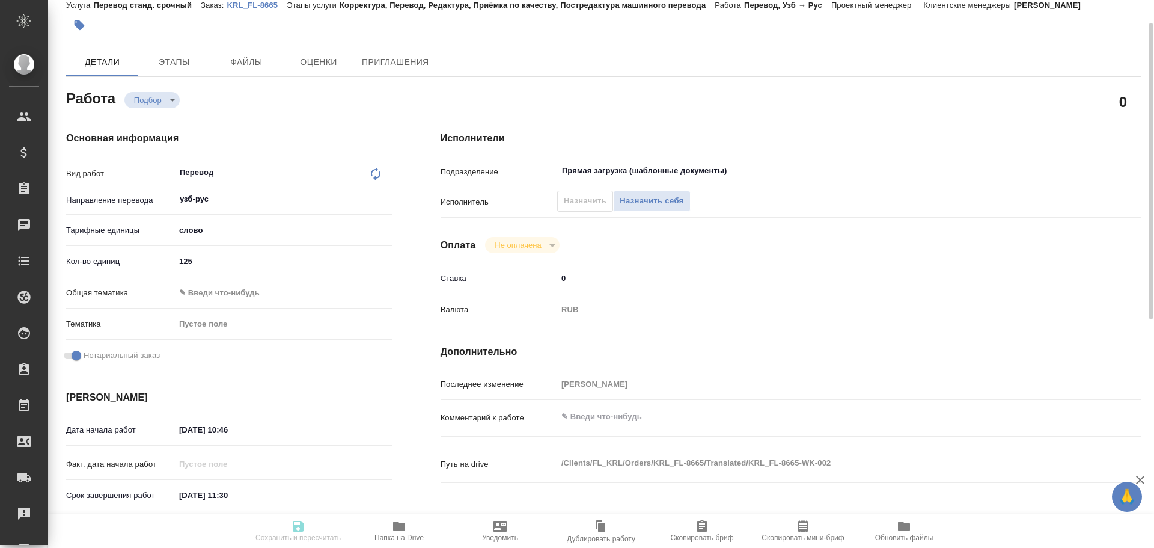
type input "KRL_FL-8665"
type input "Перевод станд. срочный"
type input "Корректура, Перевод, Редактура, Приёмка по качеству, Постредактура машинного пе…"
type input "[PERSON_NAME]"
type input "/Clients/FL_KRL/Orders/KRL_FL-8665"
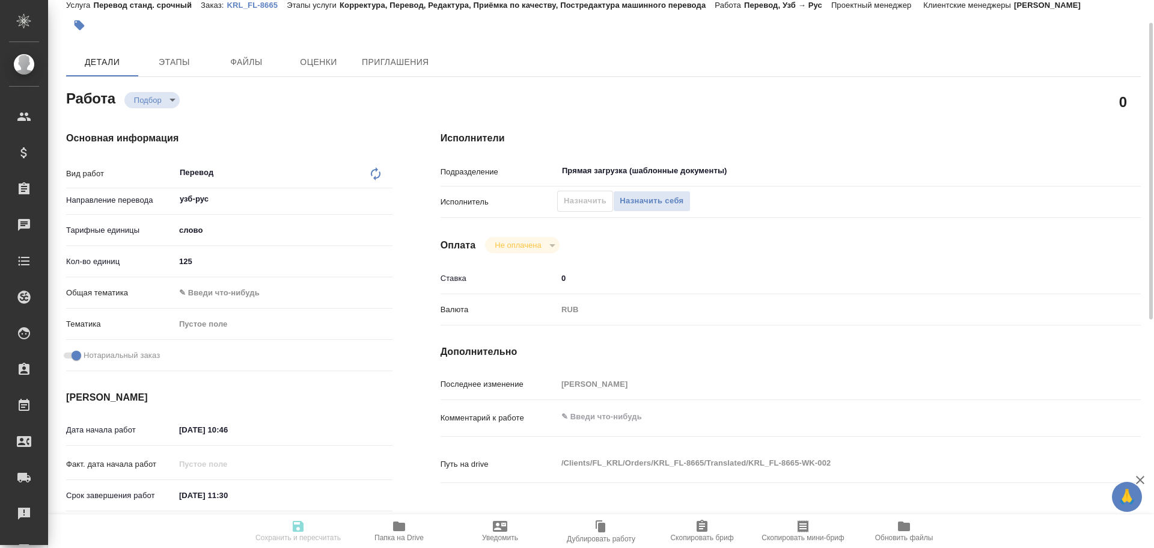
type textarea "ГАФОРОВ ИБРОХИМЖОН ТОЛИБЖОН УГЛИ"
type textarea "x"
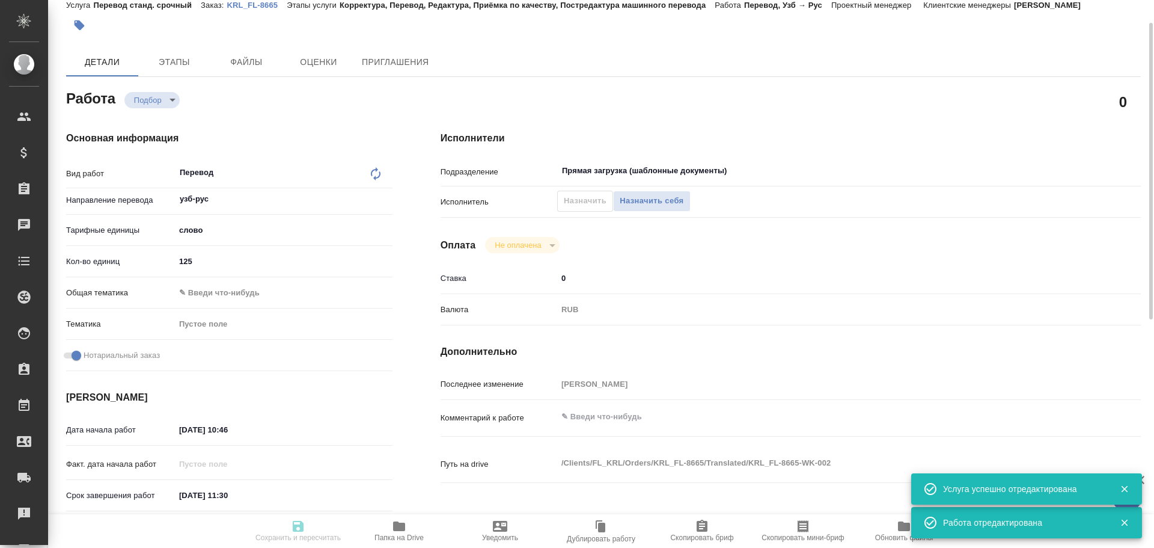
type textarea "x"
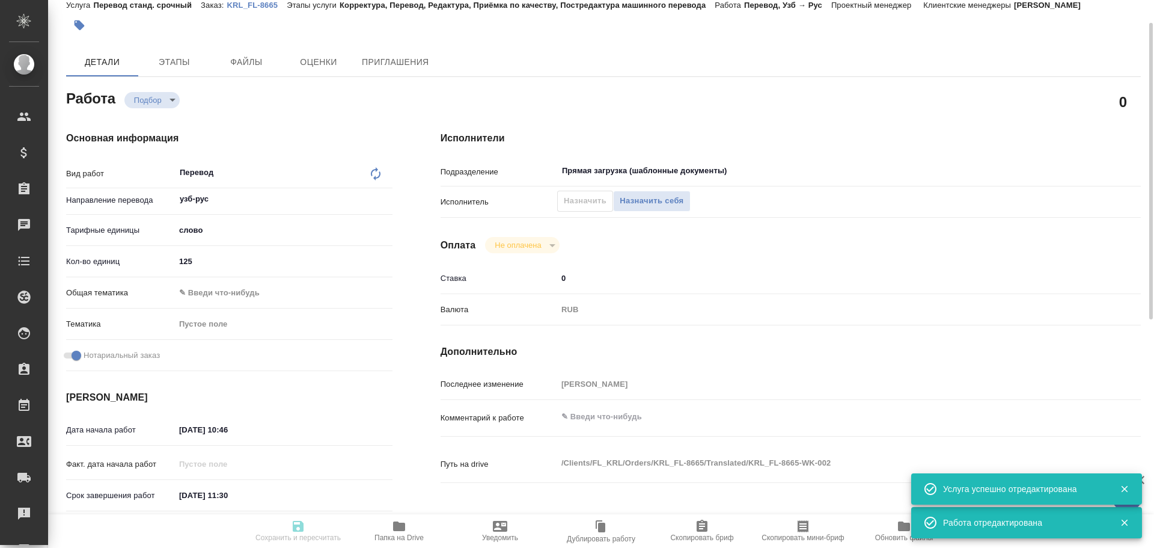
type textarea "x"
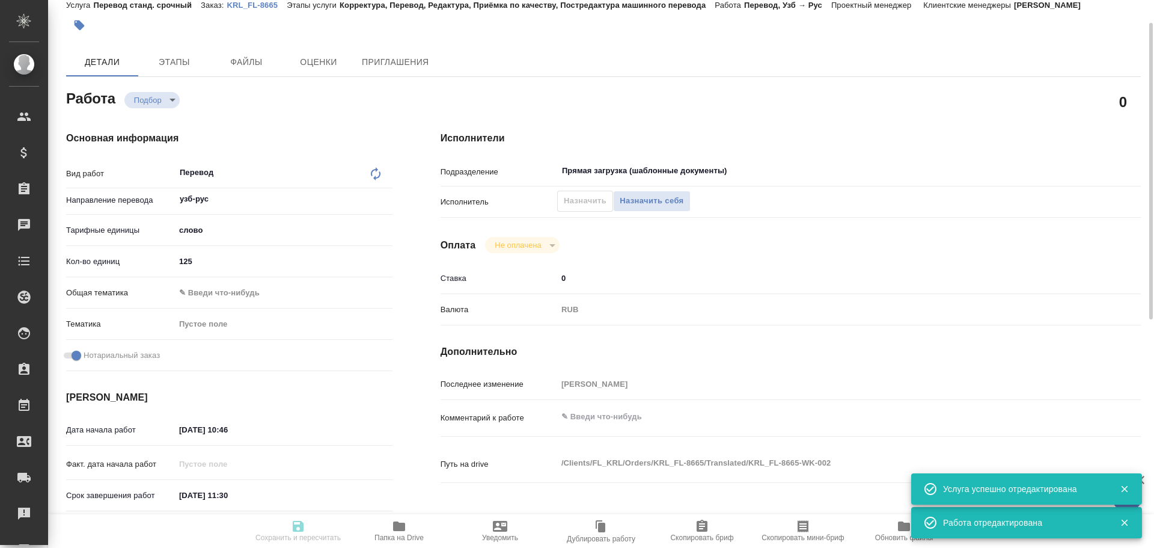
type textarea "x"
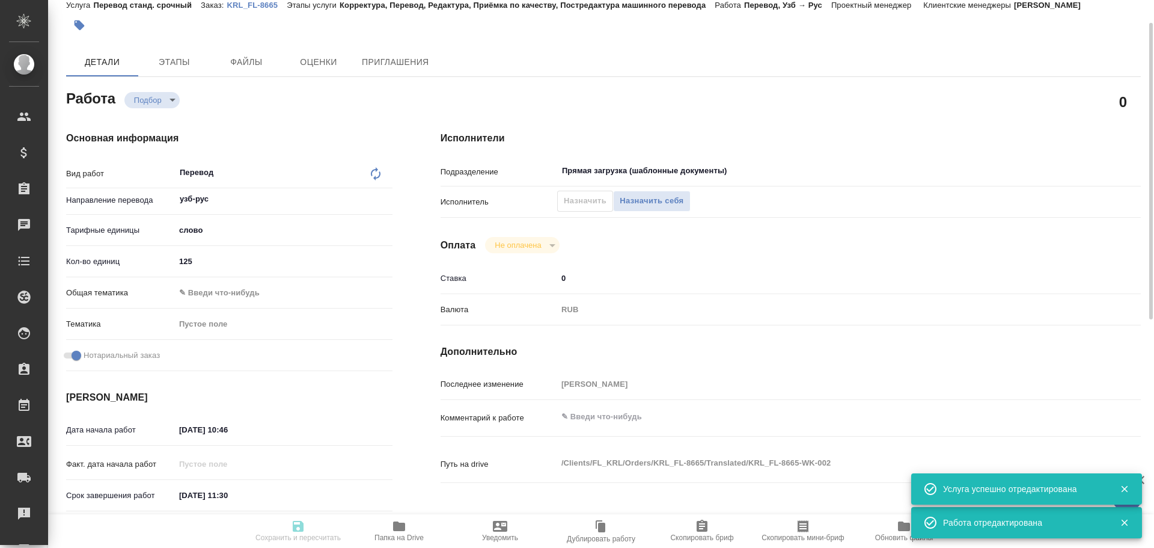
type textarea "x"
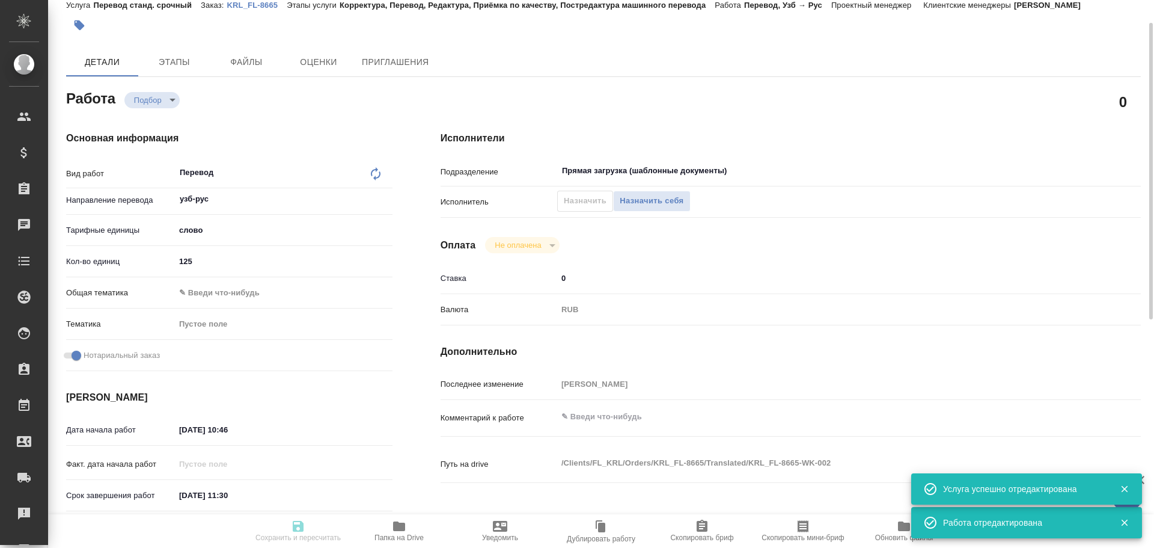
type textarea "x"
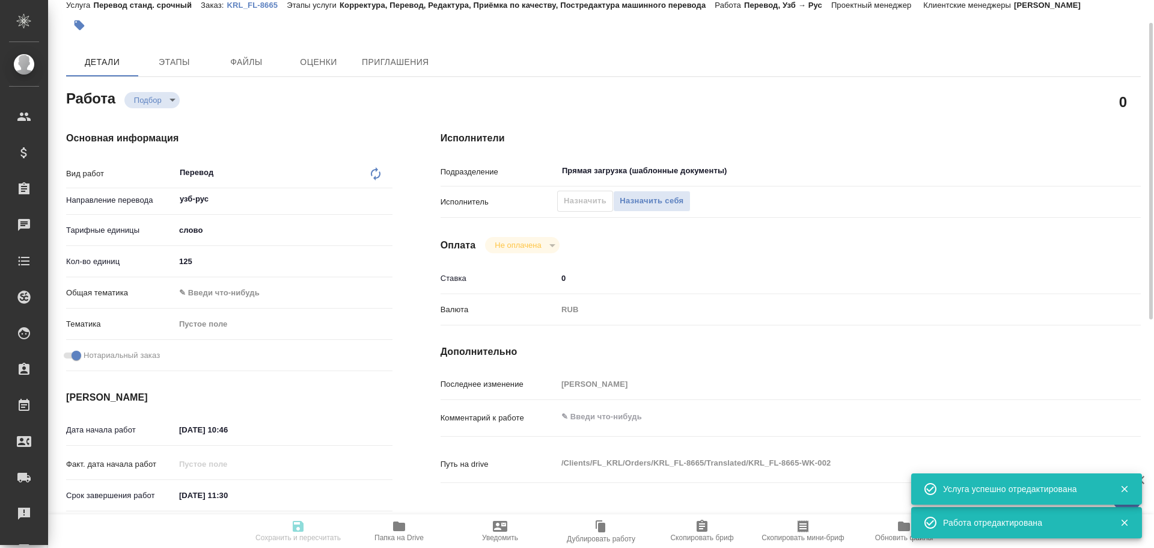
type input "recruiting"
type textarea "Перевод"
type textarea "x"
type input "узб-рус"
type input "5a8b1489cc6b4906c91bfd90"
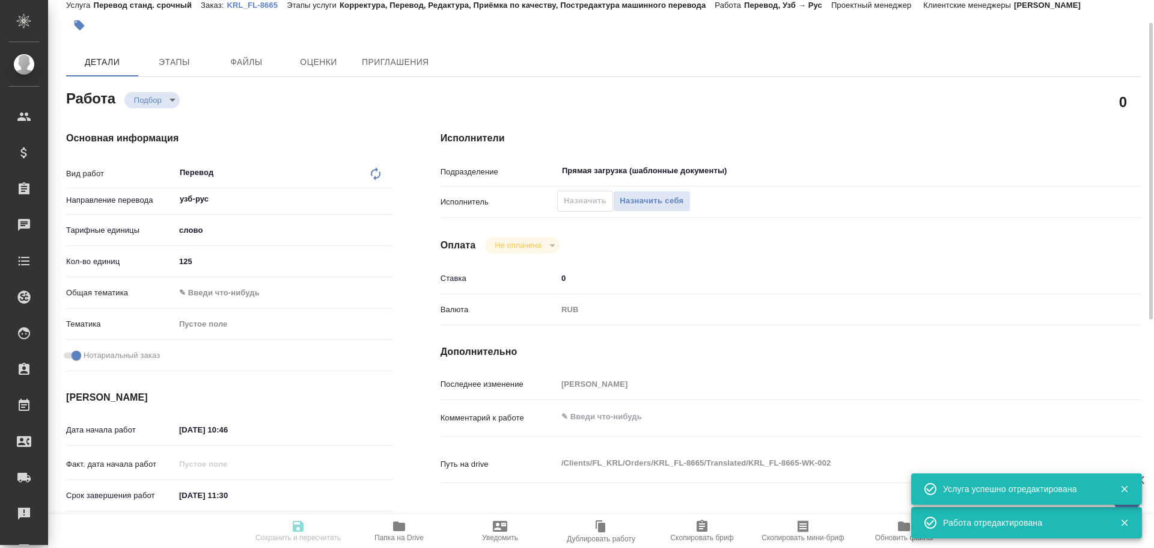
type input "125"
checkbox input "true"
type input "05.09.2025 10:46"
type input "05.09.2025 11:30"
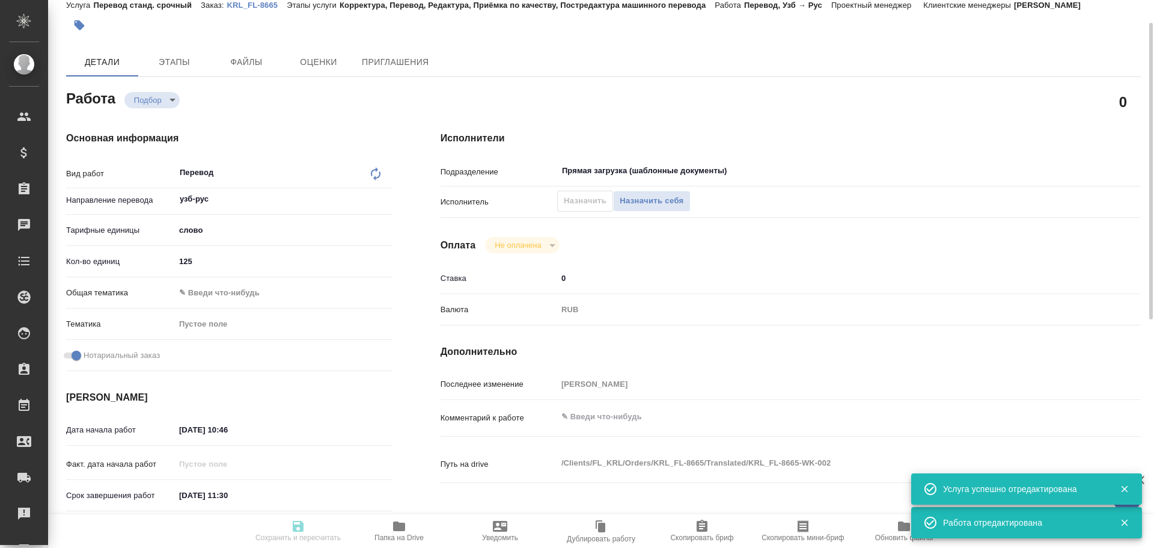
type input "Прямая загрузка (шаблонные документы)"
type input "notPayed"
type input "0"
type input "RUB"
type input "Гусев Александр"
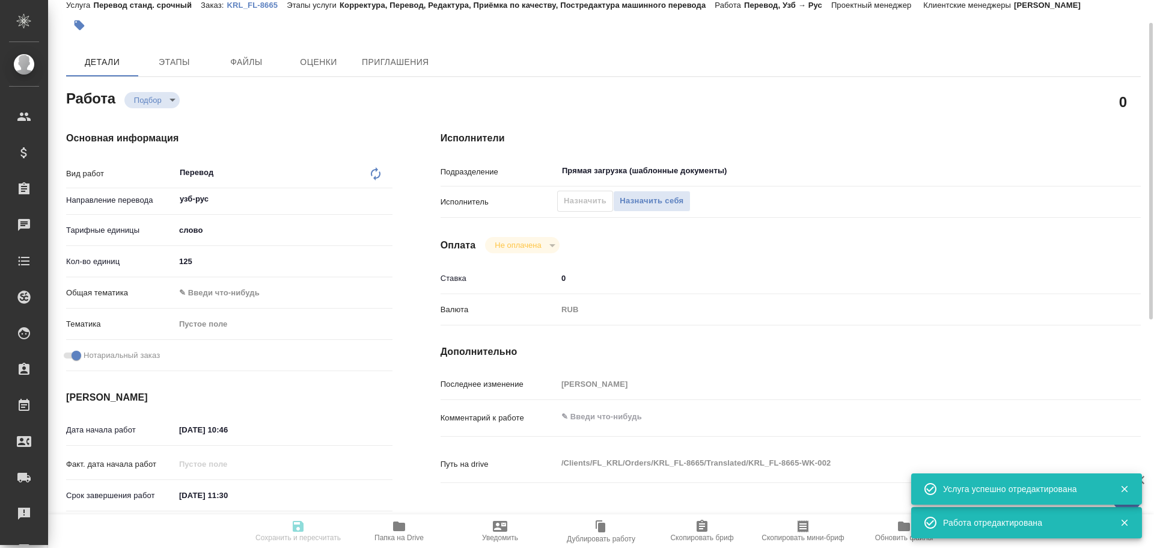
type textarea "x"
type textarea "/Clients/FL_KRL/Orders/KRL_FL-8665/Translated/KRL_FL-8665-WK-002"
type textarea "x"
type input "KRL_FL-8665"
type input "Перевод станд. срочный"
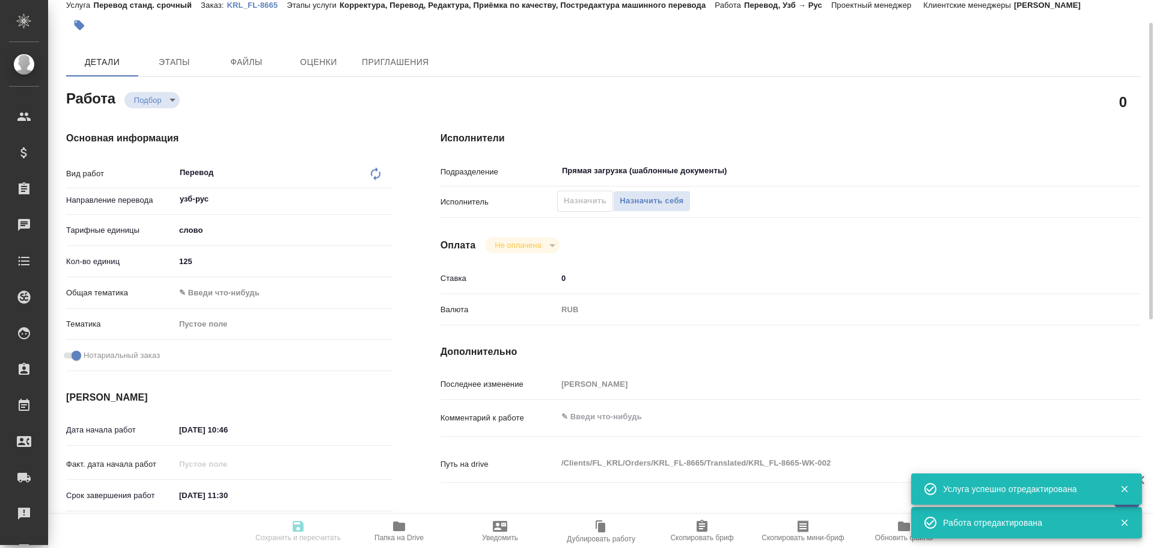
type input "Корректура, Перевод, Редактура, Приёмка по качеству, Постредактура машинного пе…"
type input "Касымов Тимур"
type input "/Clients/FL_KRL/Orders/KRL_FL-8665"
type textarea "ГАФОРОВ ИБРОХИМЖОН ТОЛИБЖОН УГЛИ"
type textarea "x"
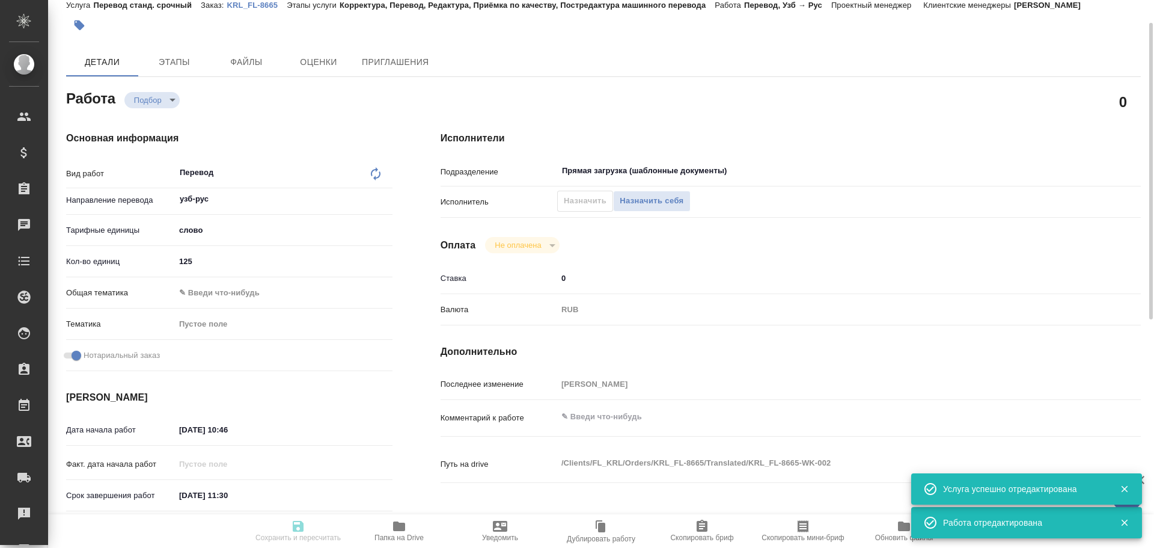
type textarea "x"
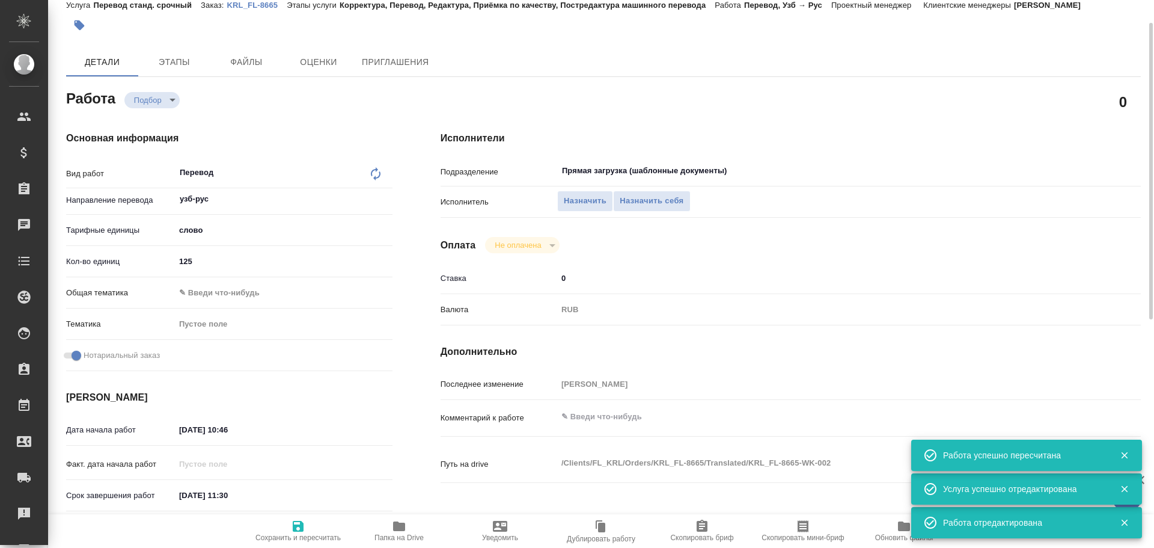
type textarea "x"
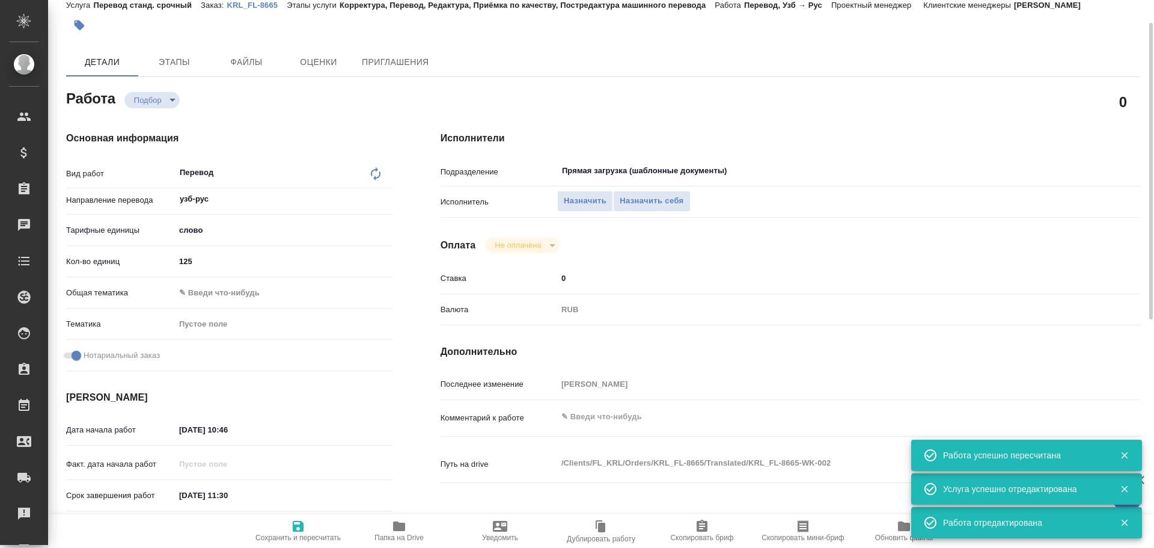
type textarea "x"
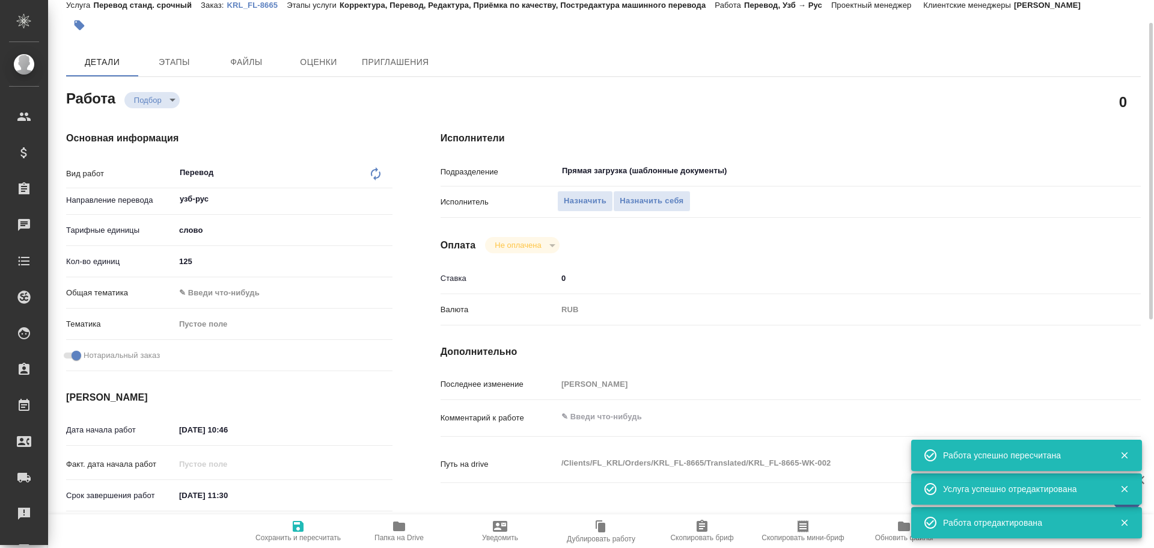
type textarea "x"
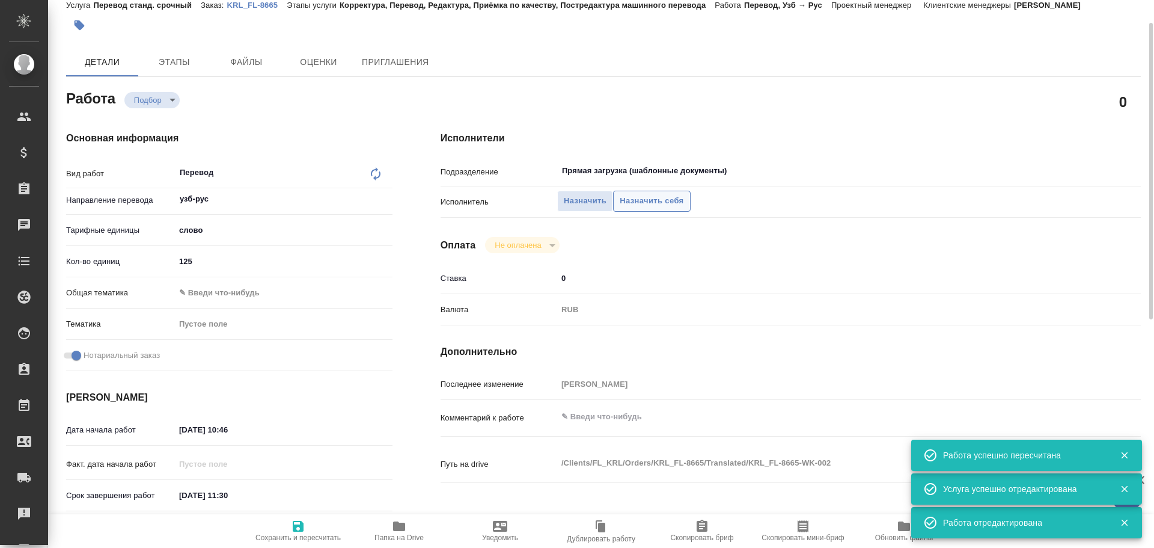
type textarea "x"
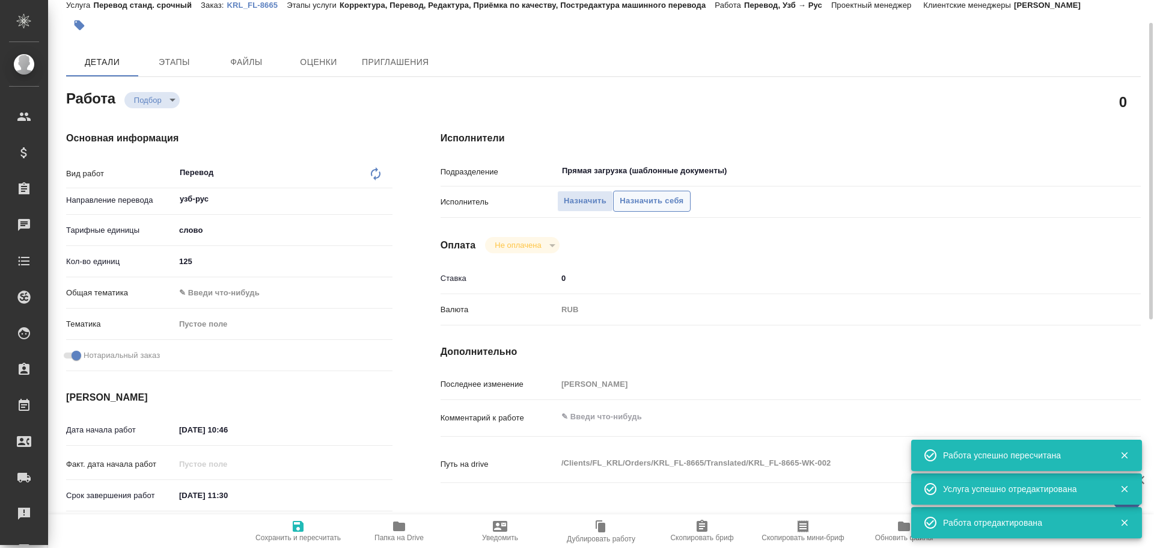
click at [653, 204] on span "Назначить себя" at bounding box center [652, 201] width 64 height 14
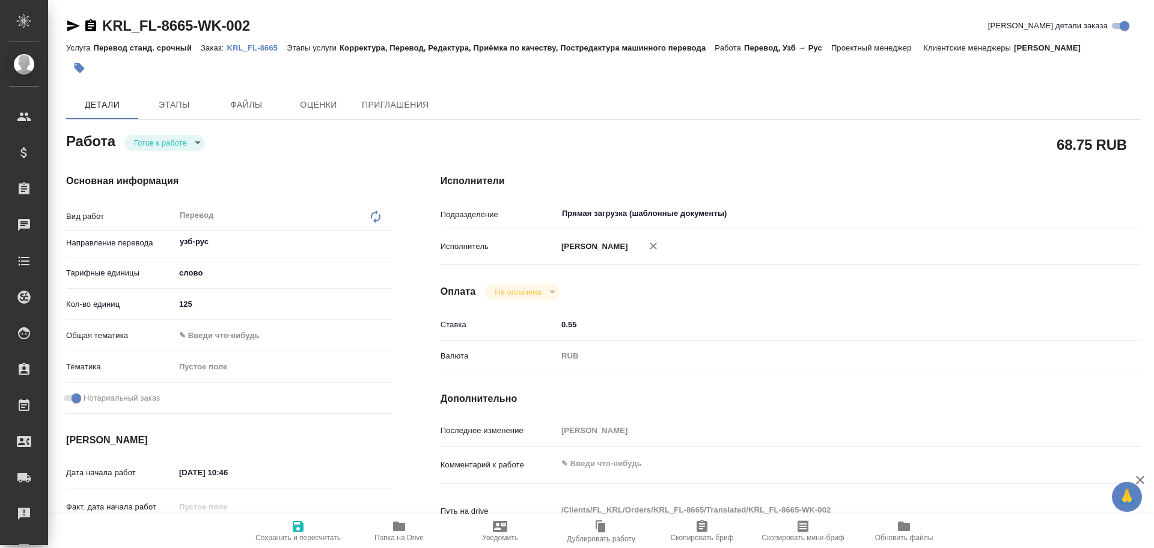
type textarea "x"
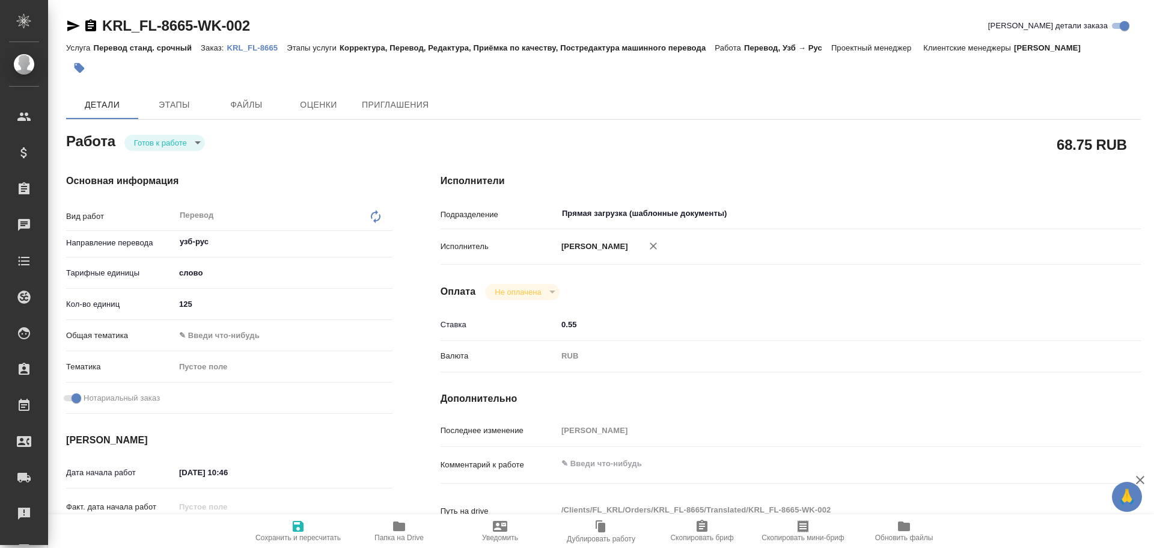
type textarea "x"
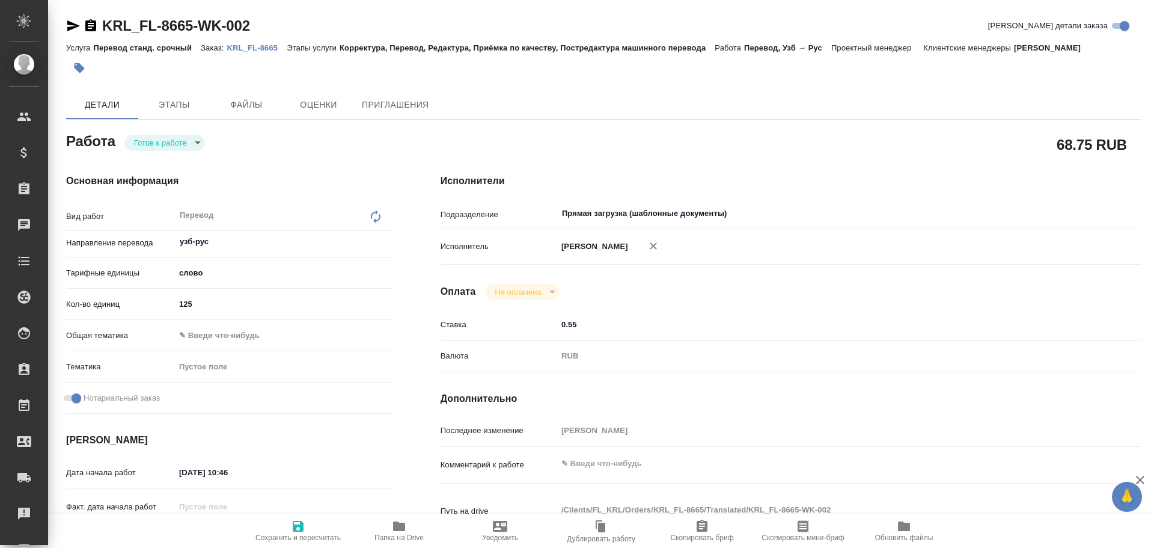
type textarea "x"
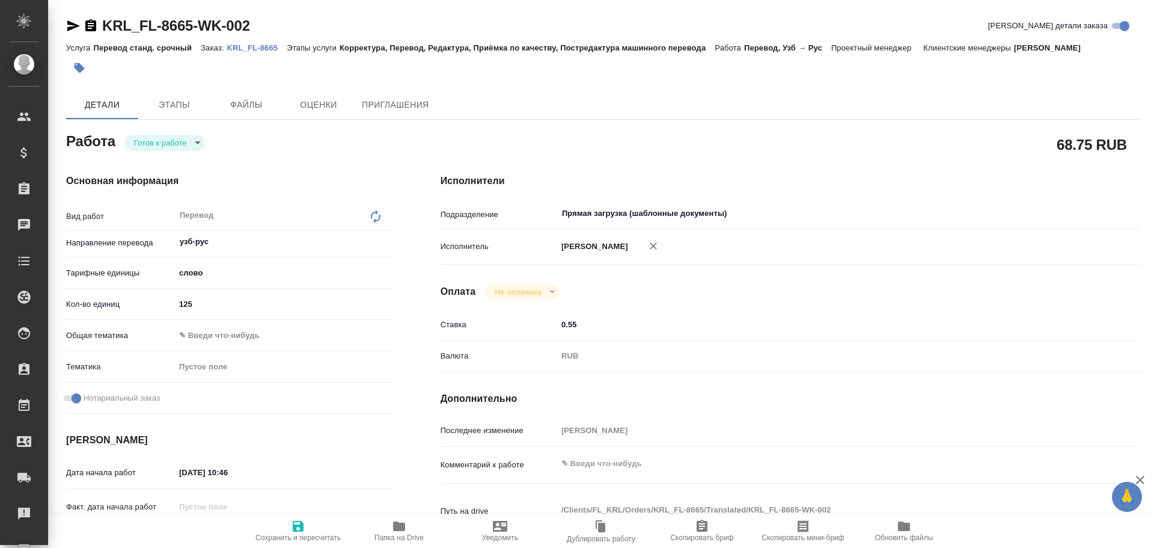
type input "readyForWork"
type textarea "Перевод"
type textarea "x"
type input "узб-рус"
type input "5a8b1489cc6b4906c91bfd90"
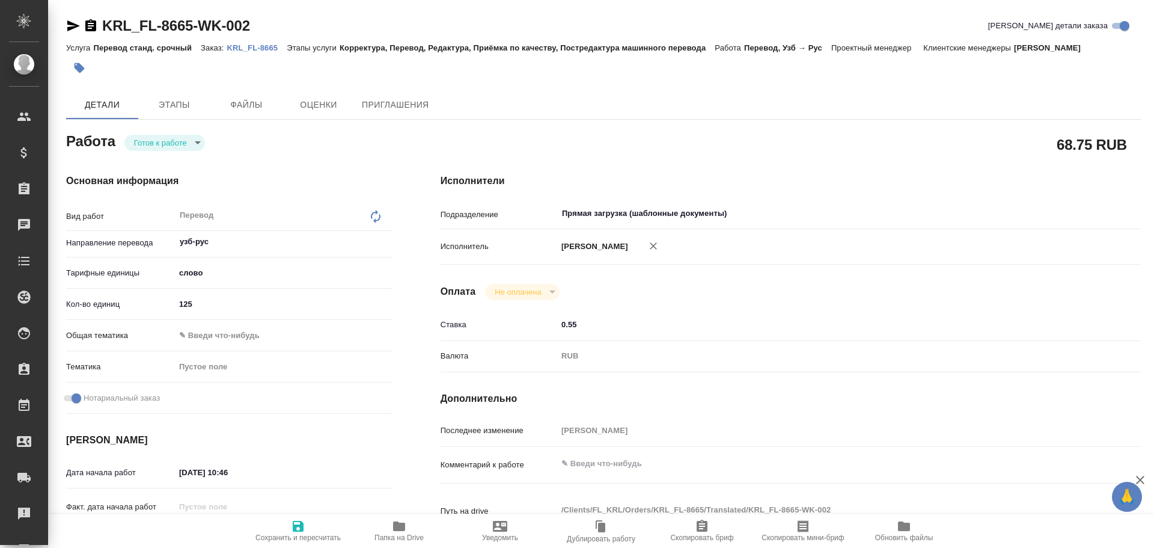
type input "125"
checkbox input "true"
type input "05.09.2025 10:46"
type input "05.09.2025 11:30"
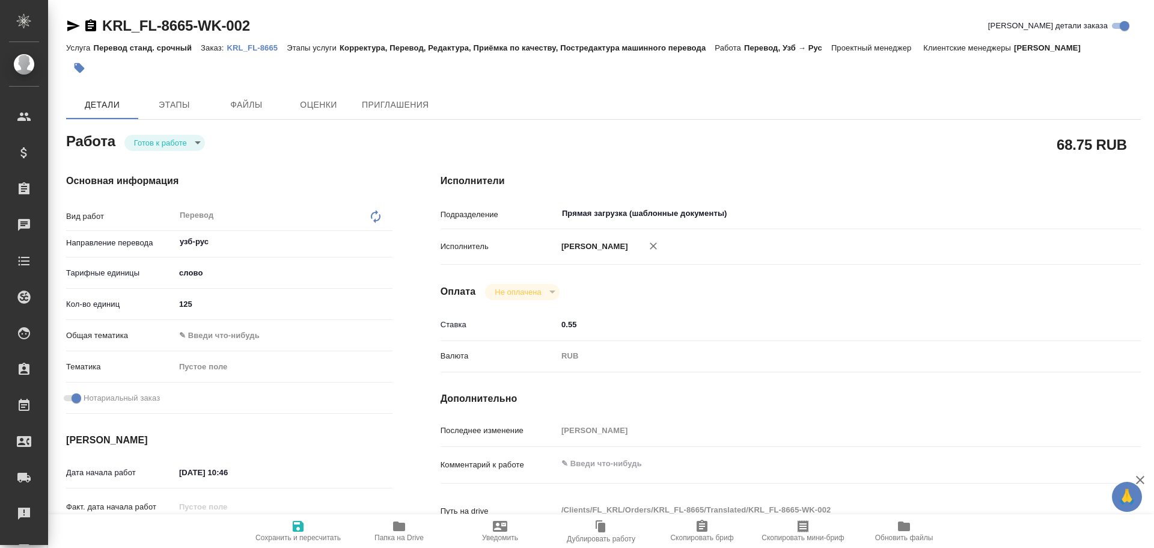
type input "Прямая загрузка (шаблонные документы)"
type input "notPayed"
type input "0.55"
type input "RUB"
type input "[PERSON_NAME]"
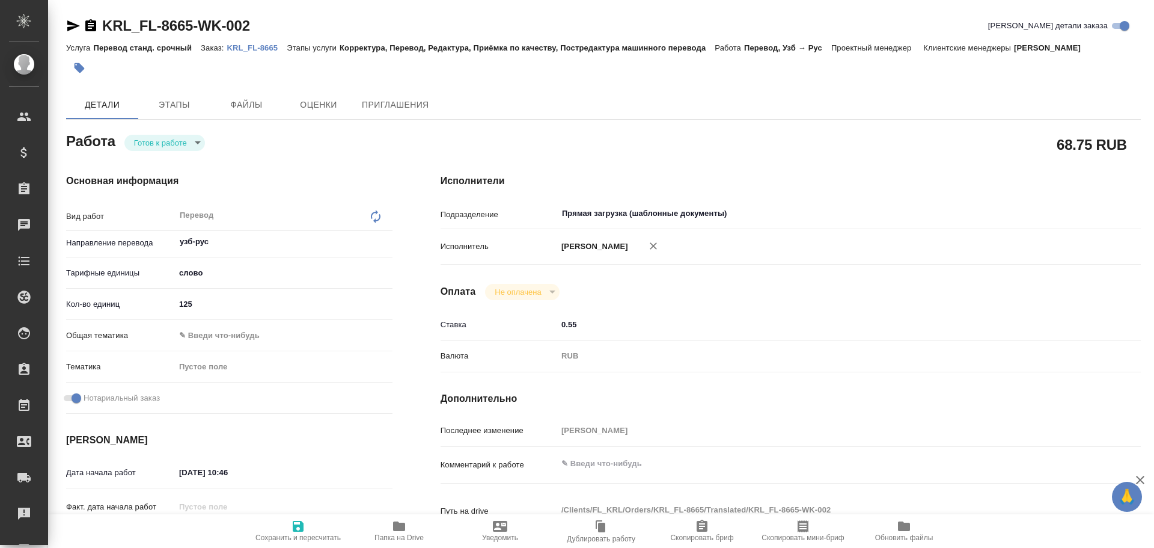
type textarea "x"
type textarea "/Clients/FL_KRL/Orders/KRL_FL-8665/Translated/KRL_FL-8665-WK-002"
type textarea "x"
type input "KRL_FL-8665"
type input "Перевод станд. срочный"
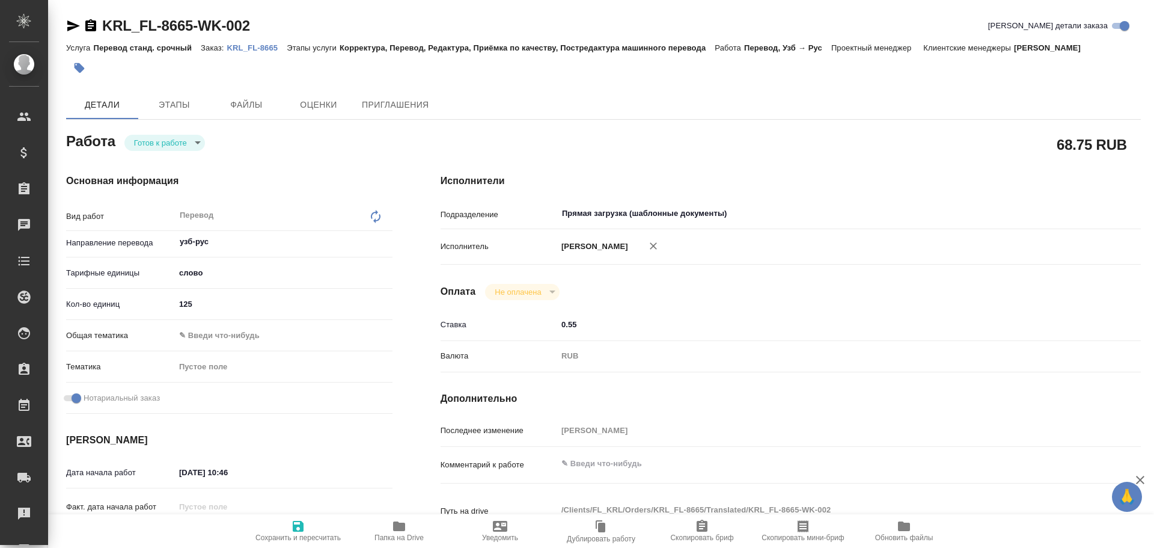
type input "Корректура, Перевод, Редактура, Приёмка по качеству, Постредактура машинного пе…"
type input "[PERSON_NAME]"
type input "/Clients/FL_KRL/Orders/KRL_FL-8665"
type textarea "[PERSON_NAME] ТОЛИБЖОН УГЛИ"
type textarea "x"
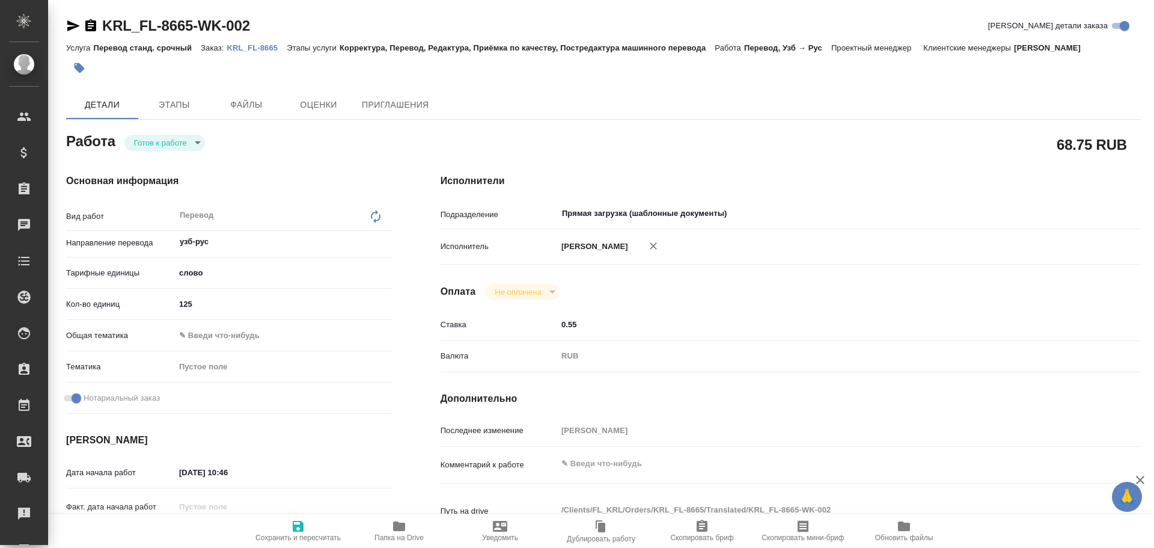
type textarea "x"
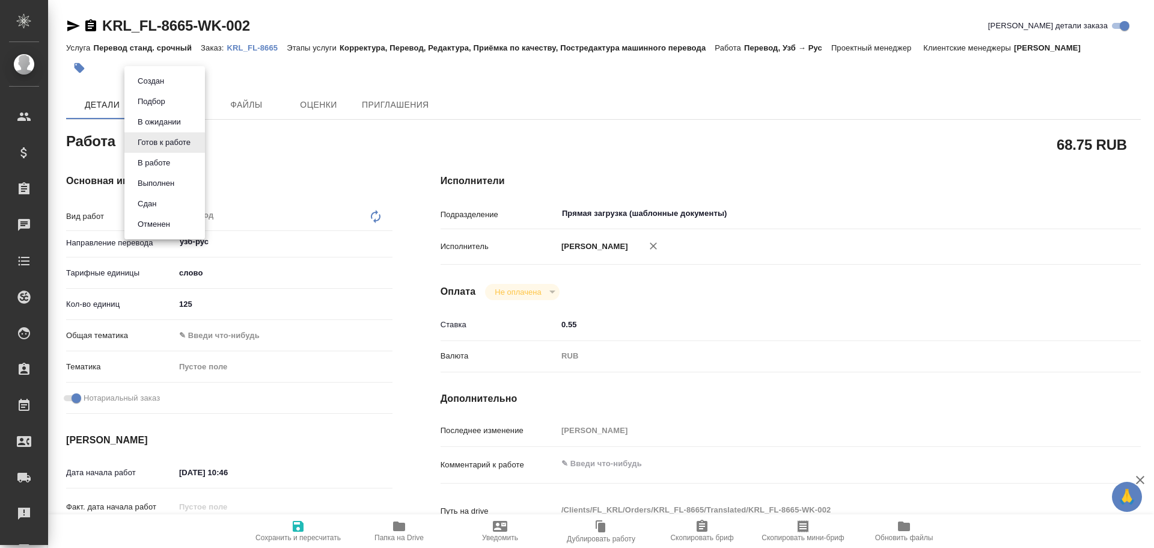
type textarea "x"
click at [149, 144] on body "🙏 .cls-1 fill:#fff; AWATERA Gusev Alexandr Клиенты Спецификации Заказы Чаты Tod…" at bounding box center [577, 274] width 1154 height 548
type textarea "x"
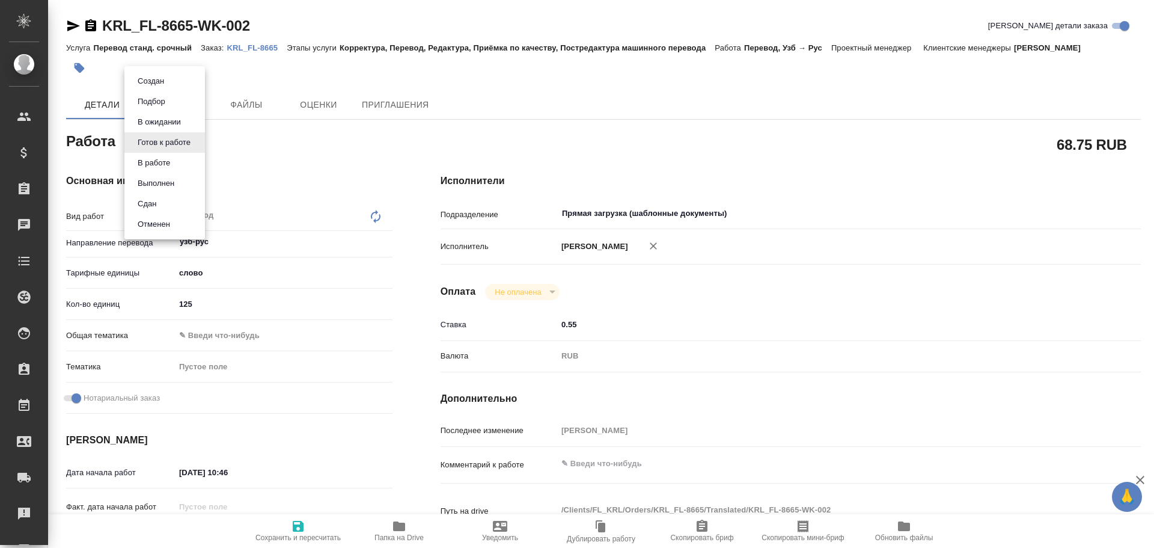
type textarea "x"
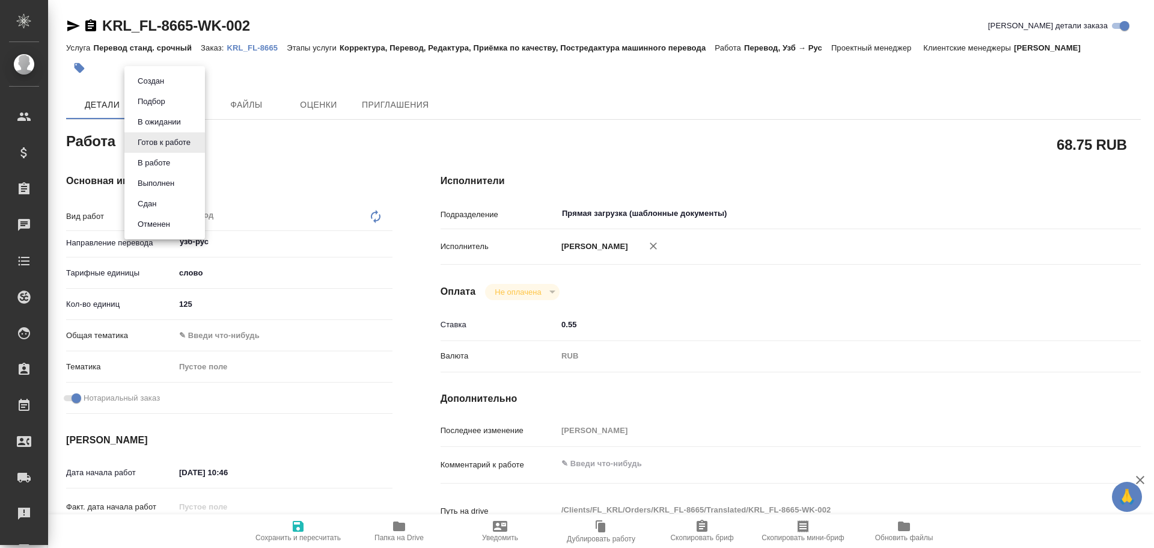
type textarea "x"
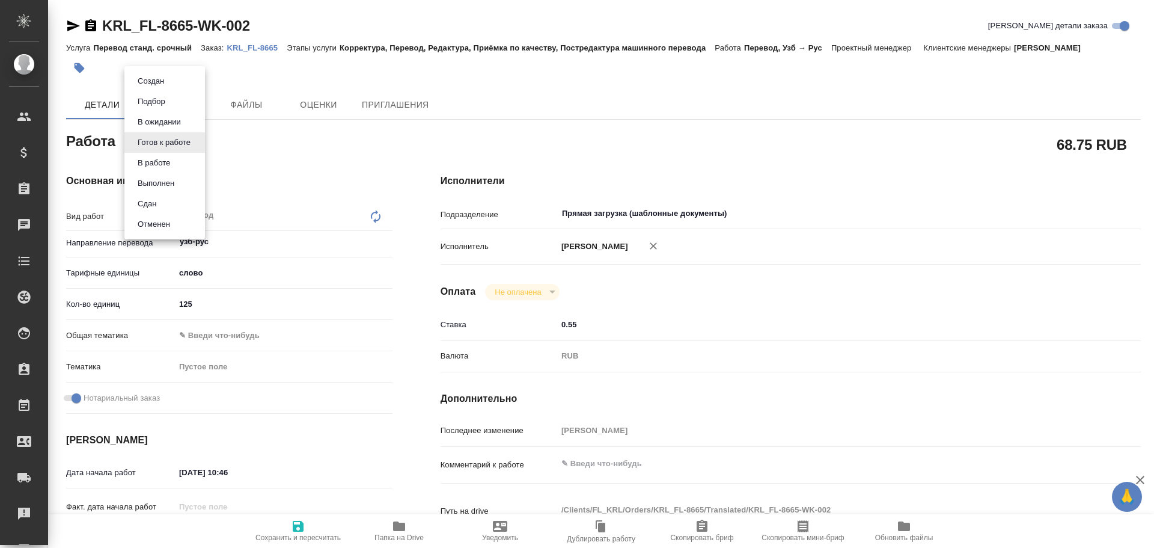
type textarea "x"
click at [141, 160] on button "В работе" at bounding box center [154, 162] width 40 height 13
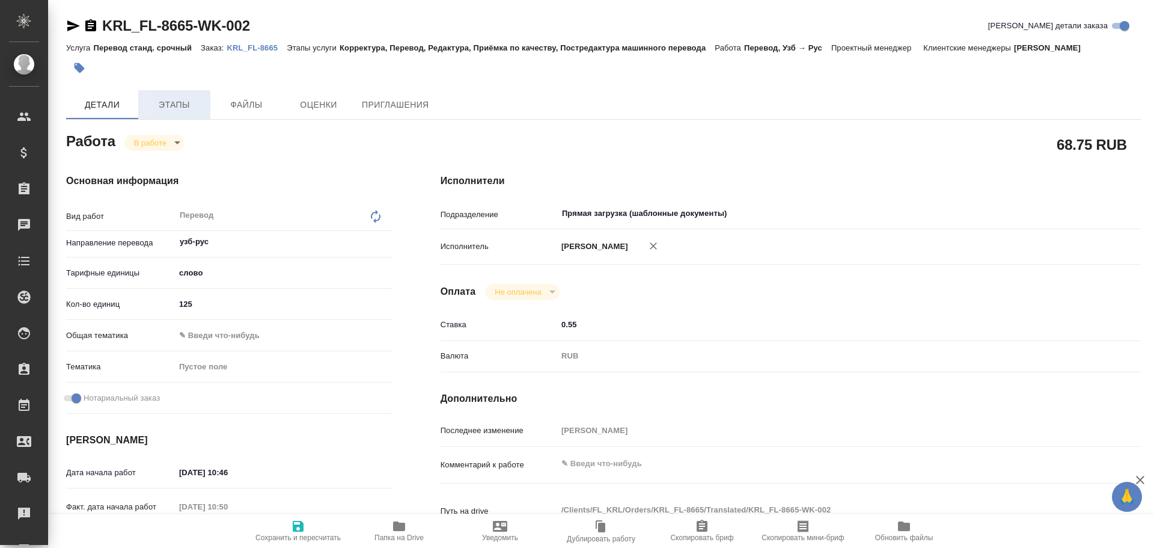
type textarea "x"
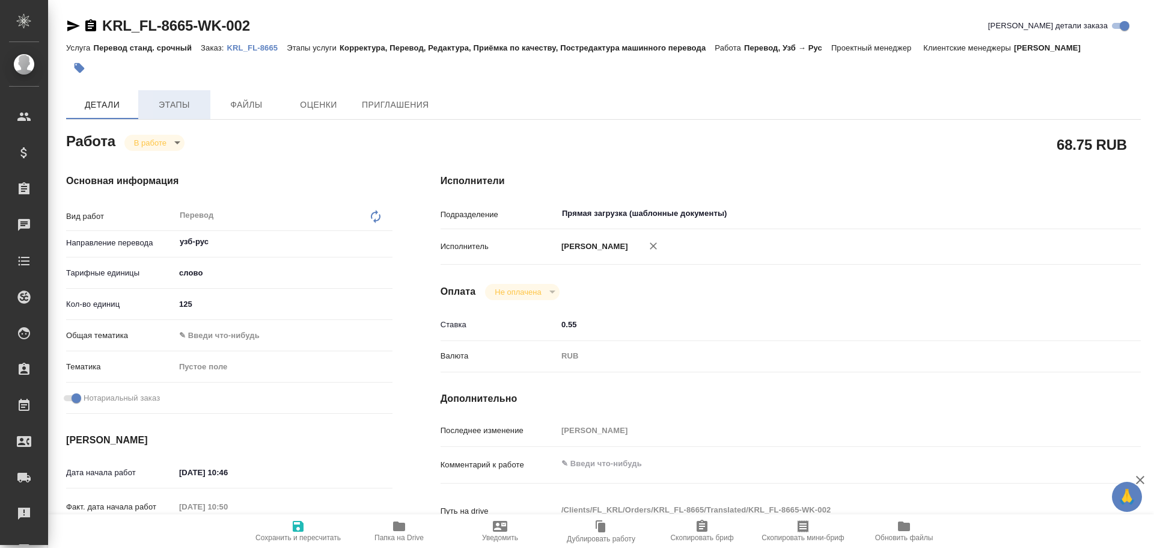
type textarea "x"
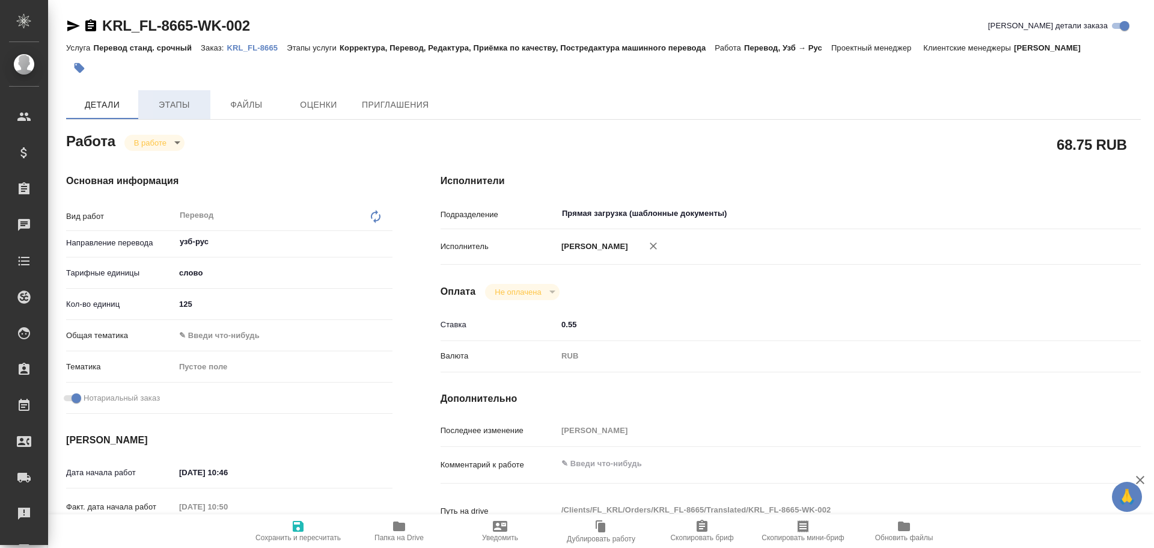
type textarea "x"
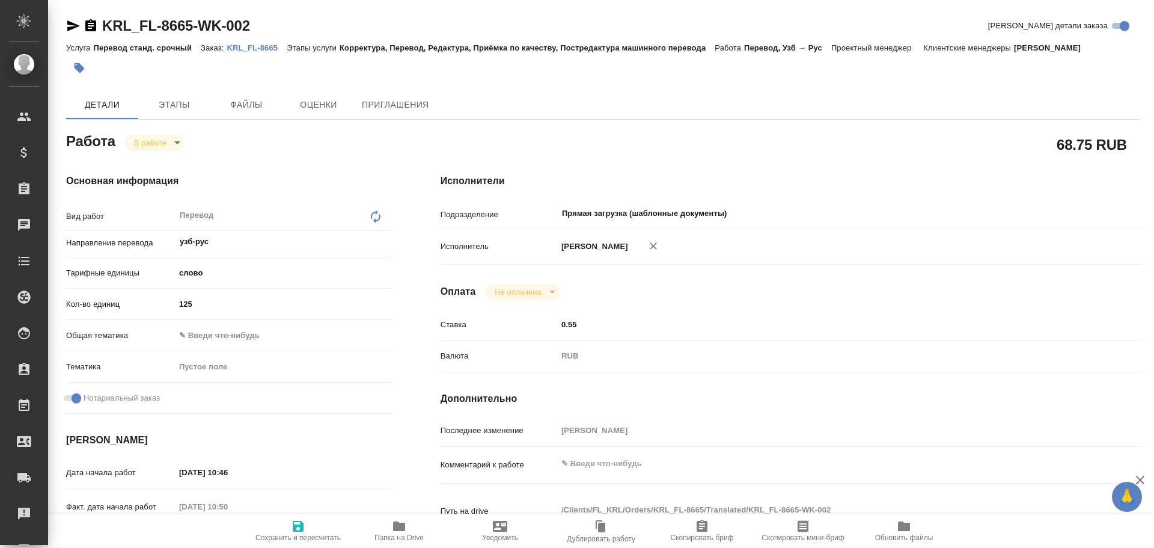
type textarea "x"
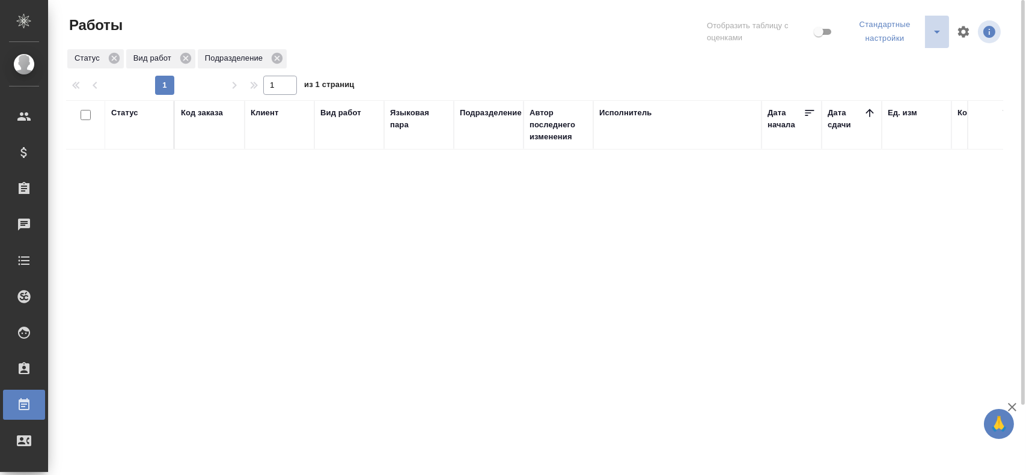
click at [933, 33] on icon "split button" at bounding box center [937, 32] width 14 height 14
click at [890, 63] on li "Мои, в работе" at bounding box center [896, 62] width 105 height 19
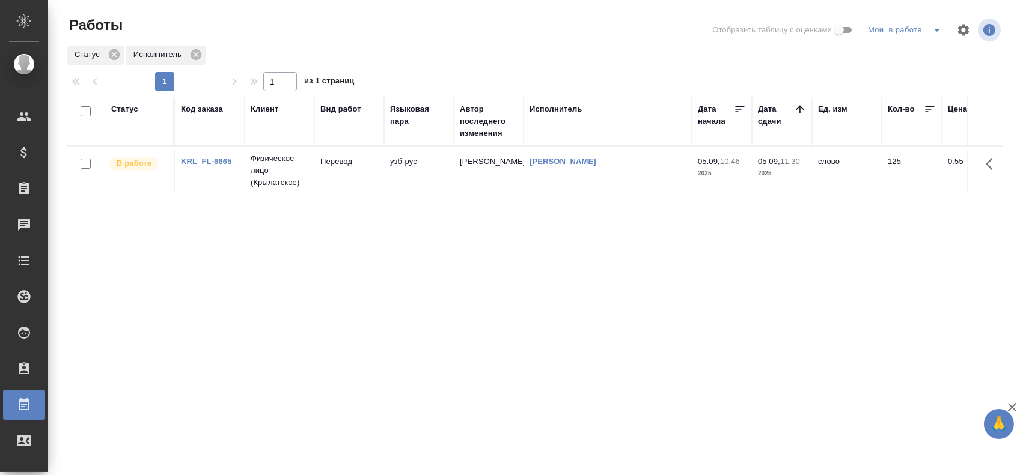
click at [530, 179] on td "[PERSON_NAME]" at bounding box center [608, 171] width 168 height 42
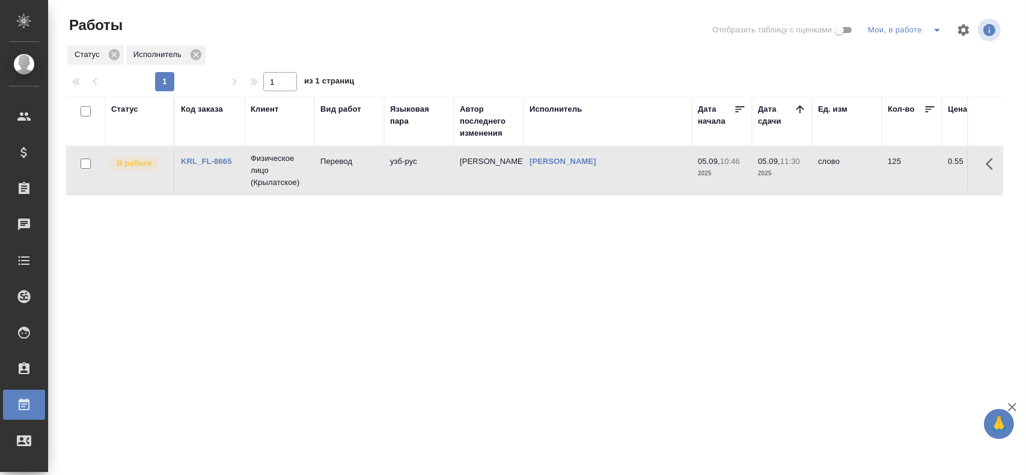
click at [530, 179] on td "[PERSON_NAME]" at bounding box center [608, 171] width 168 height 42
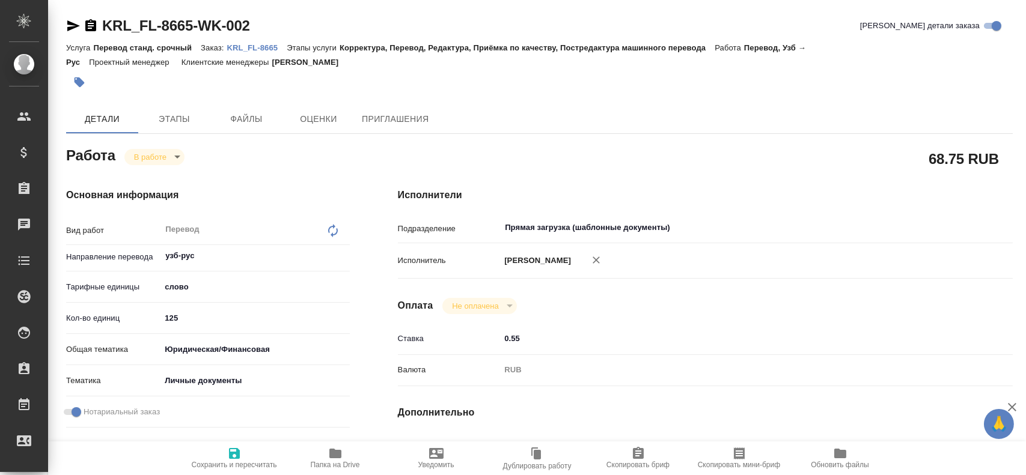
type textarea "x"
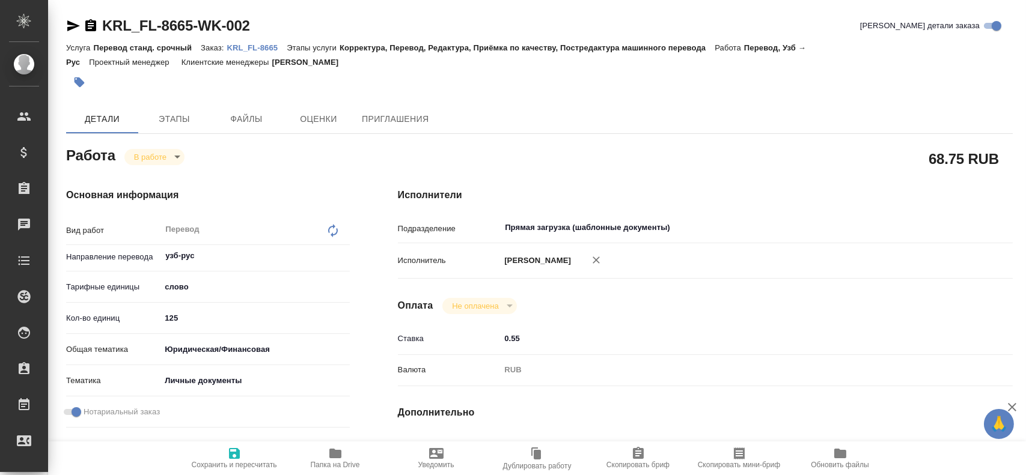
type textarea "x"
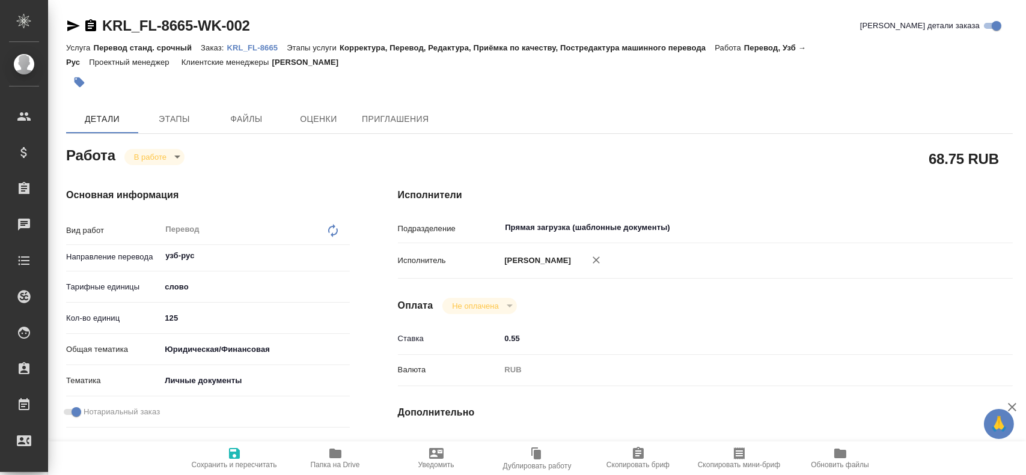
type textarea "x"
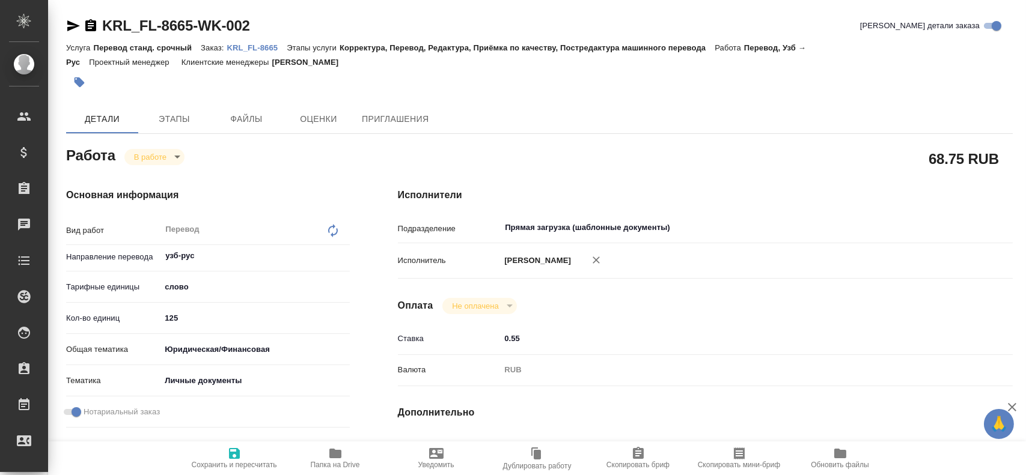
type textarea "x"
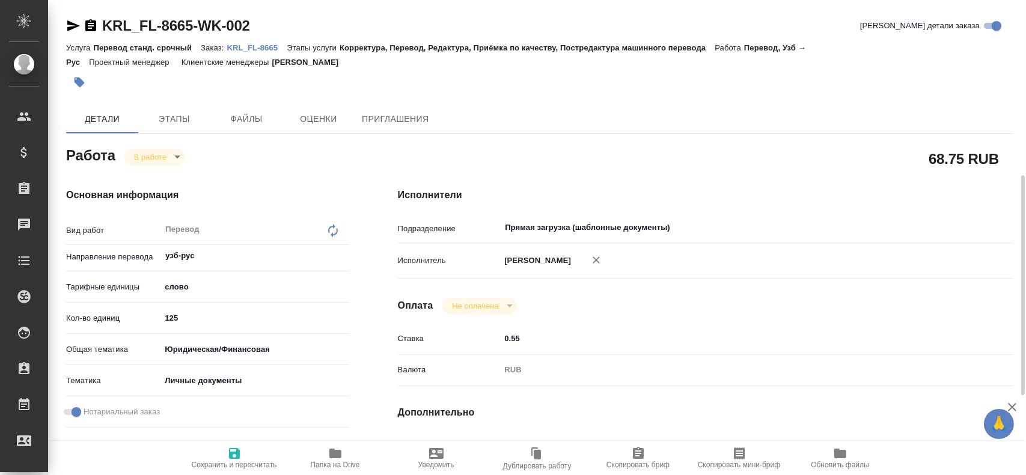
type textarea "x"
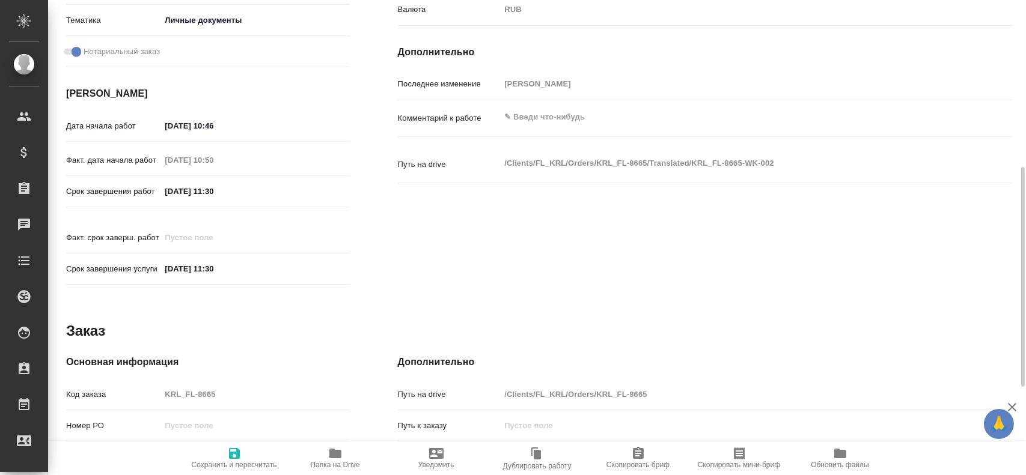
scroll to position [550, 0]
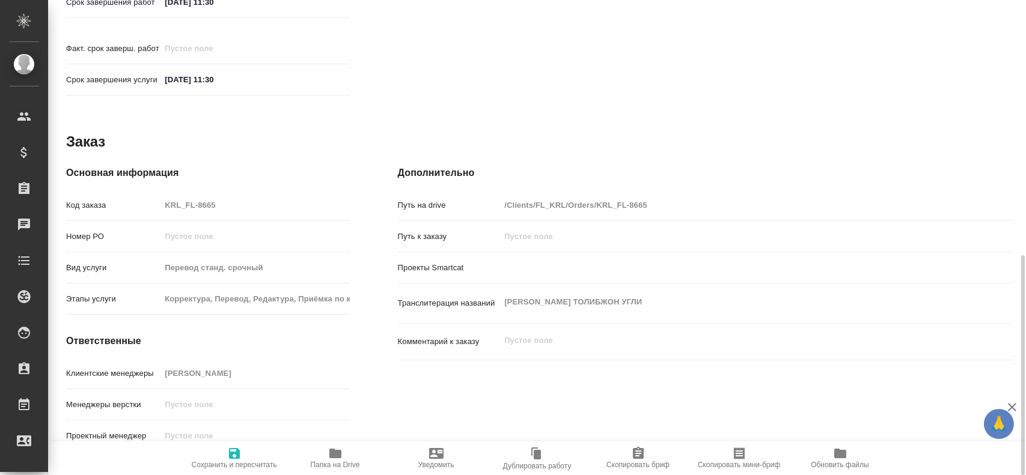
type textarea "x"
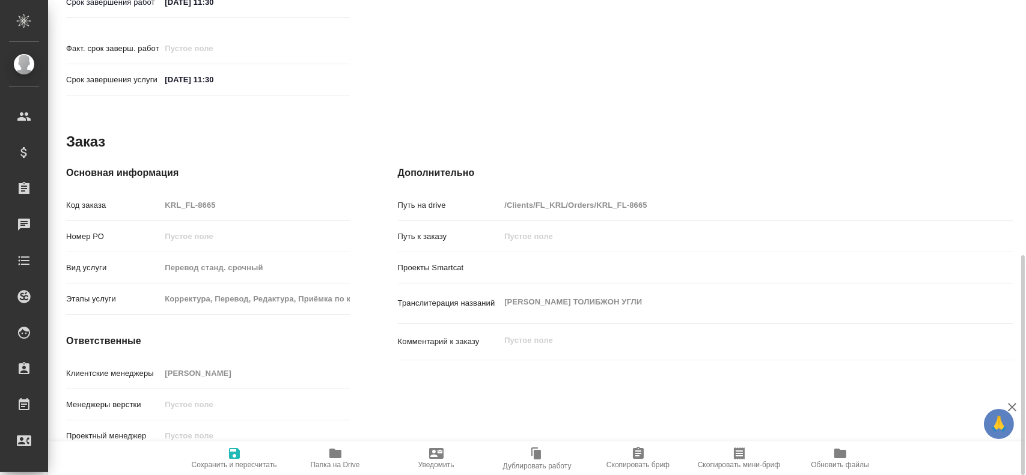
type textarea "x"
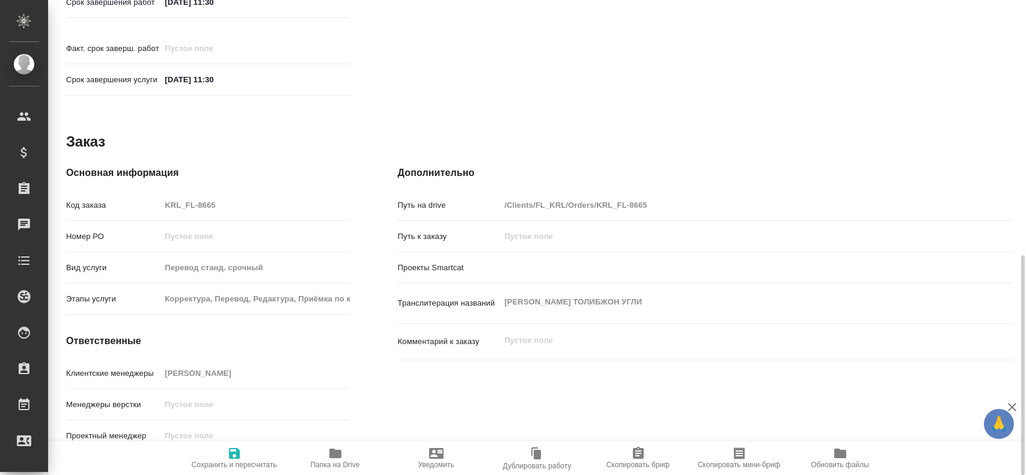
click at [351, 459] on span "Папка на Drive" at bounding box center [335, 458] width 87 height 23
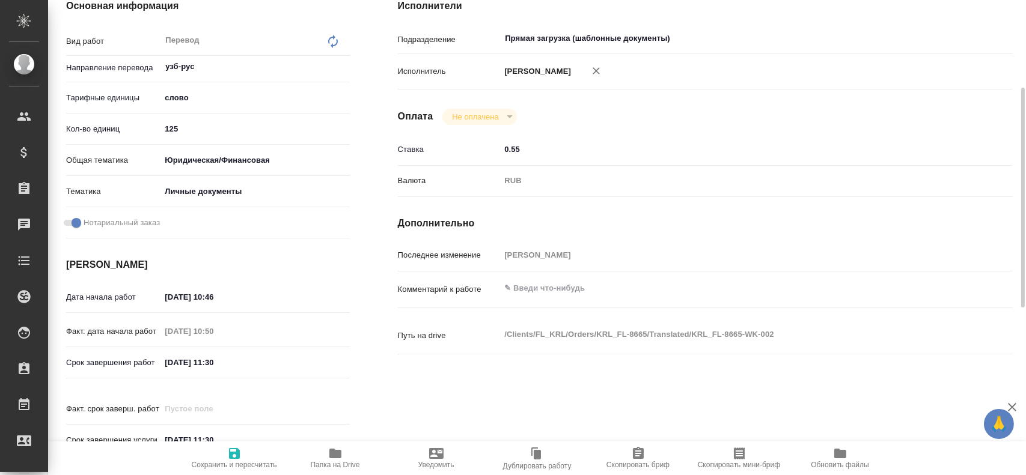
scroll to position [0, 0]
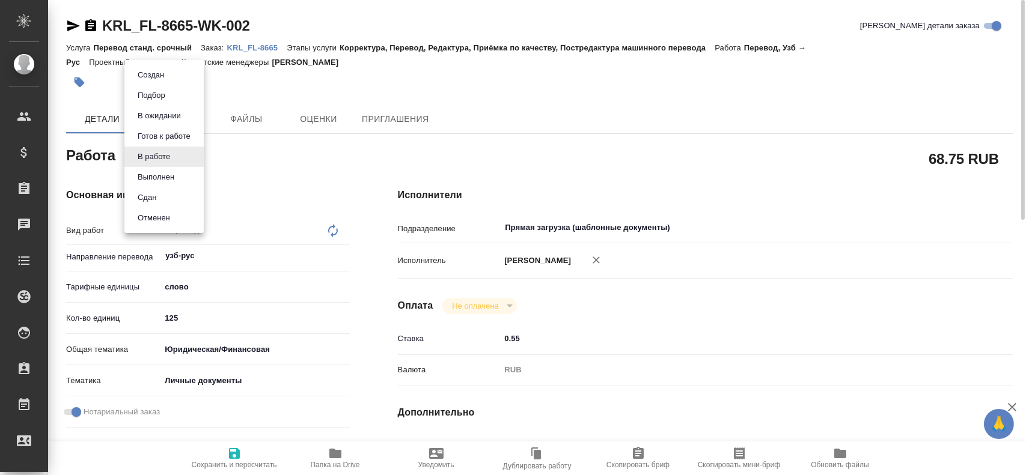
click at [142, 148] on body "🙏 .cls-1 fill:#fff; AWATERA Gusev Alexandr Клиенты Спецификации Заказы 0 Чаты T…" at bounding box center [513, 237] width 1026 height 475
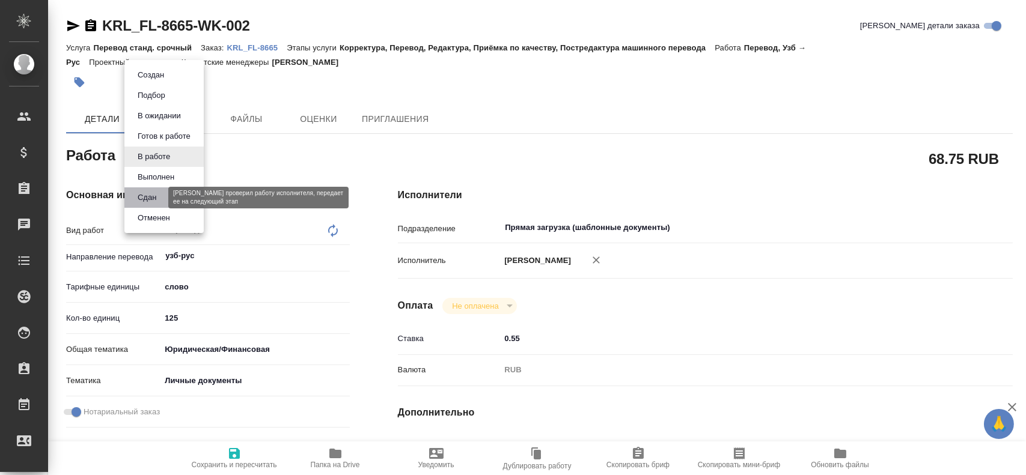
click at [143, 195] on button "Сдан" at bounding box center [147, 197] width 26 height 13
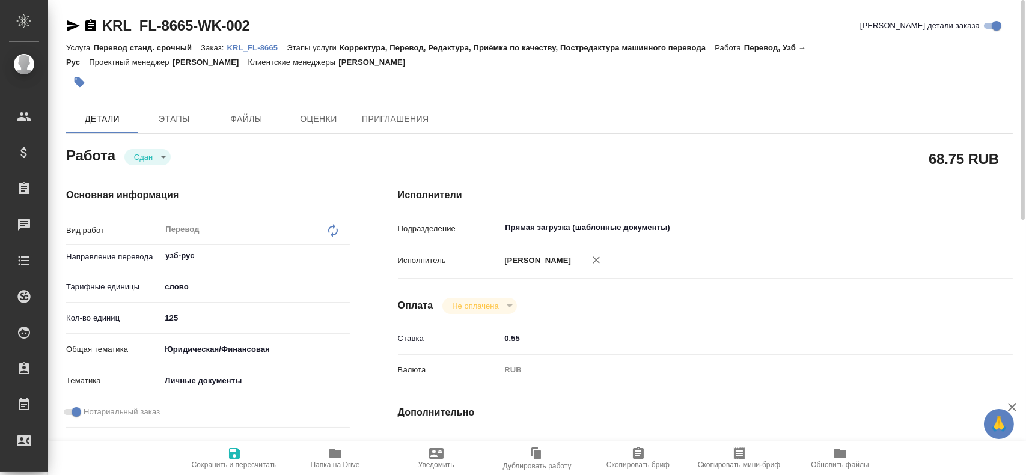
type textarea "x"
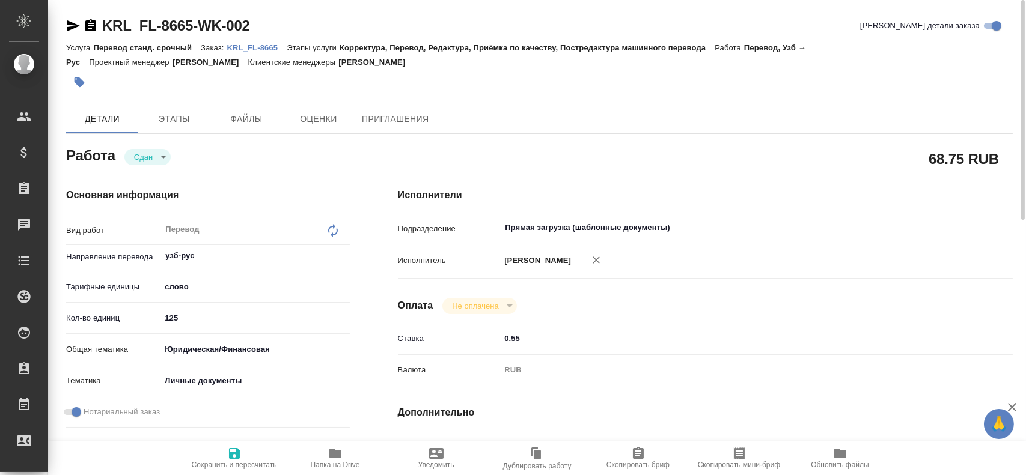
type textarea "x"
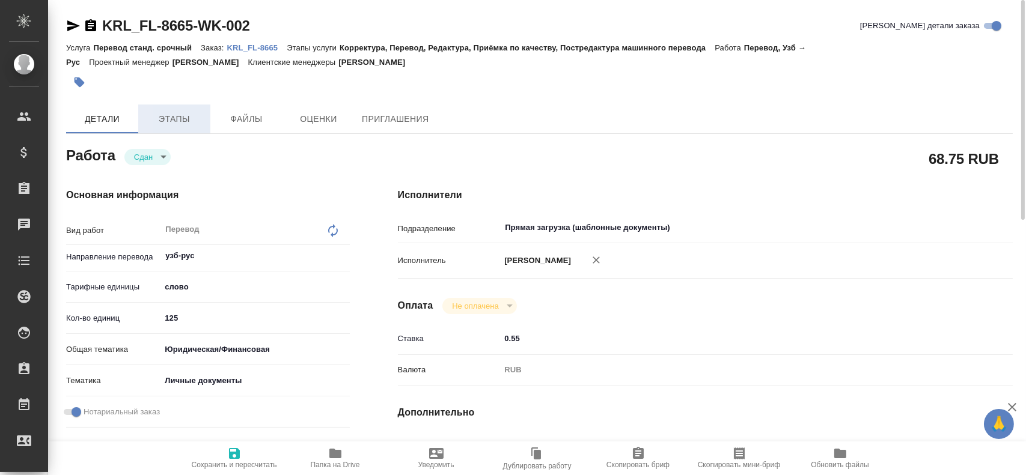
click at [154, 118] on span "Этапы" at bounding box center [174, 119] width 58 height 15
type textarea "x"
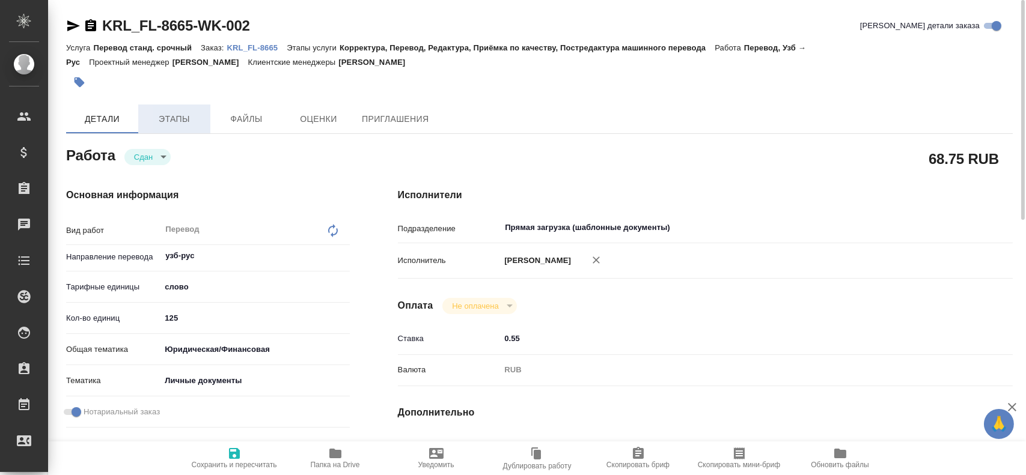
type textarea "x"
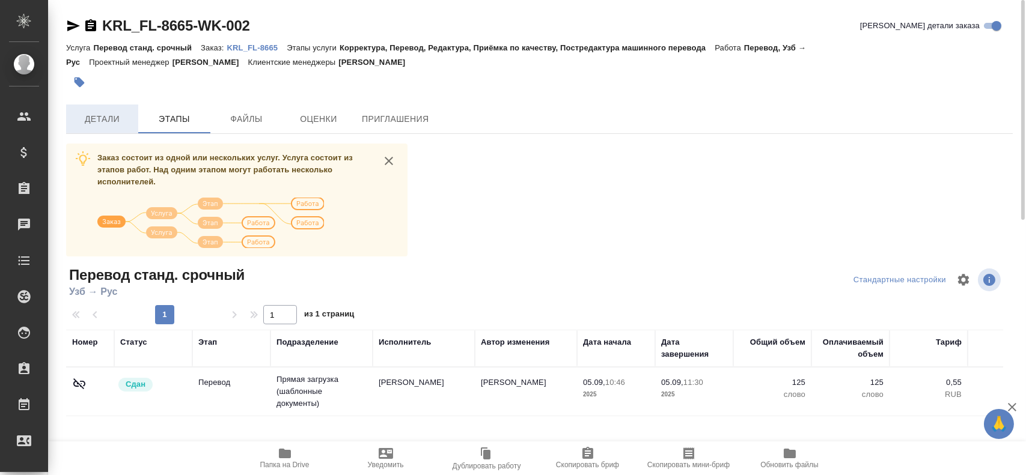
click at [104, 119] on span "Детали" at bounding box center [102, 119] width 58 height 15
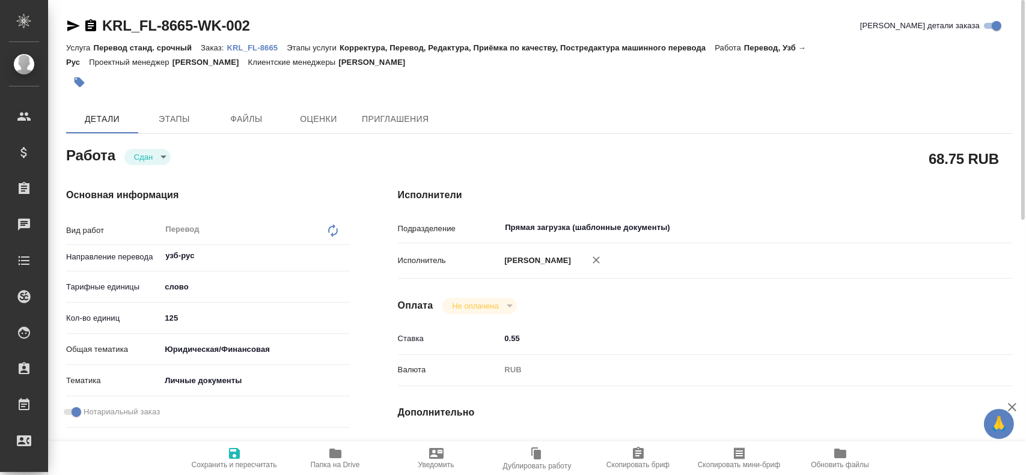
type textarea "x"
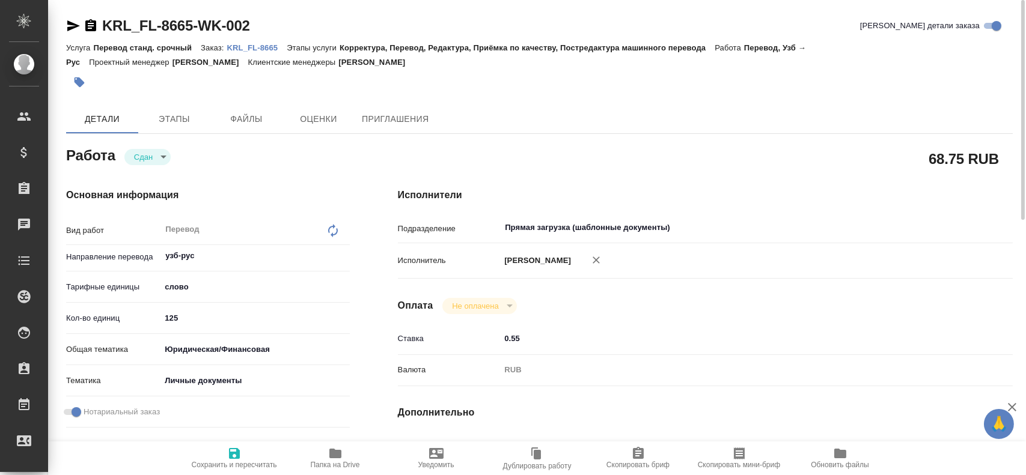
type textarea "x"
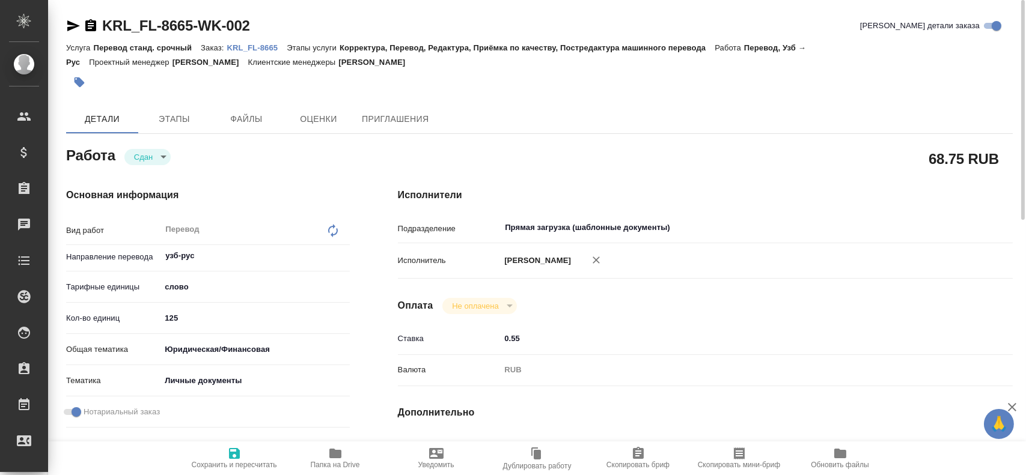
type textarea "x"
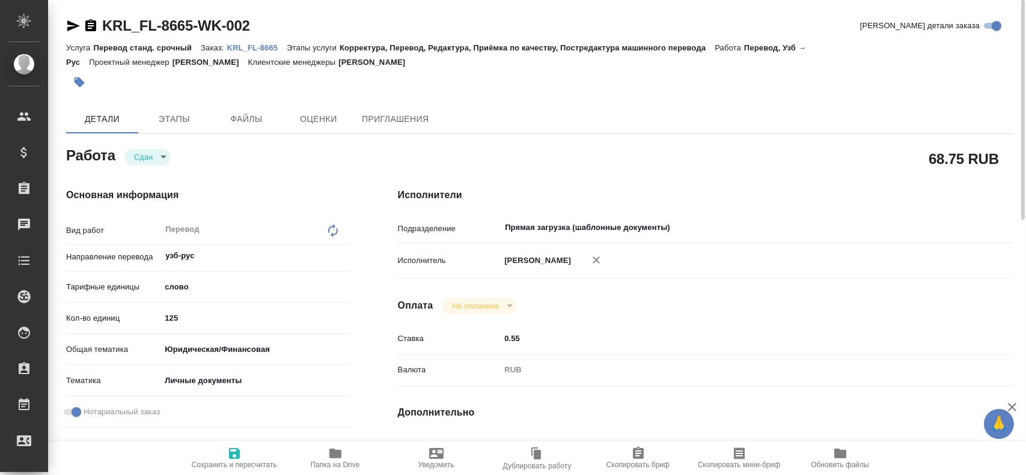
type textarea "x"
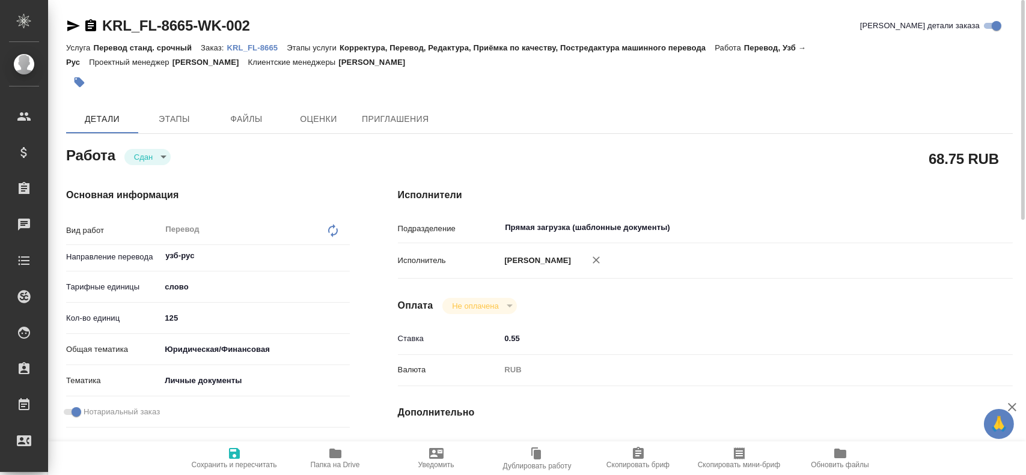
type textarea "x"
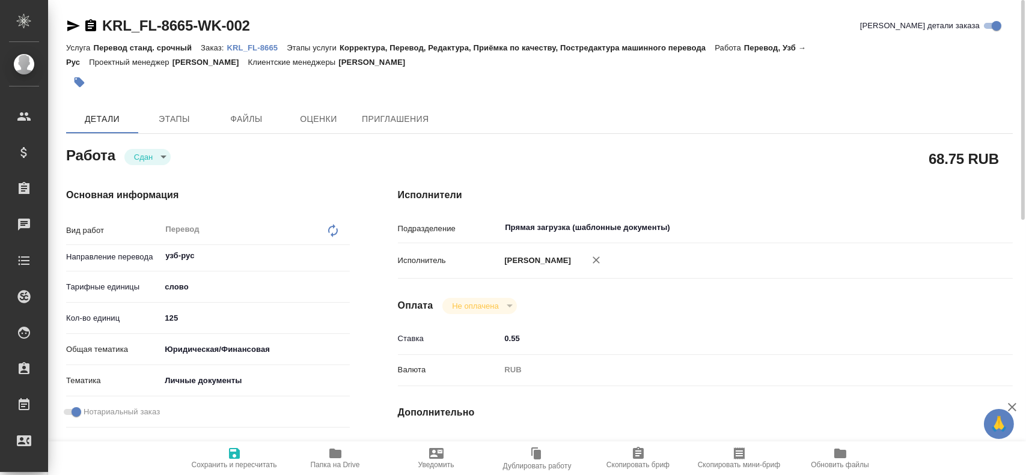
type textarea "x"
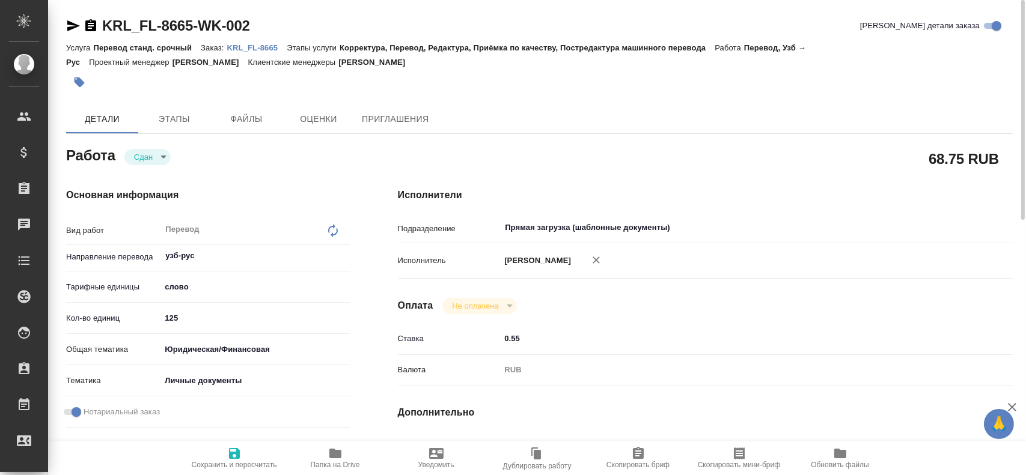
type textarea "x"
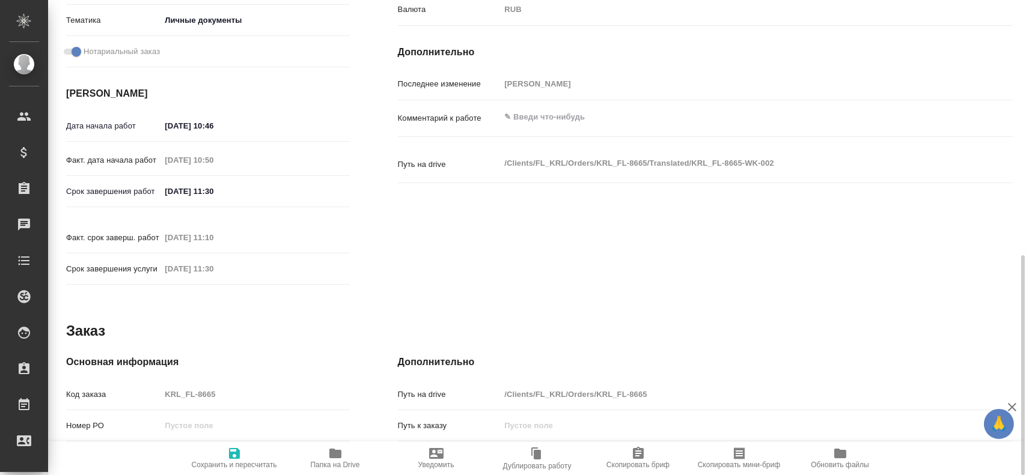
scroll to position [421, 0]
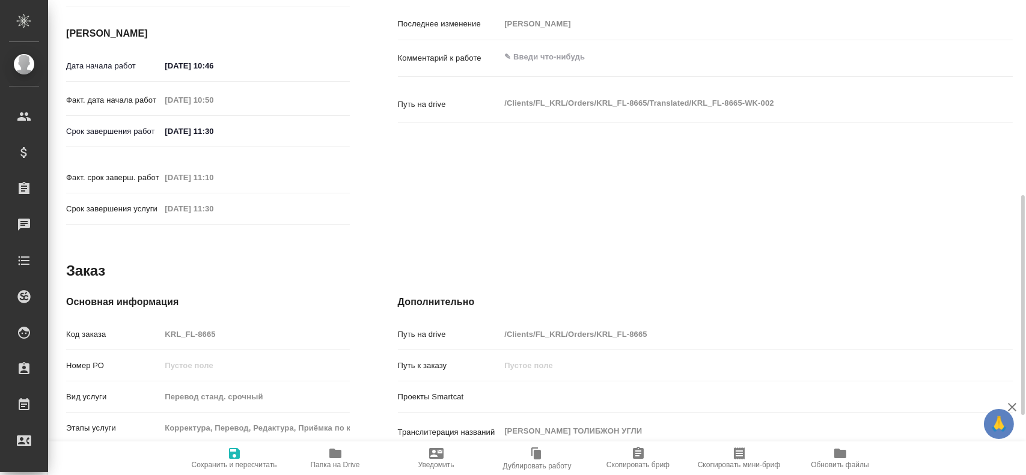
click at [149, 324] on div "Код заказа KRL_FL-8665" at bounding box center [208, 334] width 284 height 21
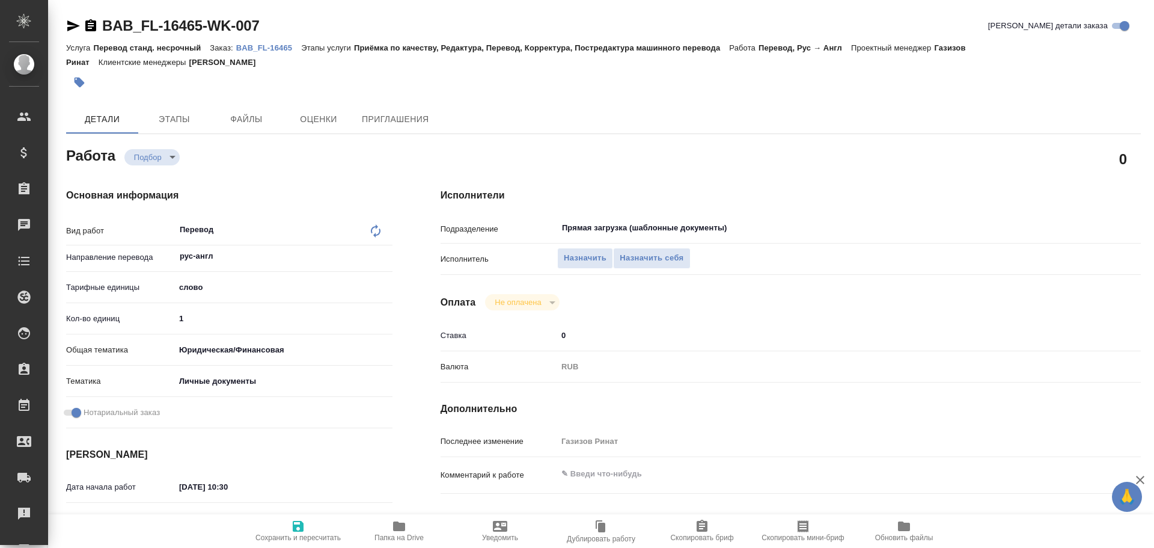
type textarea "x"
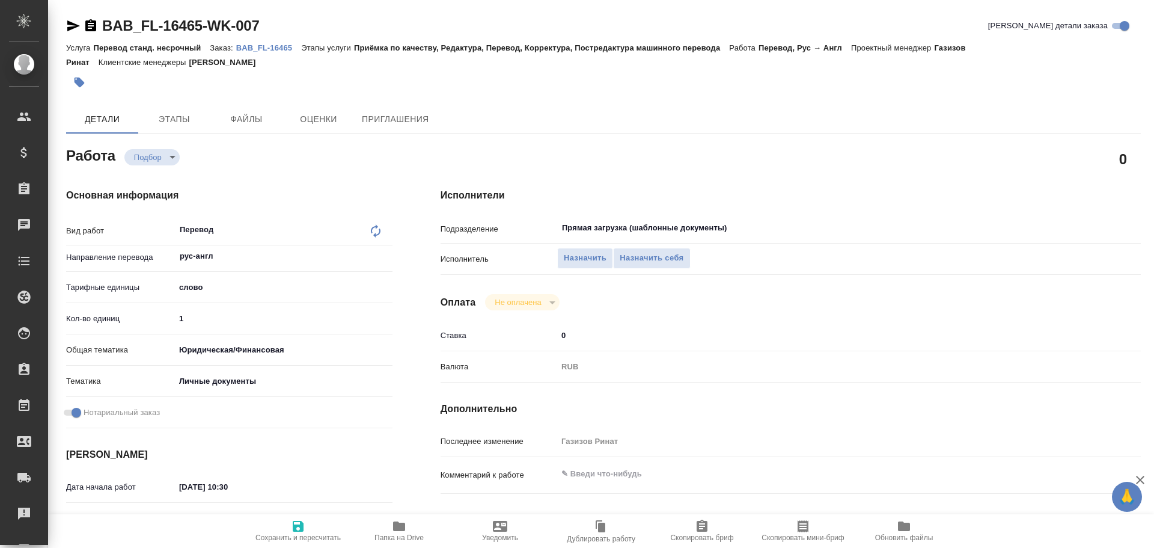
type textarea "x"
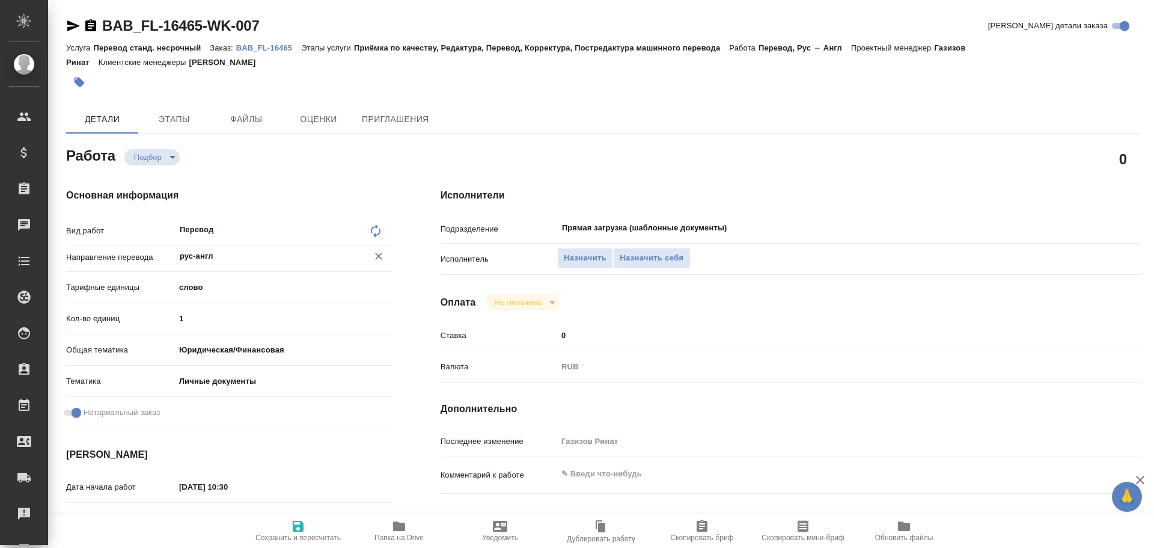
type textarea "x"
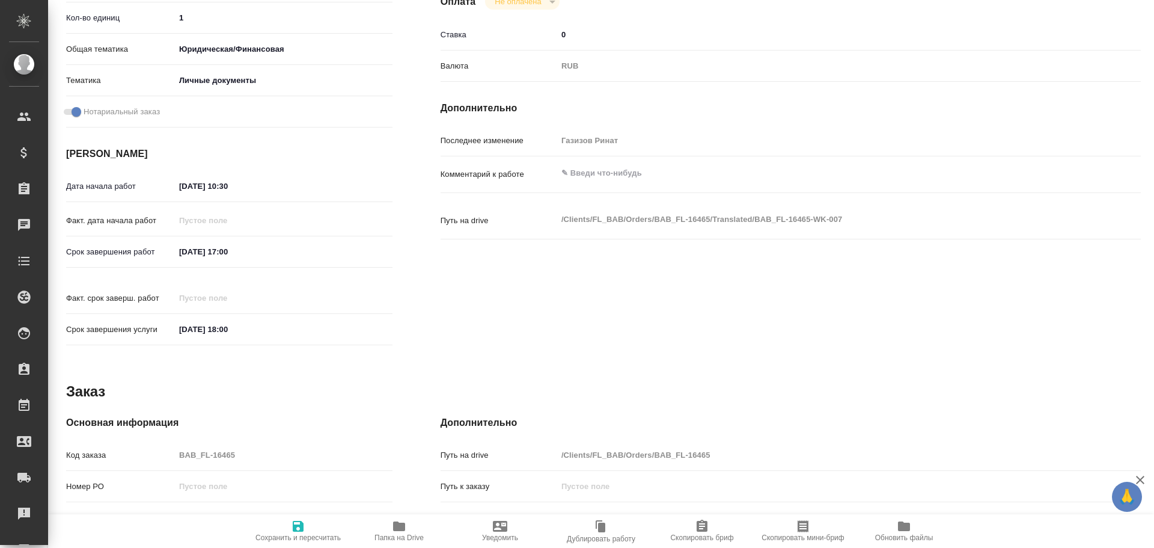
scroll to position [478, 0]
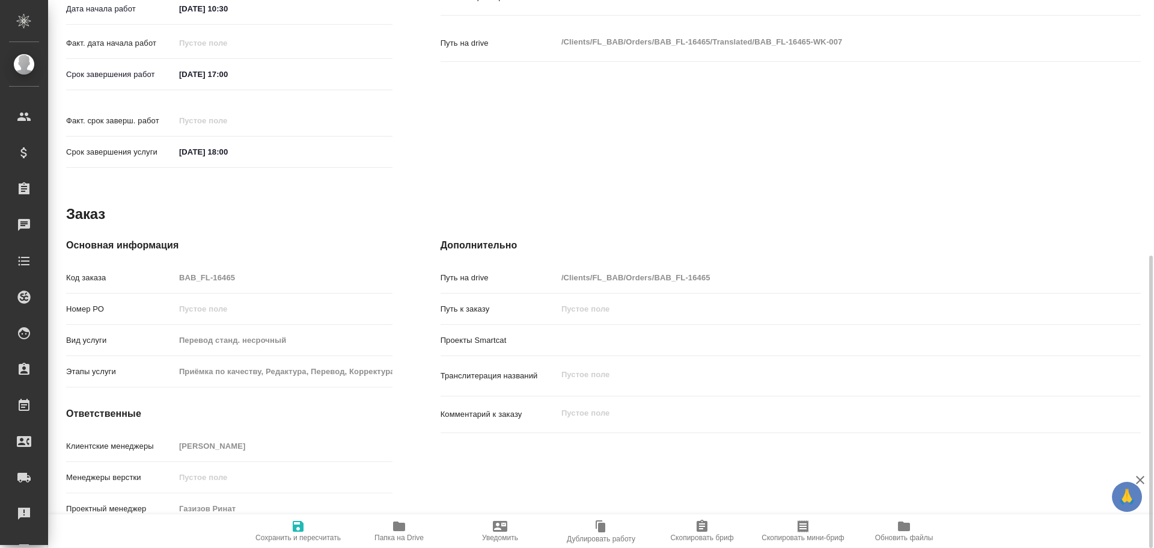
type textarea "x"
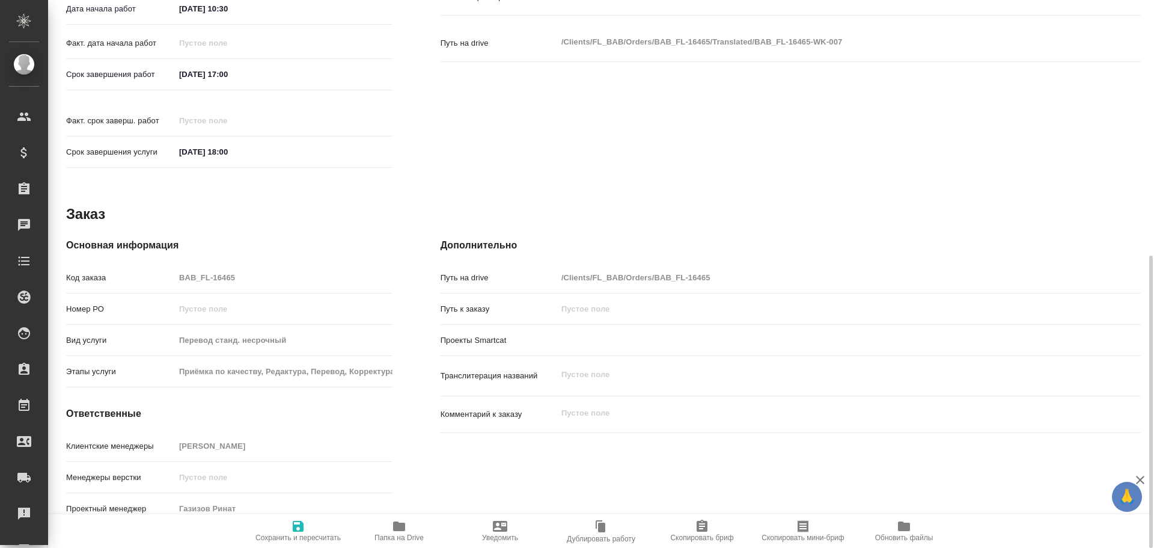
type textarea "x"
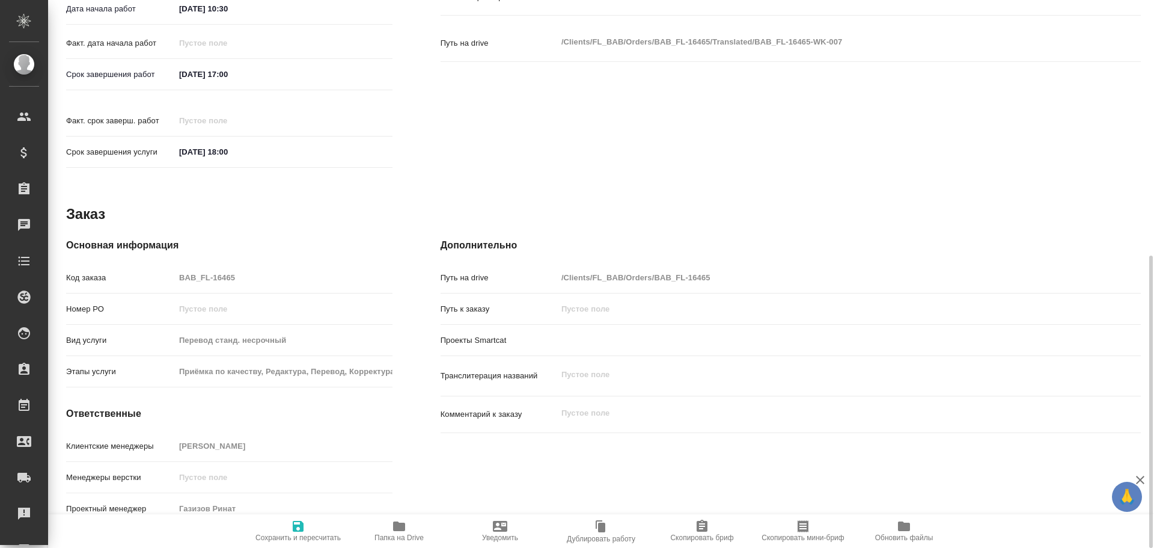
click at [388, 528] on span "Папка на Drive" at bounding box center [399, 530] width 87 height 23
type textarea "x"
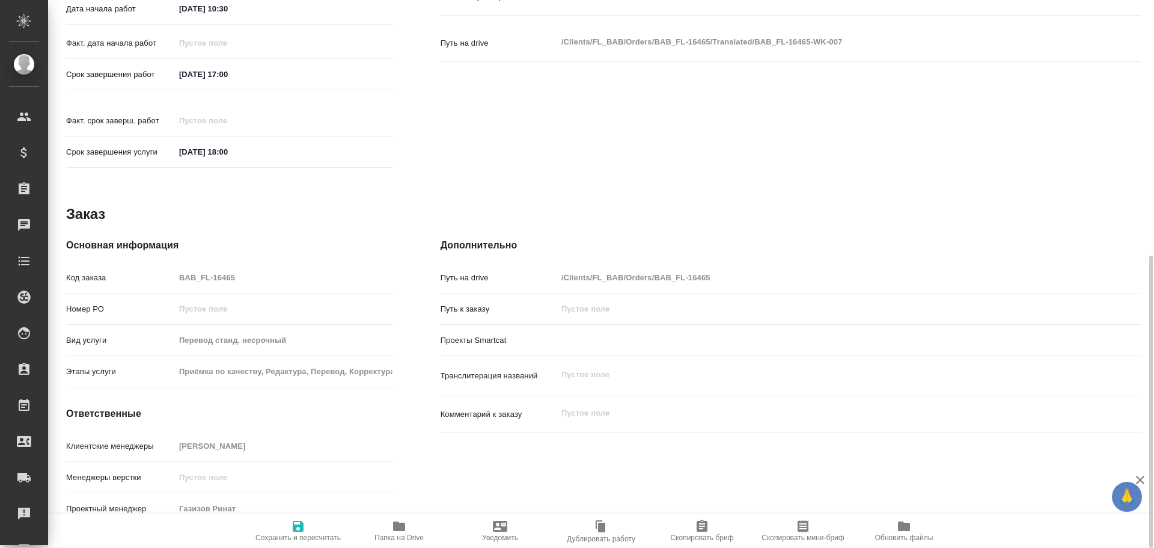
type textarea "x"
